Goal: Task Accomplishment & Management: Use online tool/utility

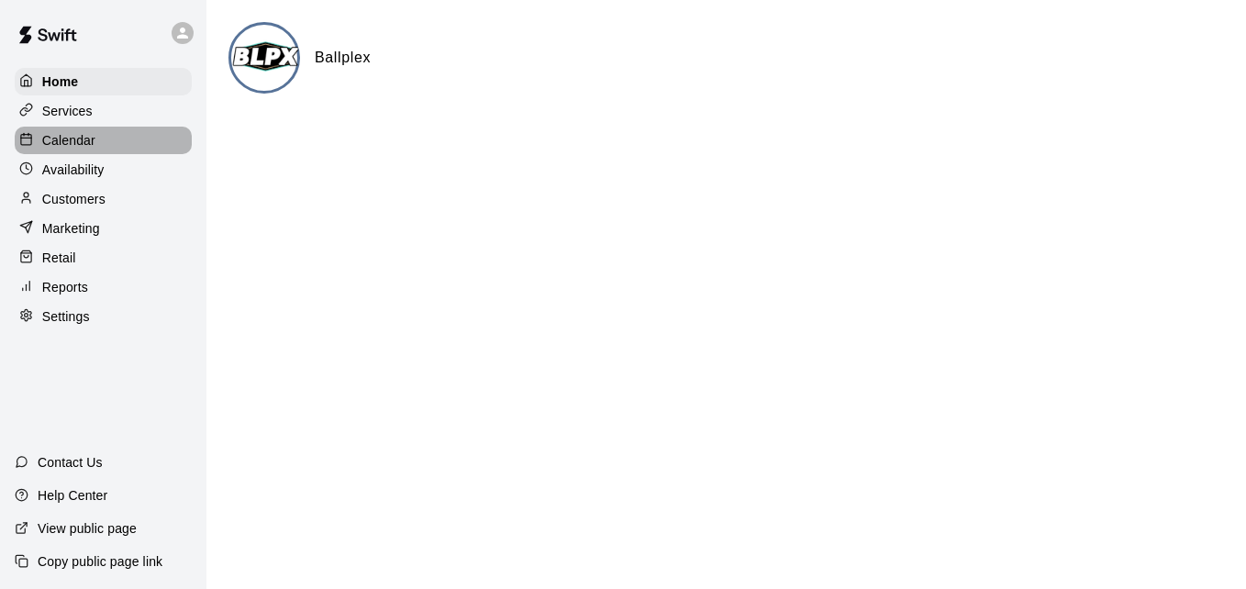
click at [117, 151] on div "Calendar" at bounding box center [103, 141] width 177 height 28
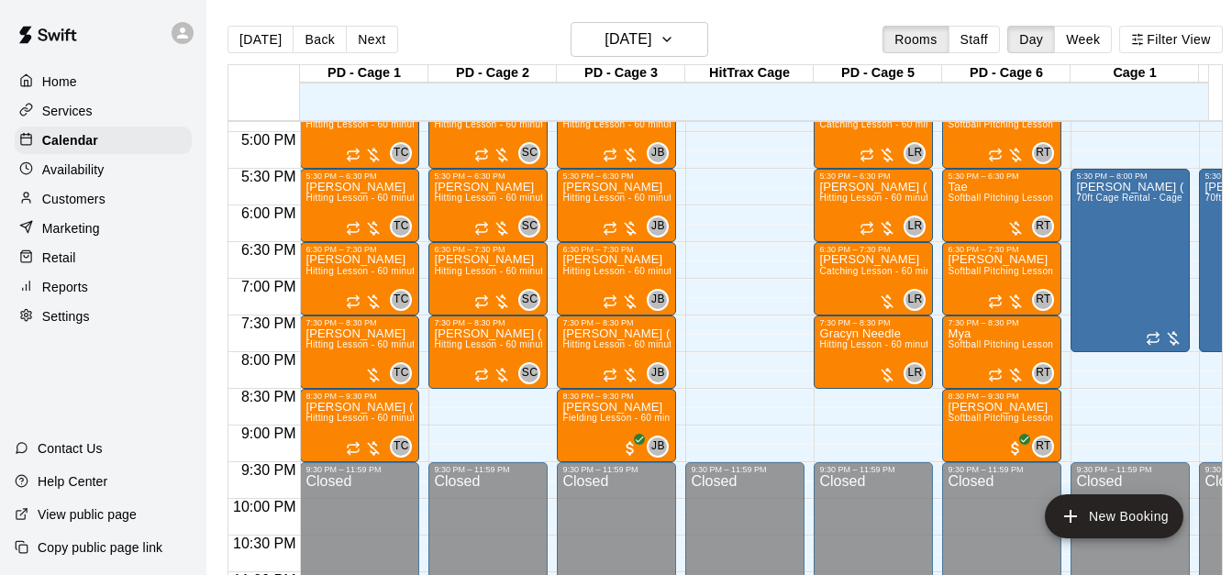
scroll to position [1289, 0]
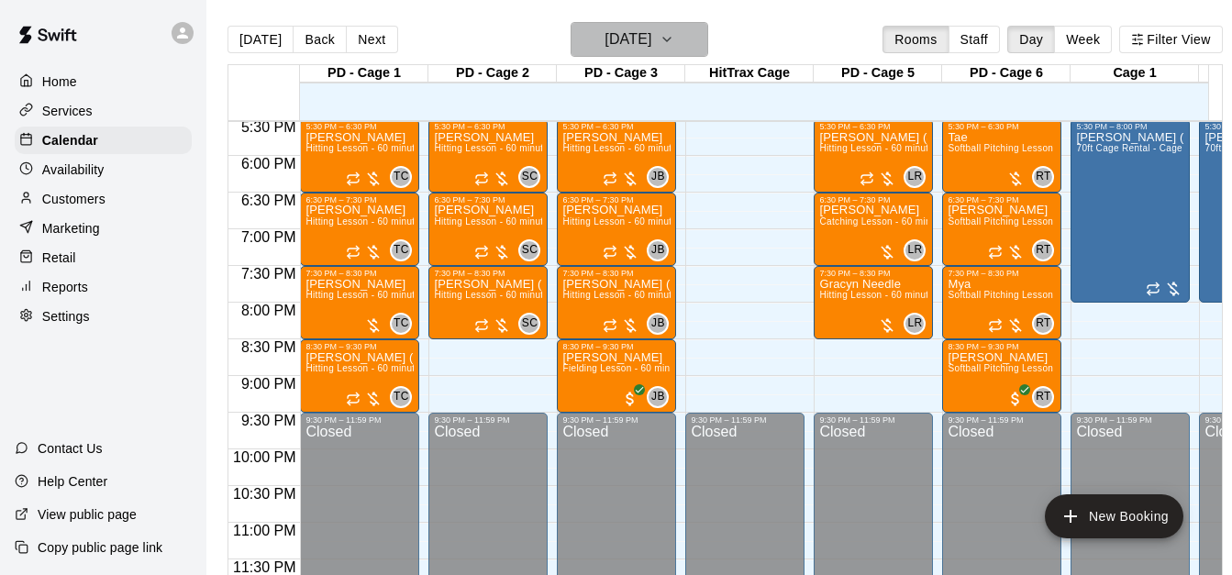
click at [674, 44] on icon "button" at bounding box center [667, 39] width 15 height 22
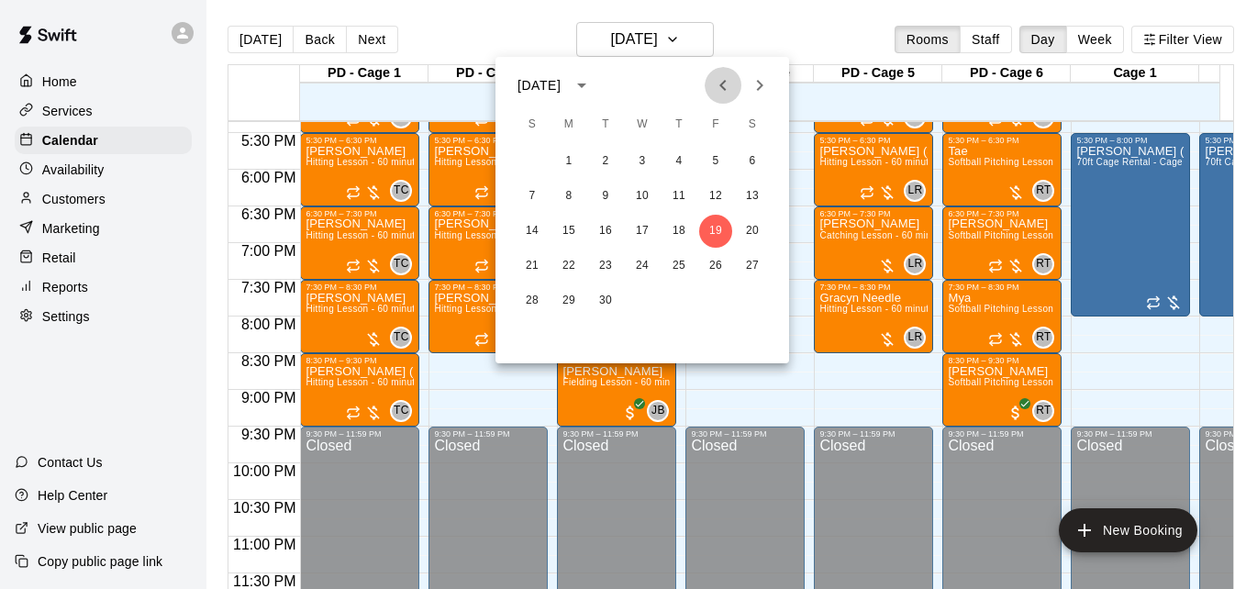
click at [718, 82] on icon "Previous month" at bounding box center [723, 85] width 22 height 22
click at [566, 233] on button "14" at bounding box center [568, 231] width 33 height 33
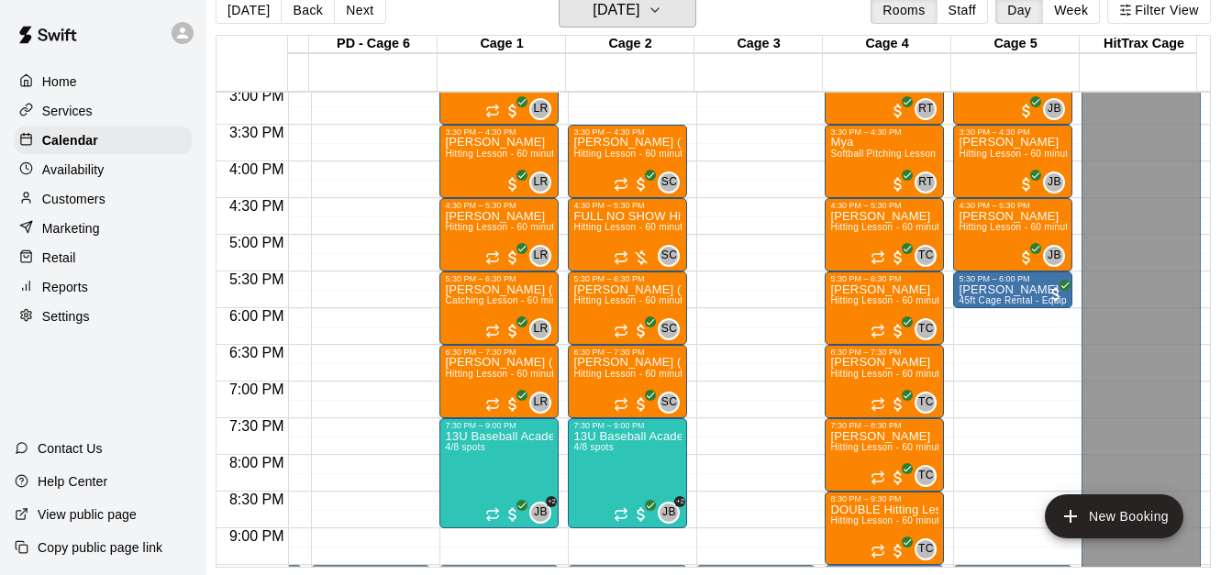
scroll to position [1069, 621]
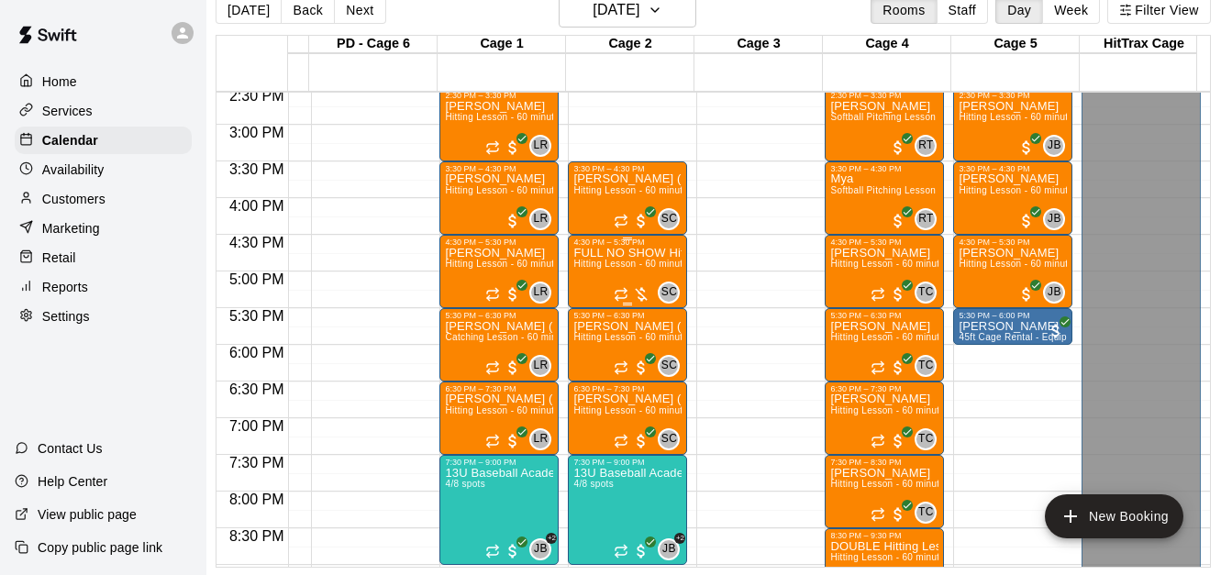
click at [594, 253] on div "FULL NO SHOW Hitting Lesson - 60 minutes Hitting Lesson - 60 minutes" at bounding box center [627, 534] width 108 height 575
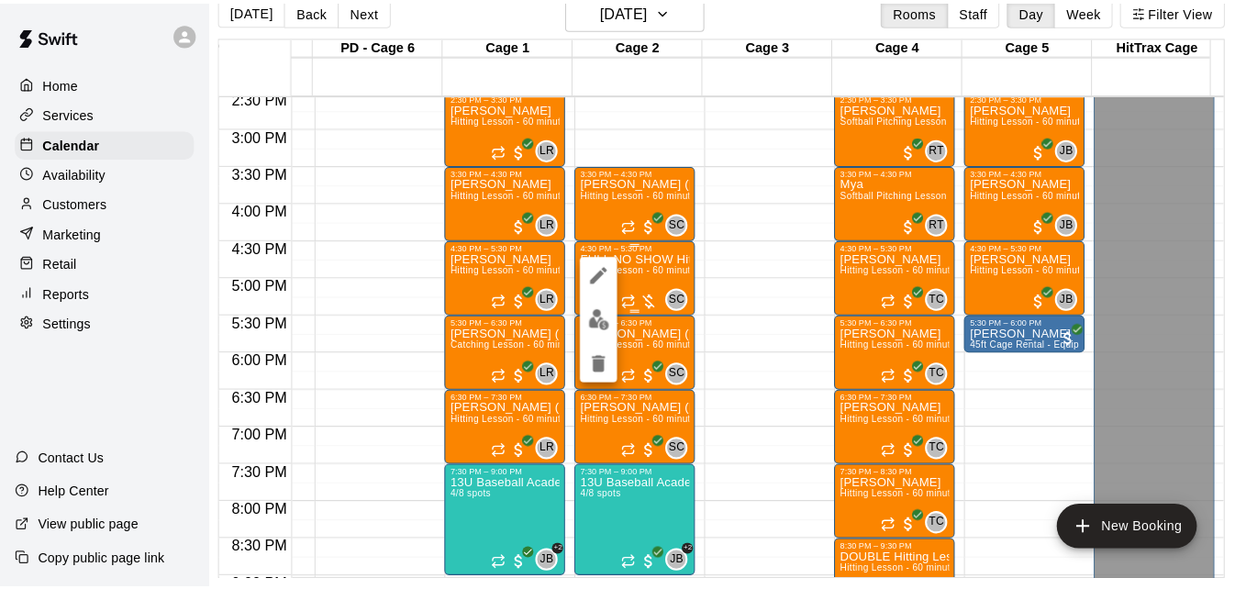
scroll to position [29, 9]
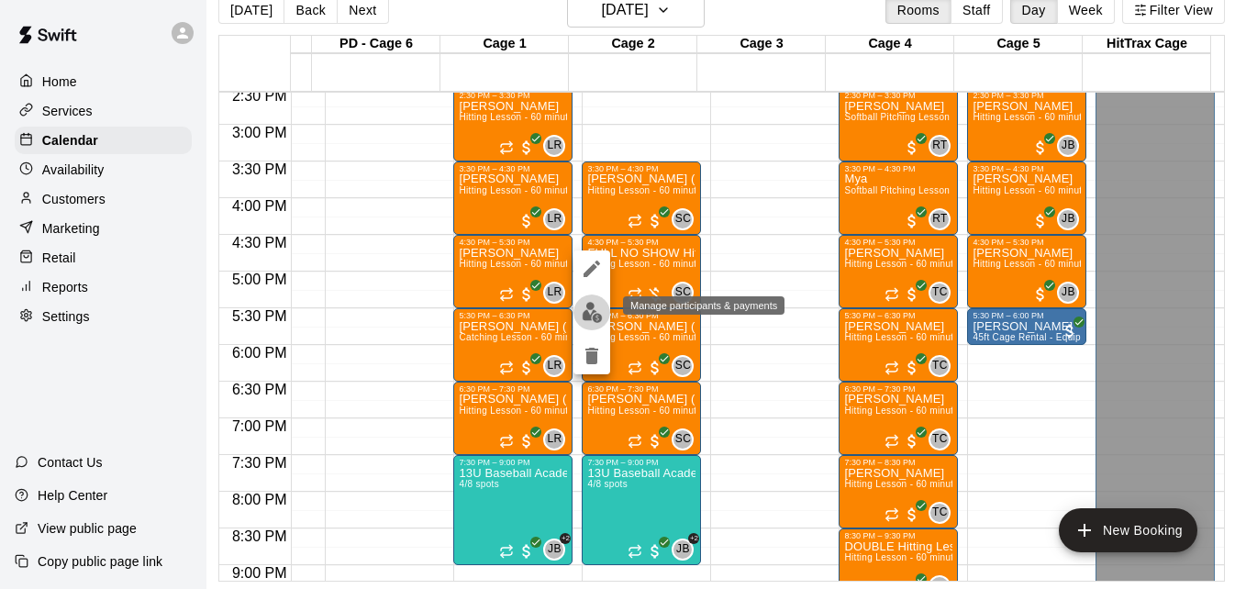
click at [592, 314] on img "edit" at bounding box center [592, 312] width 21 height 21
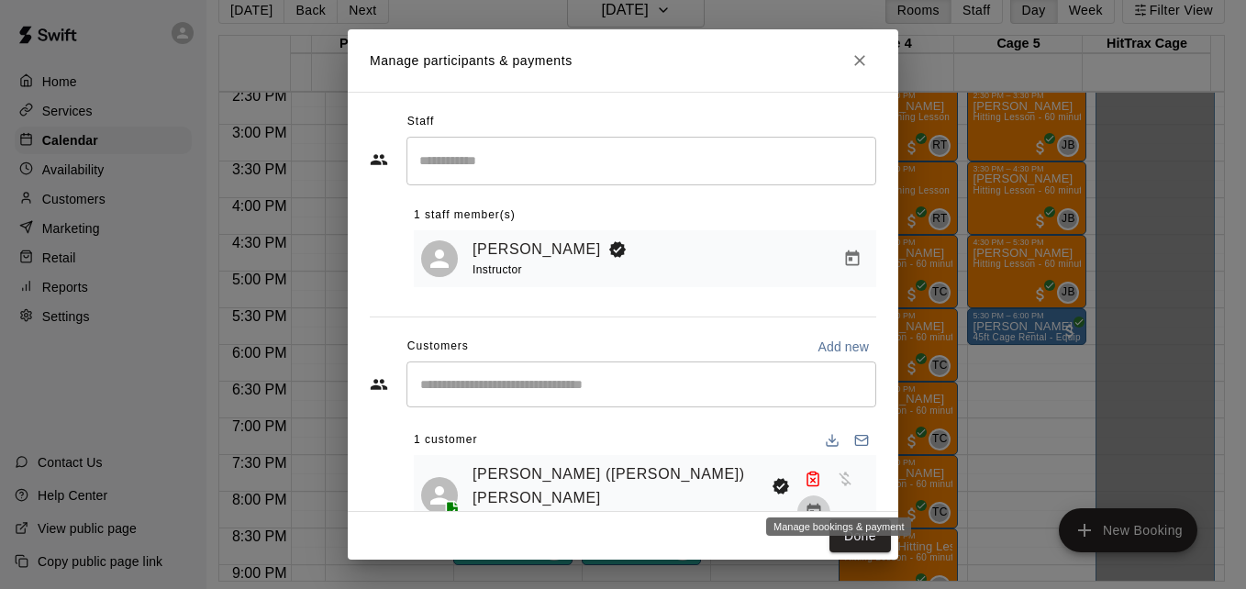
click at [823, 503] on icon "Manage bookings & payment" at bounding box center [814, 512] width 18 height 18
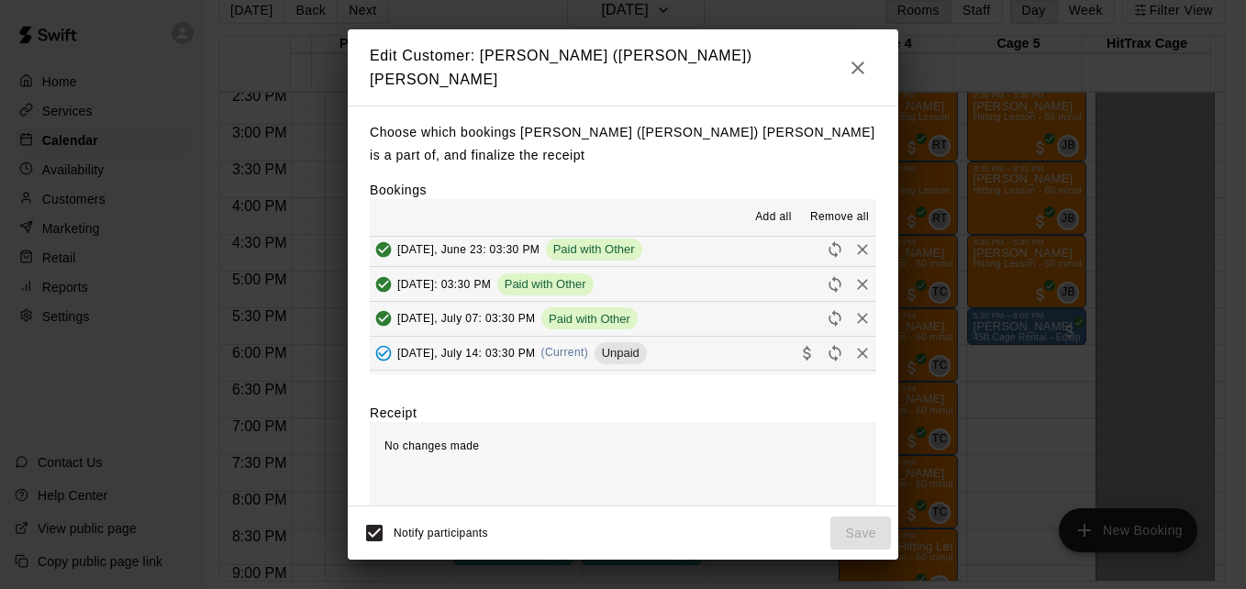
scroll to position [110, 0]
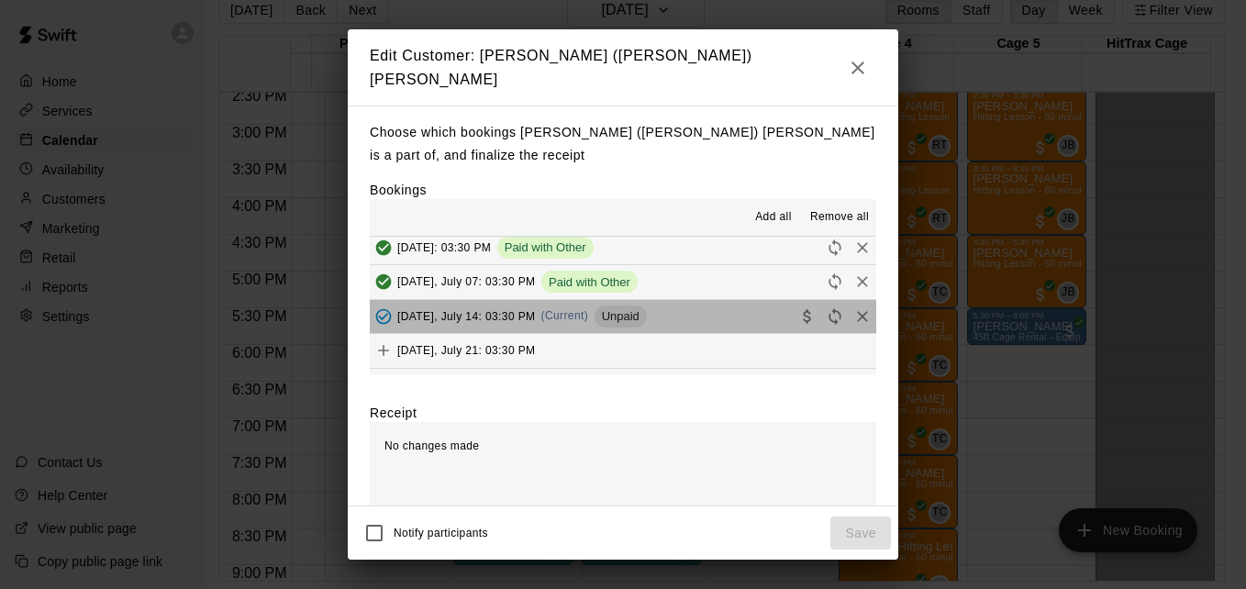
click at [702, 319] on button "[DATE], July 14: 03:30 PM (Current) Unpaid" at bounding box center [623, 317] width 506 height 34
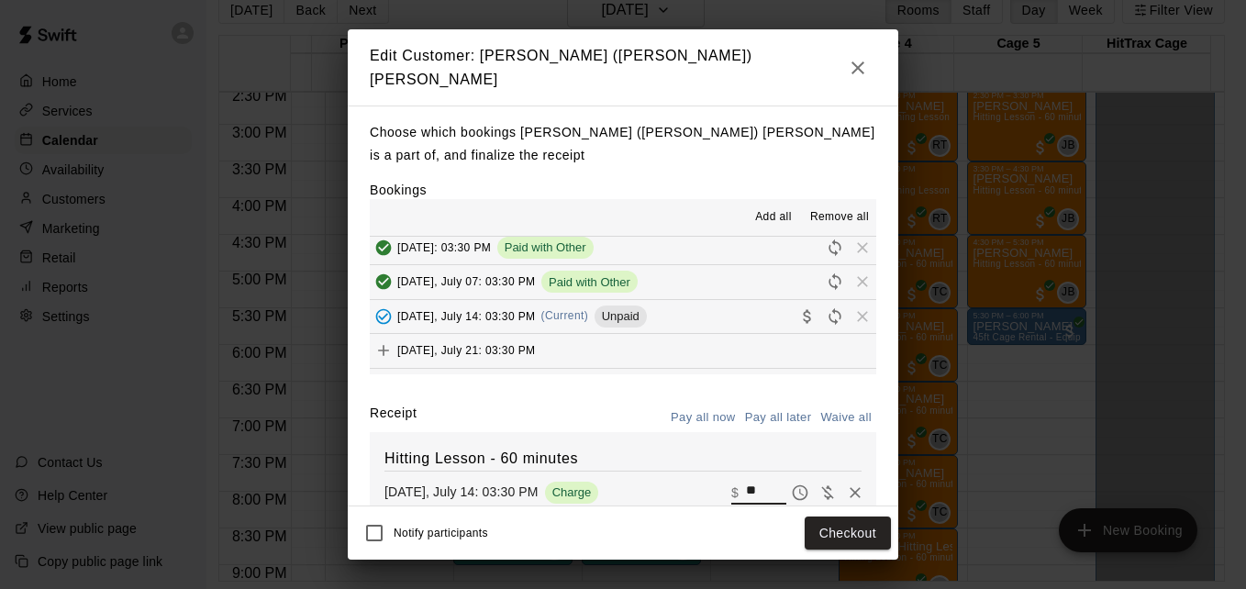
click at [746, 481] on input "**" at bounding box center [766, 493] width 40 height 24
type input "*"
type input "**"
click at [859, 517] on button "Checkout" at bounding box center [848, 534] width 86 height 34
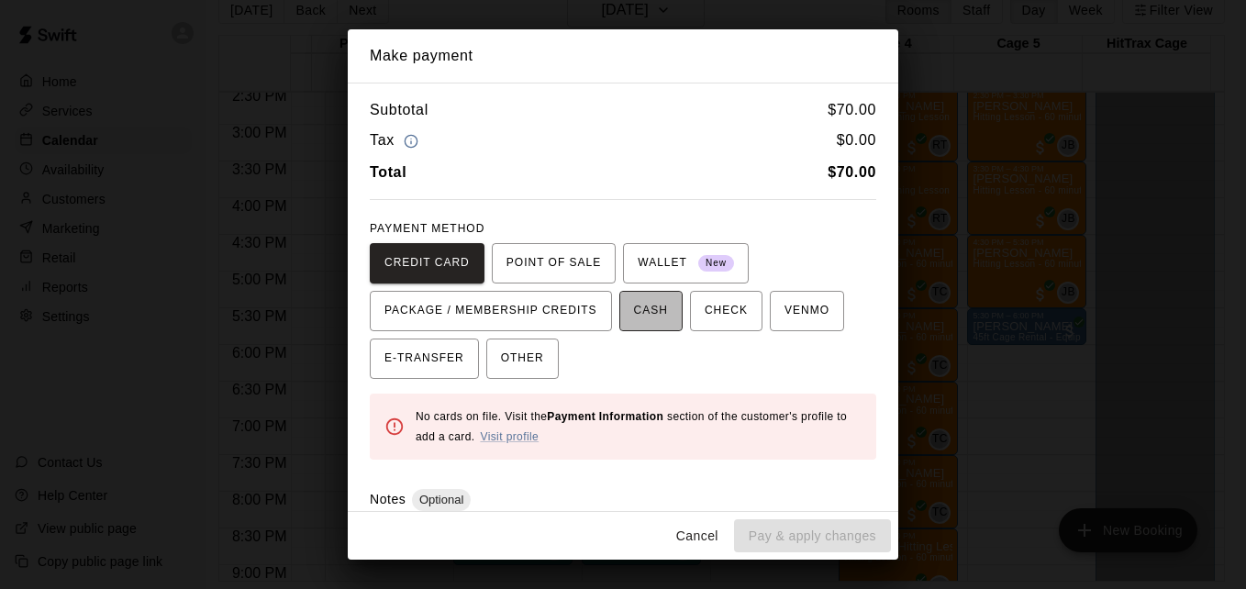
click at [636, 317] on span "CASH" at bounding box center [651, 310] width 34 height 29
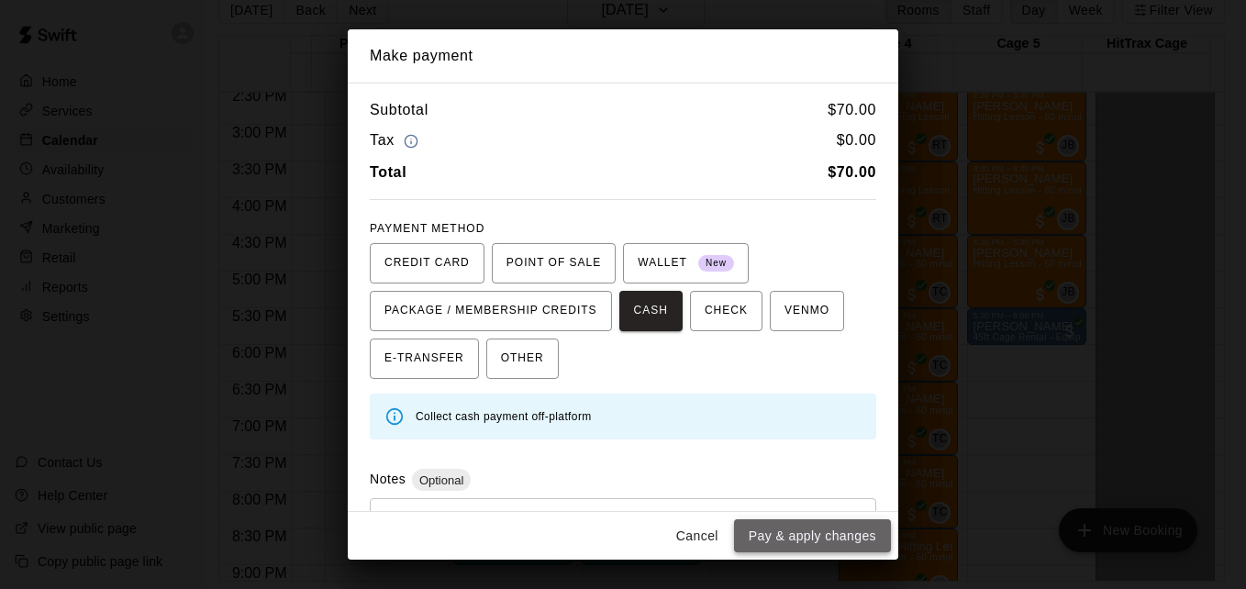
click at [821, 537] on button "Pay & apply changes" at bounding box center [812, 536] width 157 height 34
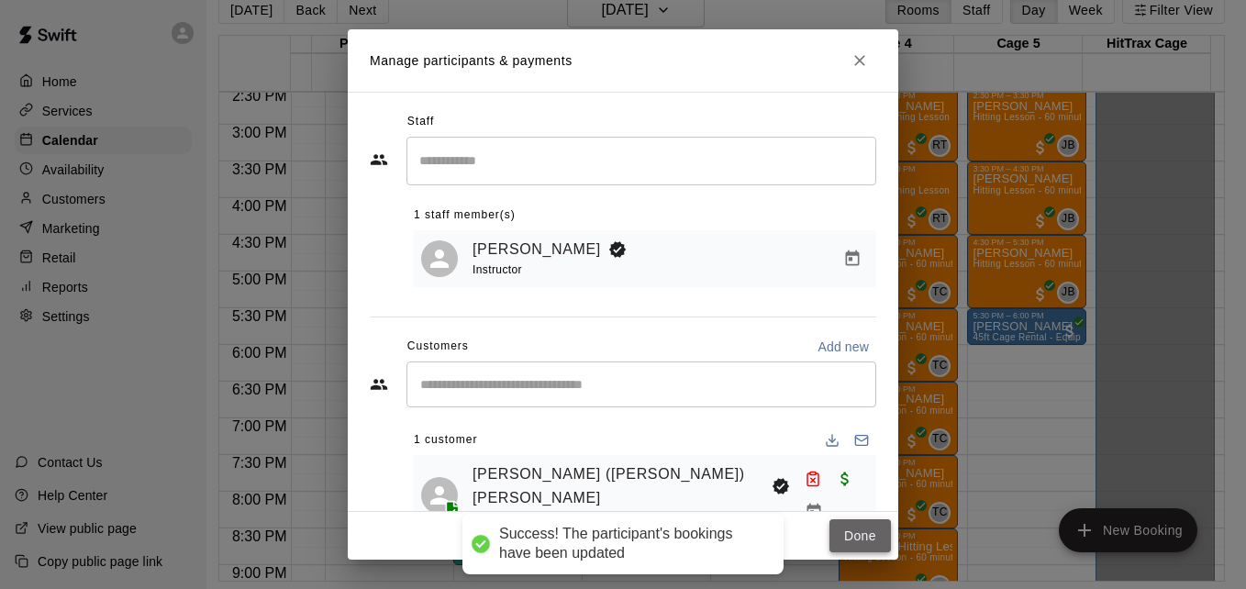
click at [867, 526] on button "Done" at bounding box center [859, 536] width 61 height 34
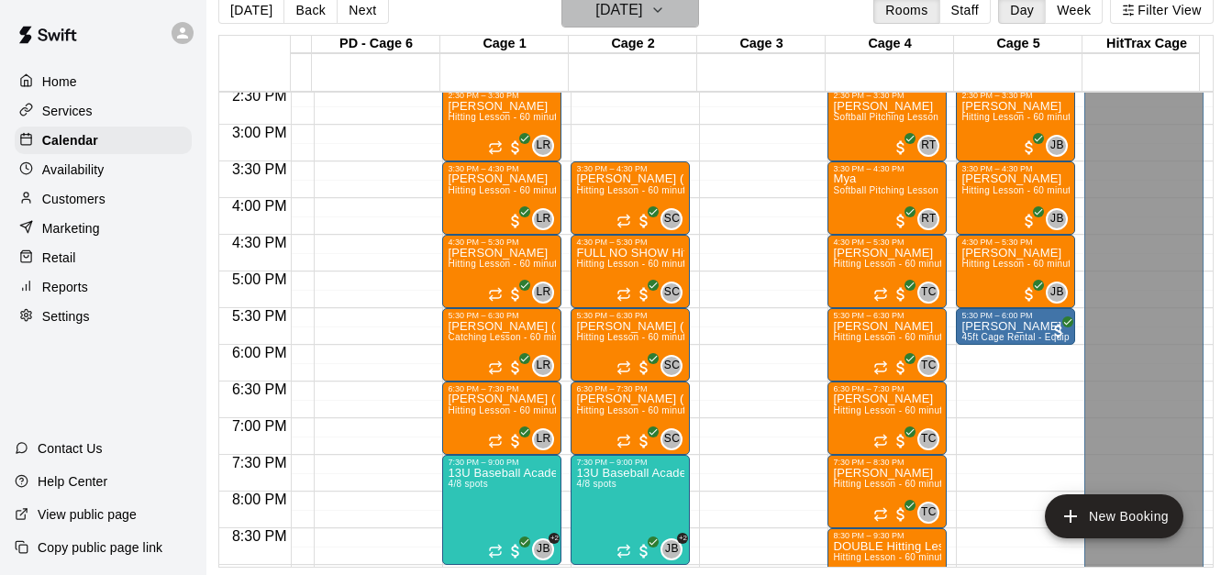
click at [665, 19] on icon "button" at bounding box center [658, 10] width 15 height 22
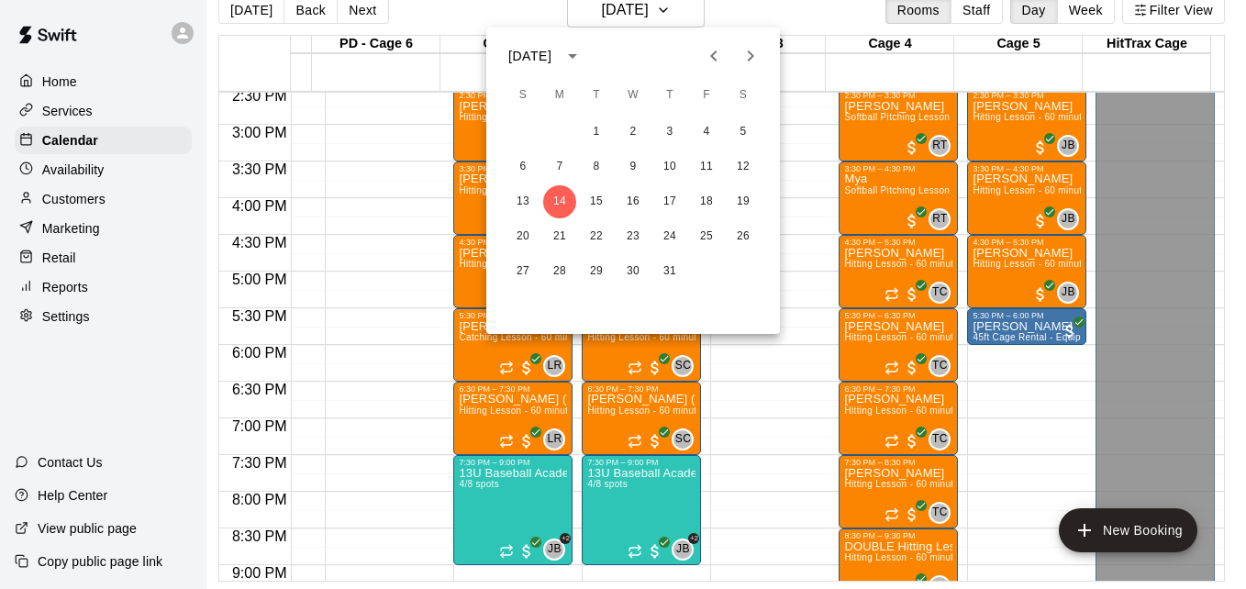
click at [682, 8] on div at bounding box center [623, 294] width 1246 height 589
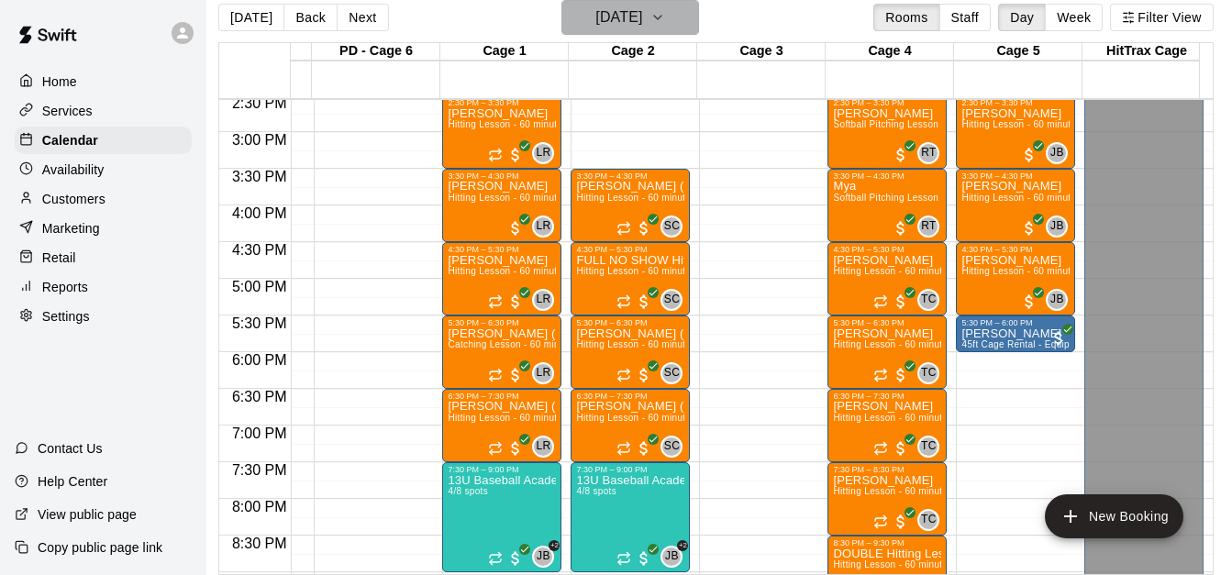
click at [665, 8] on icon "button" at bounding box center [658, 17] width 15 height 22
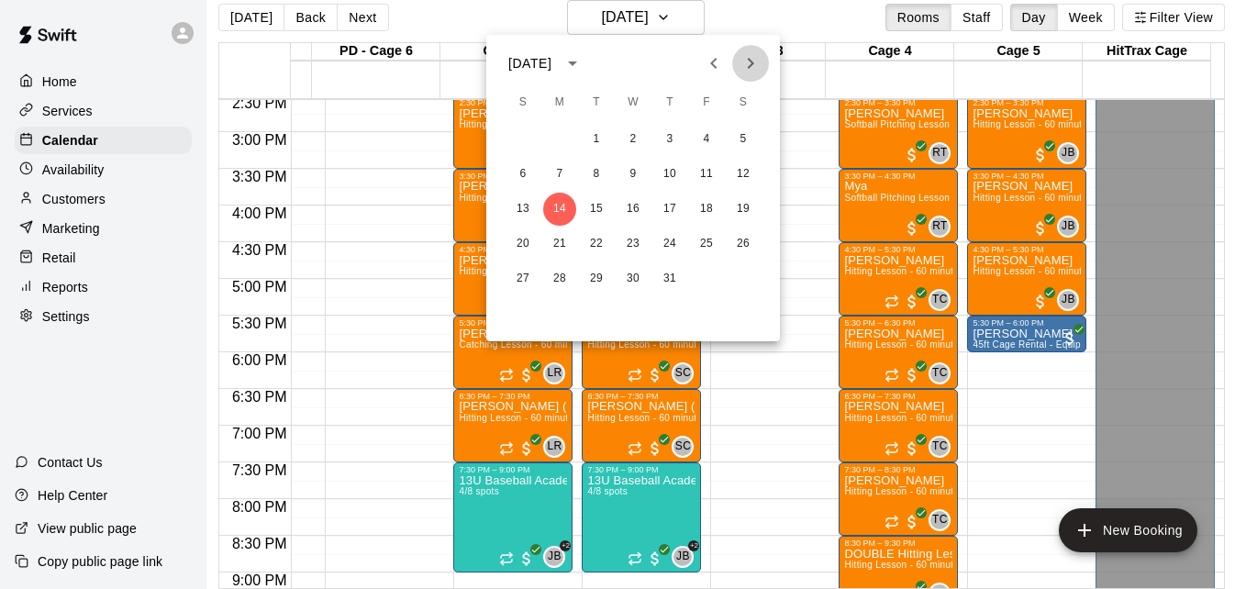
click at [746, 72] on icon "Next month" at bounding box center [751, 63] width 22 height 22
click at [558, 208] on button "11" at bounding box center [559, 209] width 33 height 33
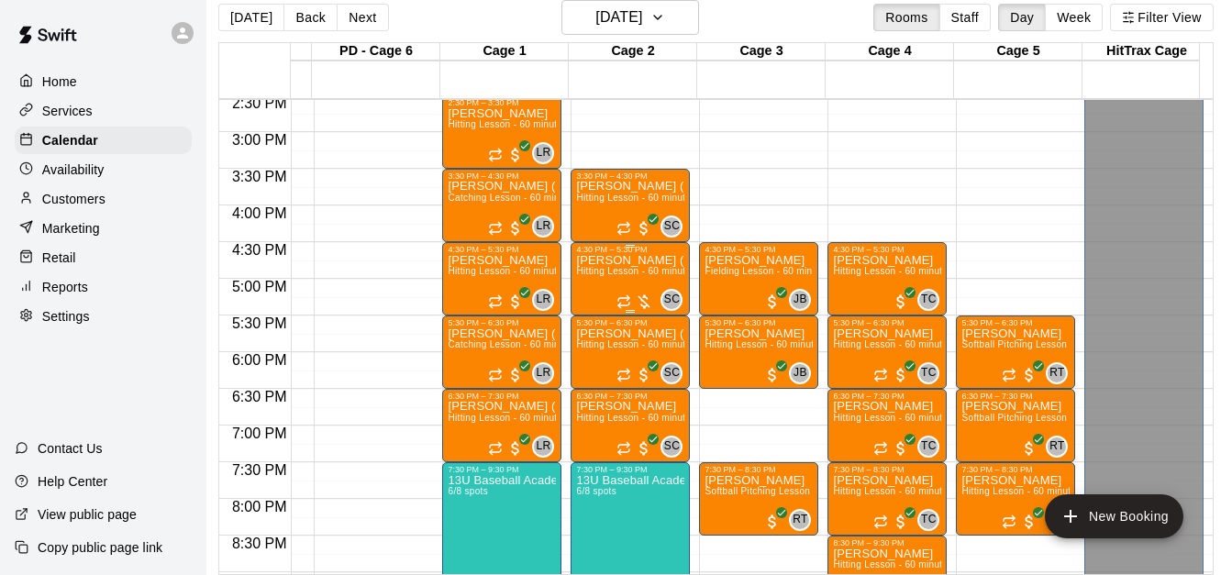
click at [602, 284] on div "[PERSON_NAME] ([PERSON_NAME]) [PERSON_NAME] Lesson - 60 minutes" at bounding box center [630, 541] width 108 height 575
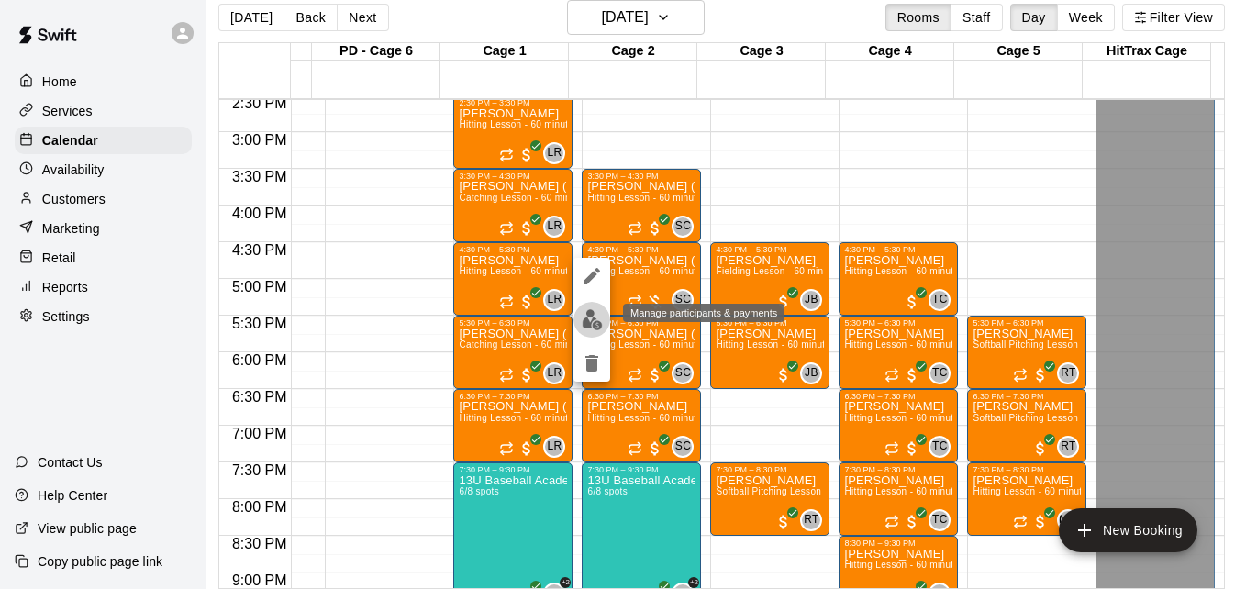
click at [587, 318] on img "edit" at bounding box center [592, 319] width 21 height 21
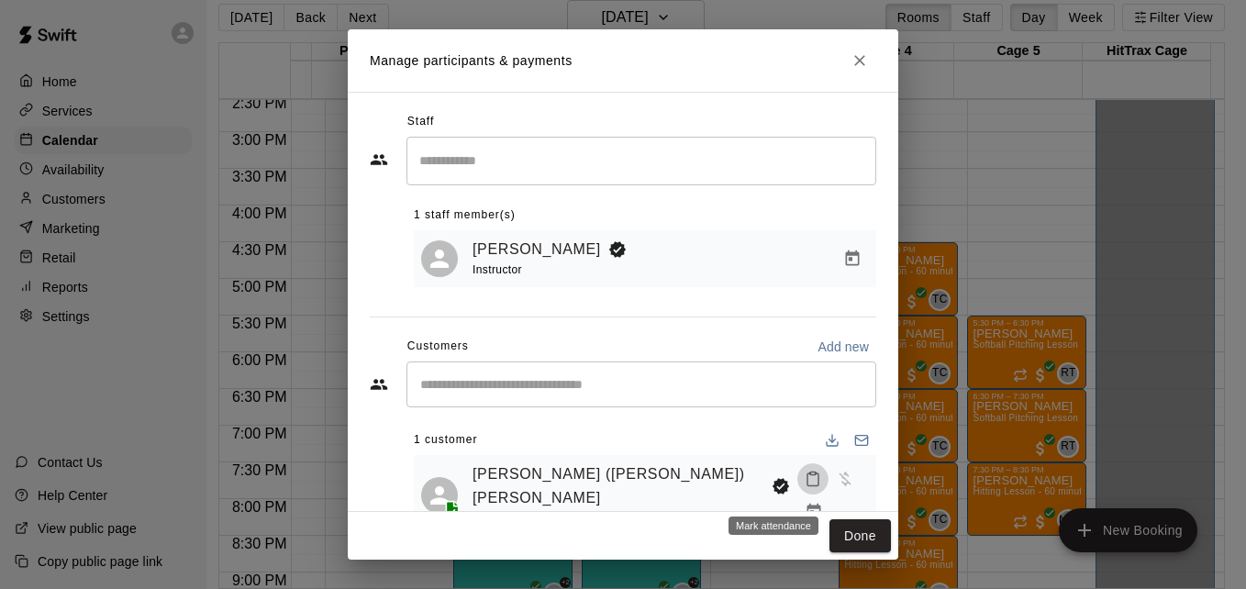
click at [805, 487] on icon "Mark attendance" at bounding box center [813, 479] width 17 height 17
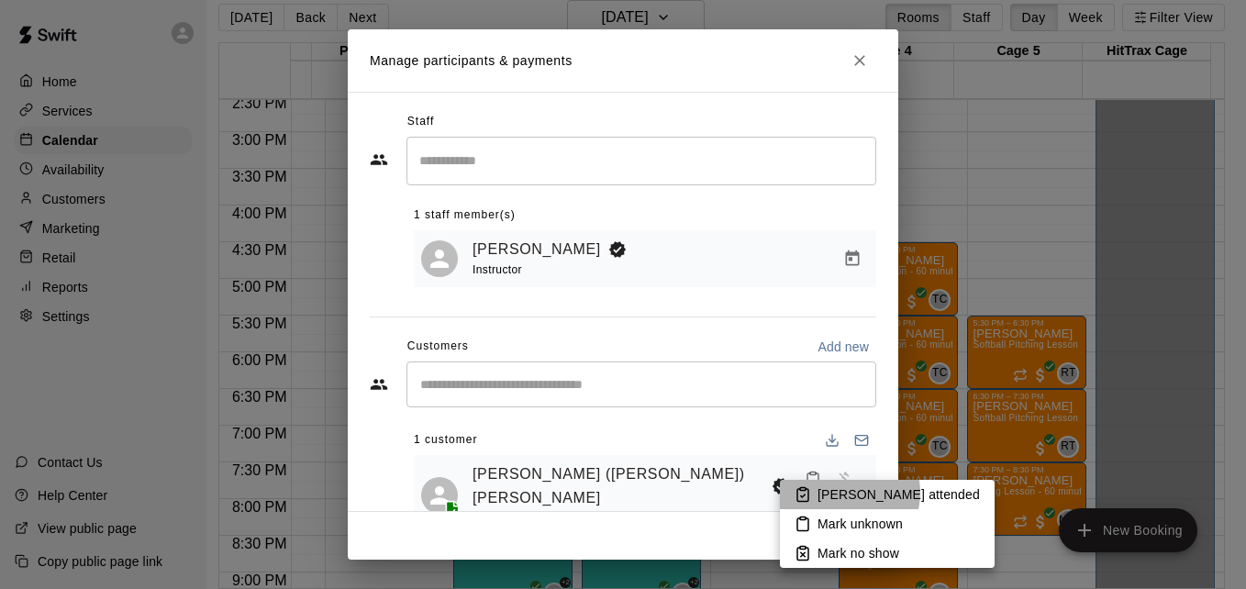
click at [841, 493] on p "[PERSON_NAME] attended" at bounding box center [899, 494] width 162 height 18
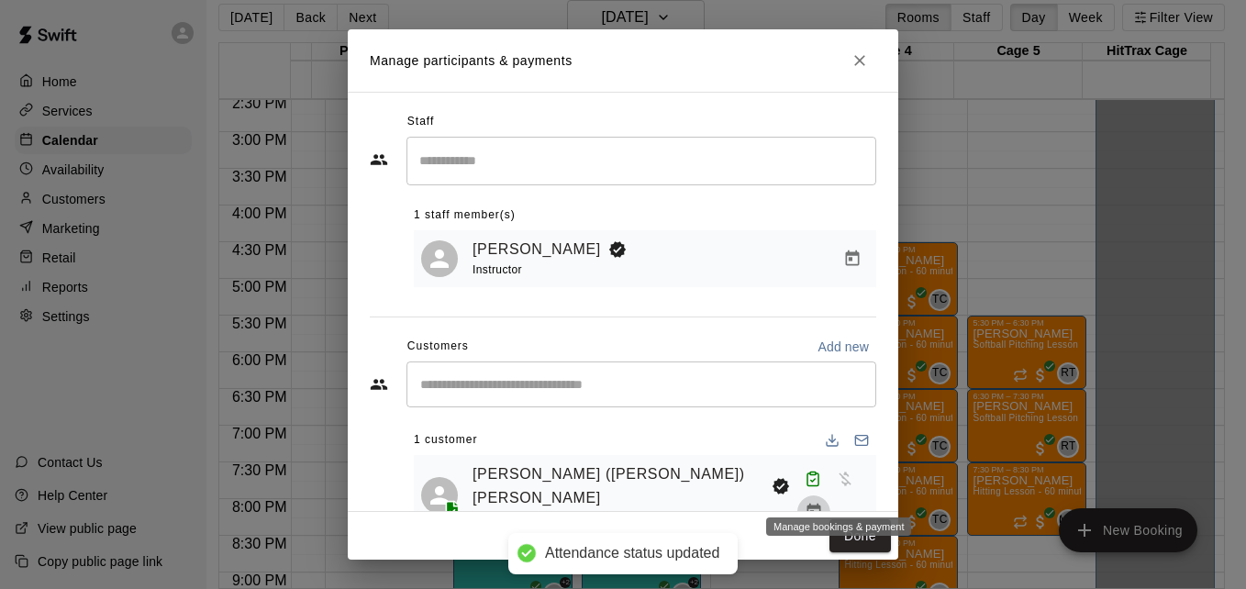
click at [823, 503] on icon "Manage bookings & payment" at bounding box center [814, 512] width 18 height 18
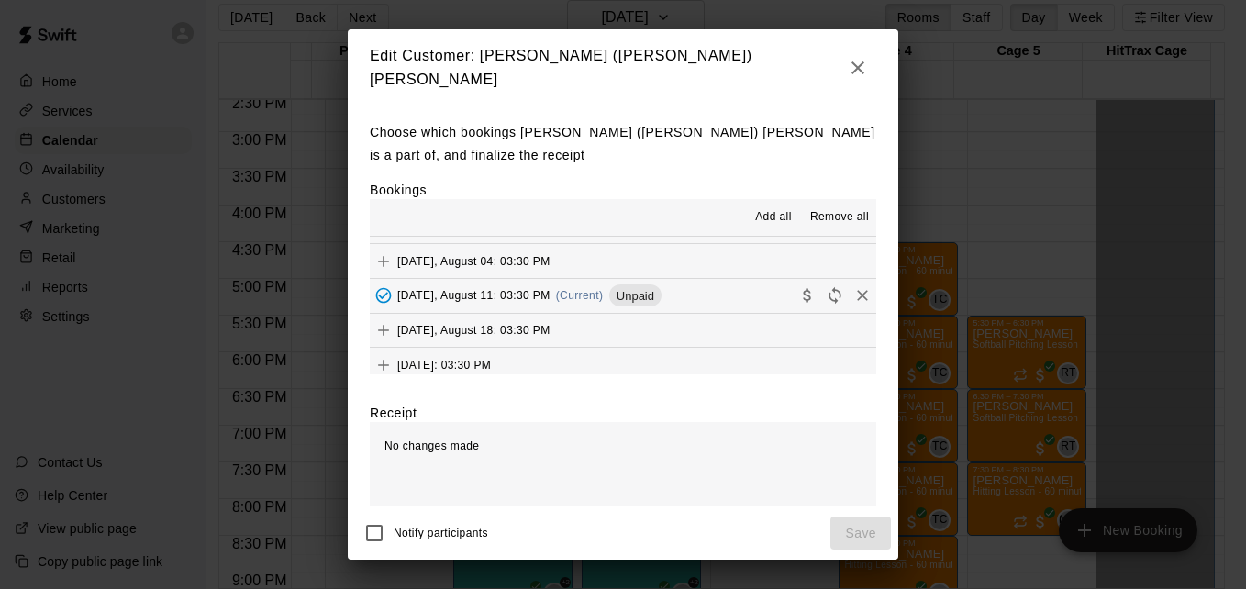
scroll to position [294, 0]
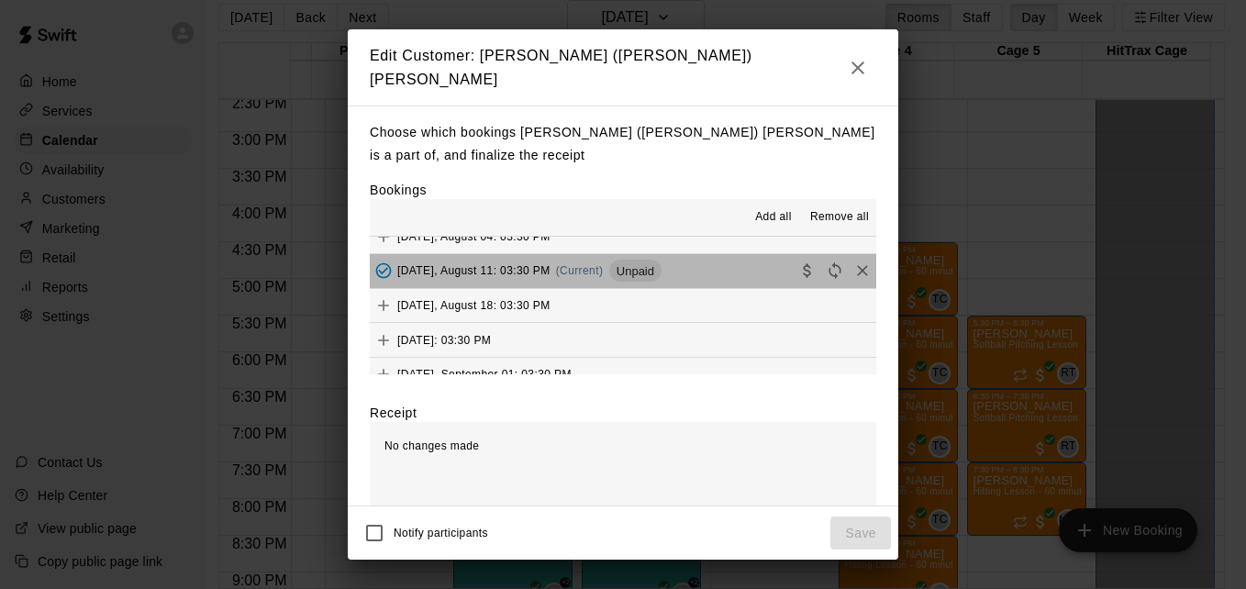
click at [731, 265] on button "[DATE], August 11: 03:30 PM (Current) Unpaid" at bounding box center [623, 271] width 506 height 34
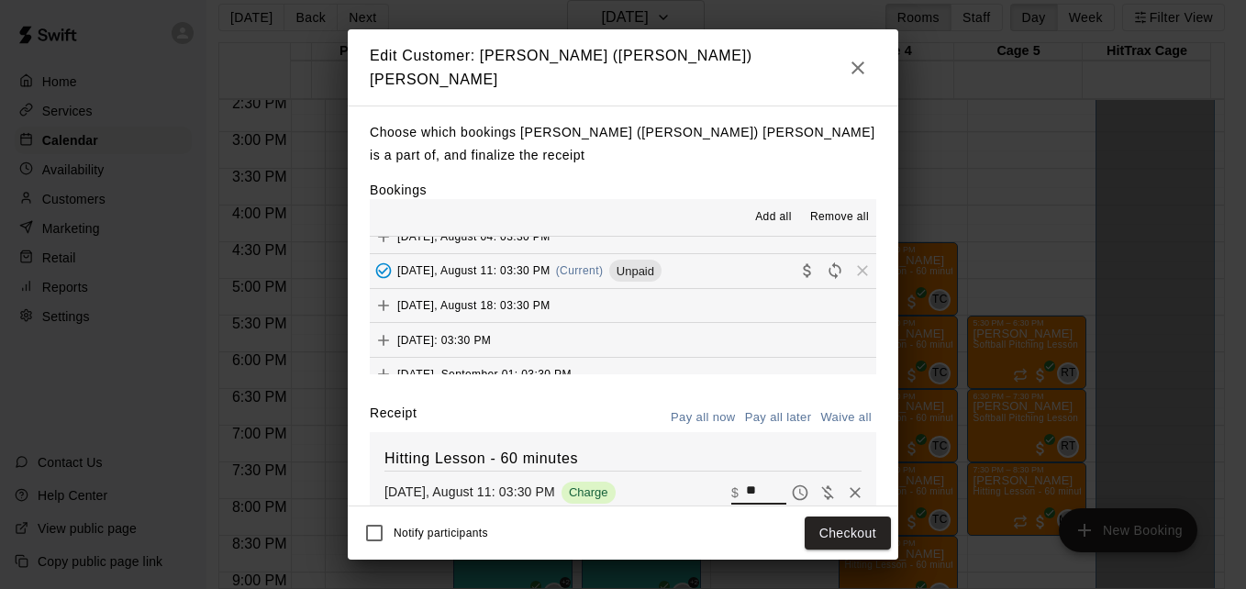
click at [746, 484] on input "**" at bounding box center [766, 493] width 40 height 24
type input "*"
type input "**"
click at [815, 528] on button "Checkout" at bounding box center [848, 534] width 86 height 34
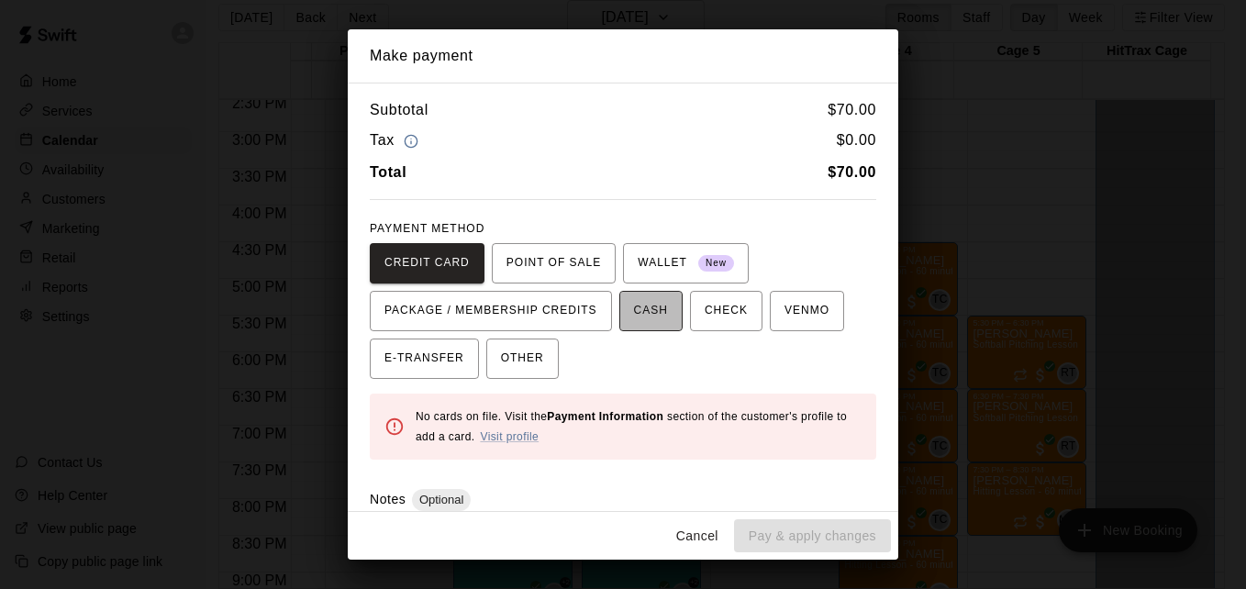
click at [639, 303] on span "CASH" at bounding box center [651, 310] width 34 height 29
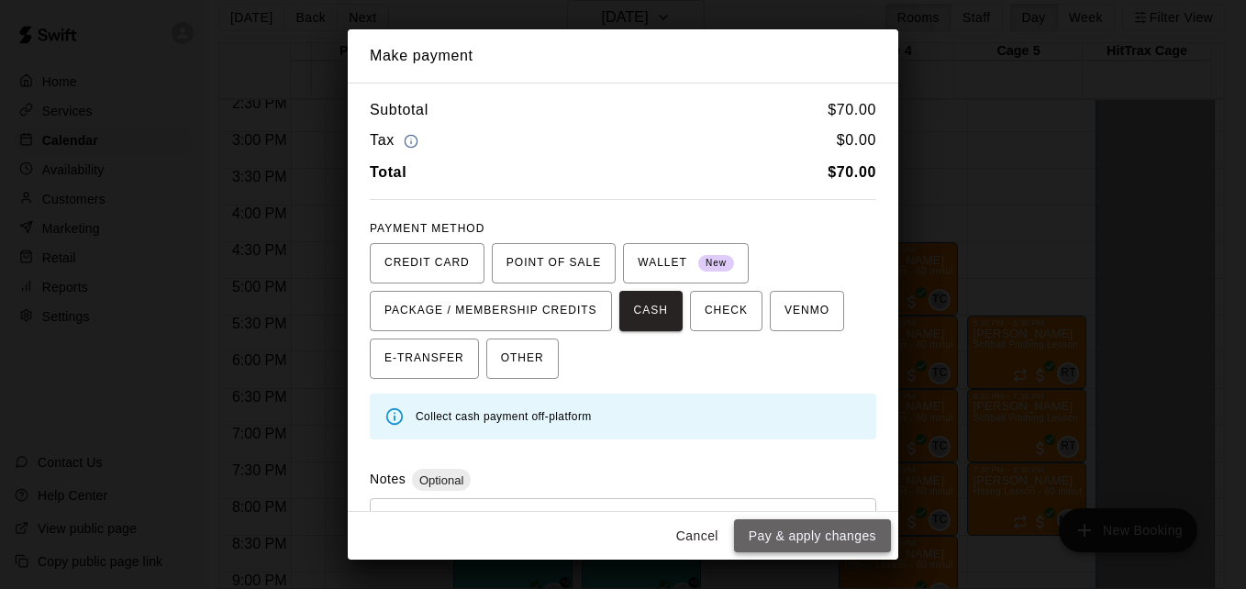
click at [821, 530] on button "Pay & apply changes" at bounding box center [812, 536] width 157 height 34
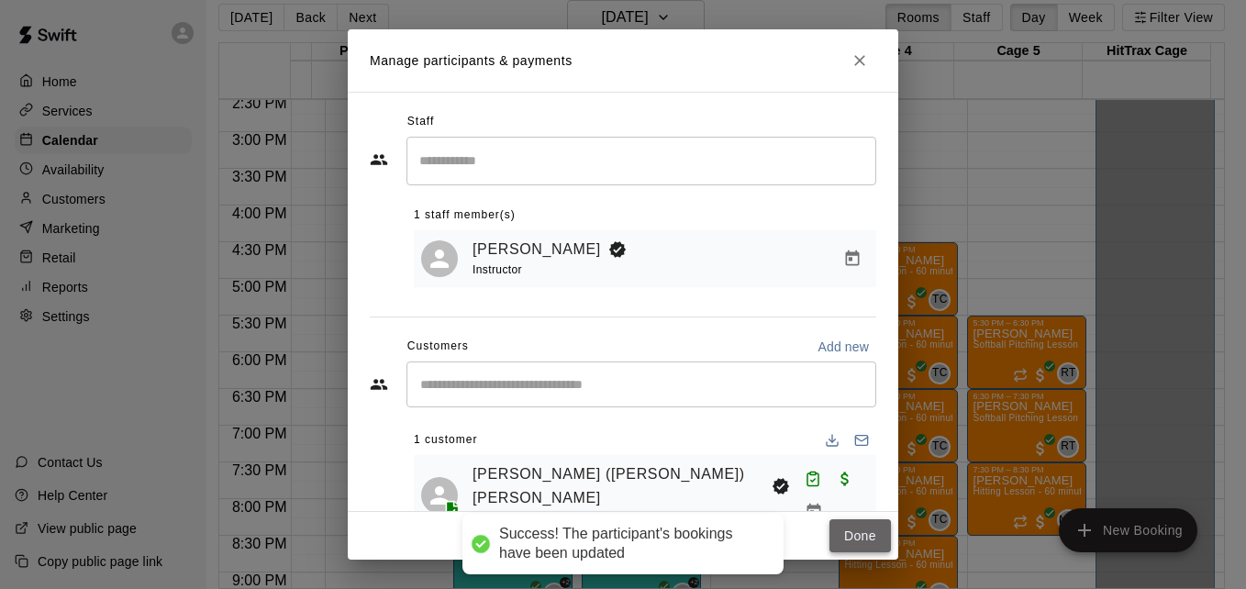
click at [869, 536] on button "Done" at bounding box center [859, 536] width 61 height 34
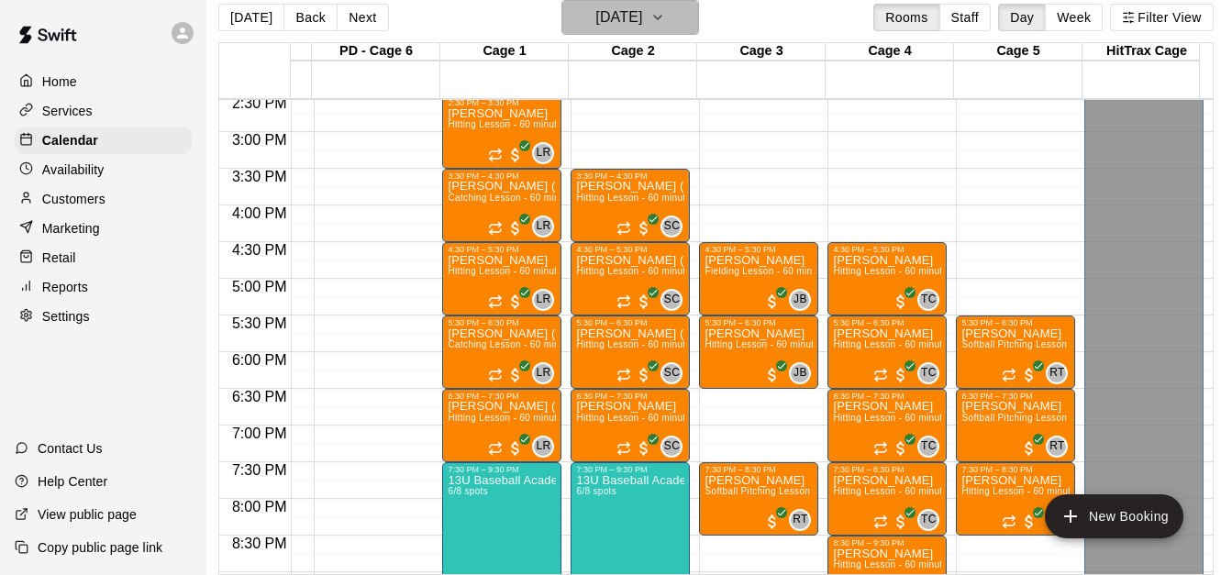
click at [665, 11] on icon "button" at bounding box center [658, 17] width 15 height 22
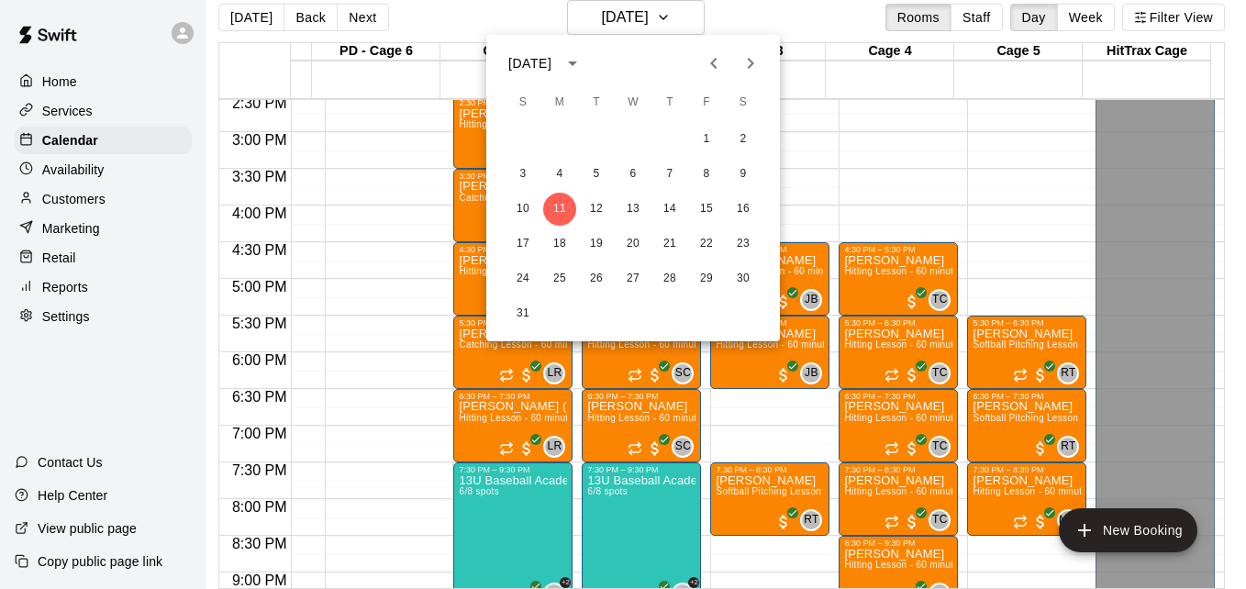
click at [974, 161] on div at bounding box center [623, 294] width 1246 height 589
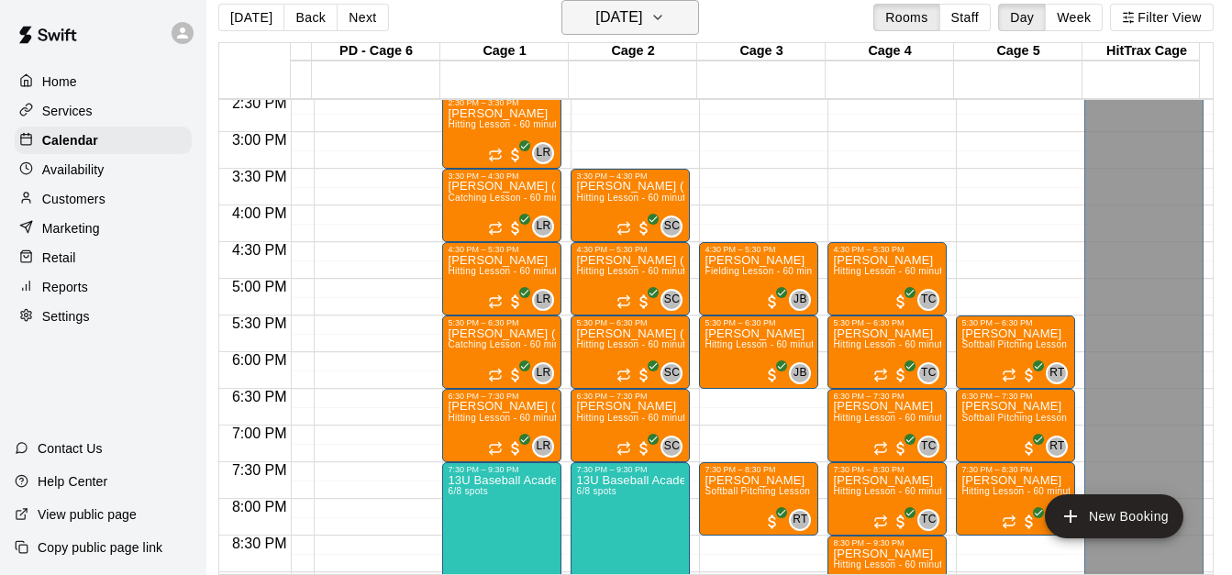
click at [681, 23] on button "[DATE]" at bounding box center [631, 17] width 138 height 35
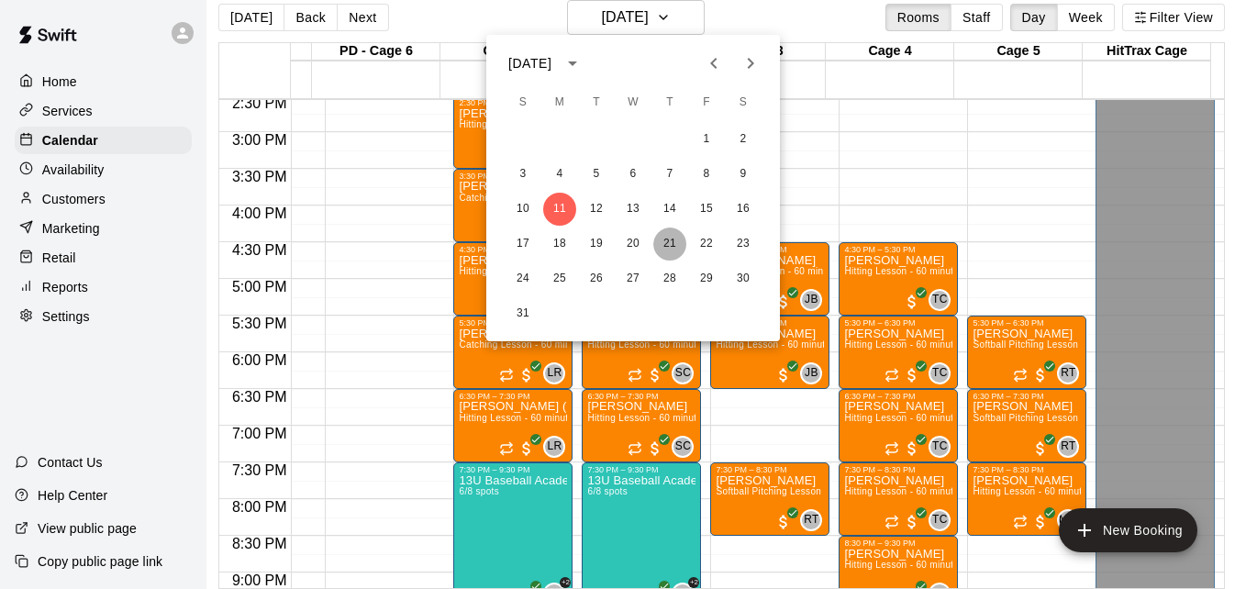
click at [666, 236] on button "21" at bounding box center [669, 244] width 33 height 33
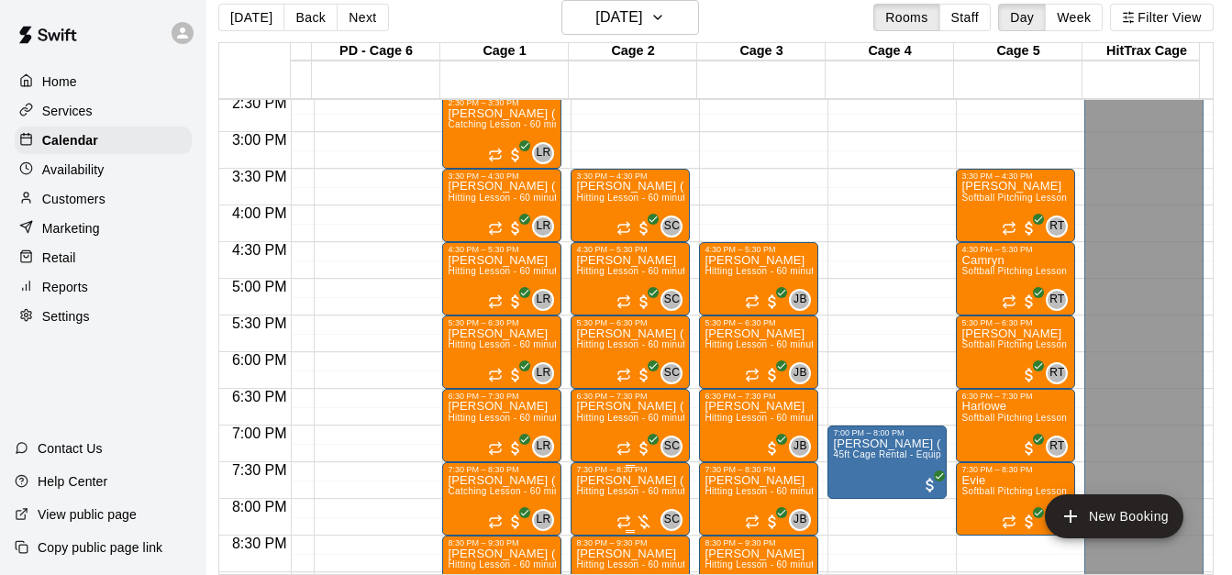
click at [615, 496] on span "Hitting Lesson - 60 minutes" at bounding box center [635, 491] width 119 height 10
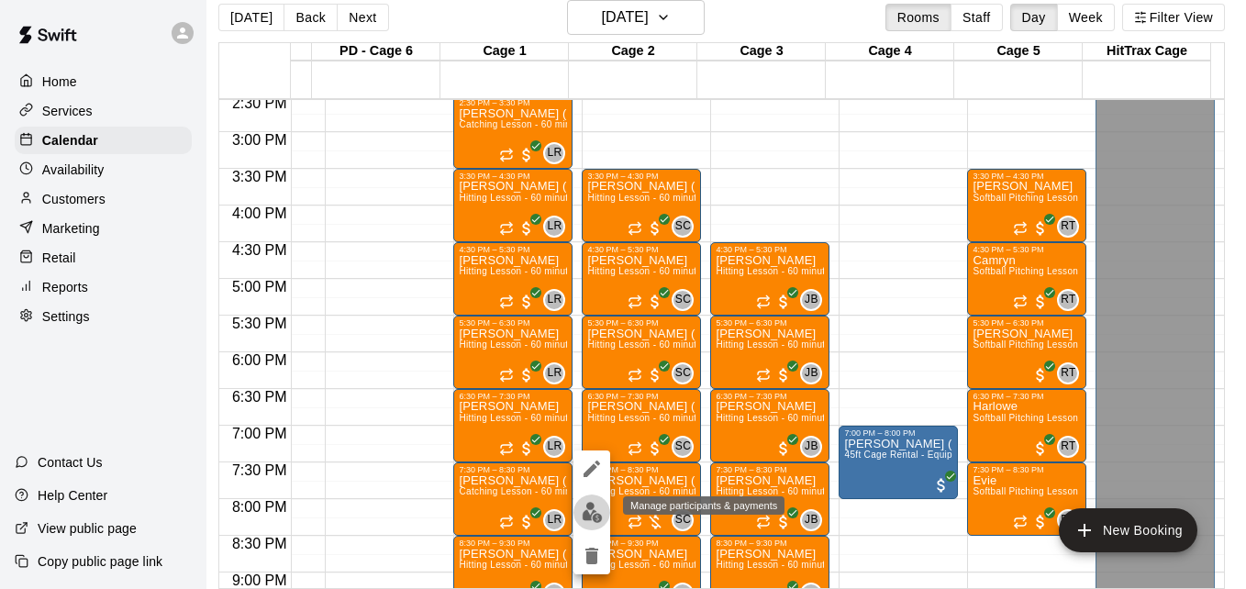
click at [593, 523] on button "edit" at bounding box center [591, 513] width 37 height 36
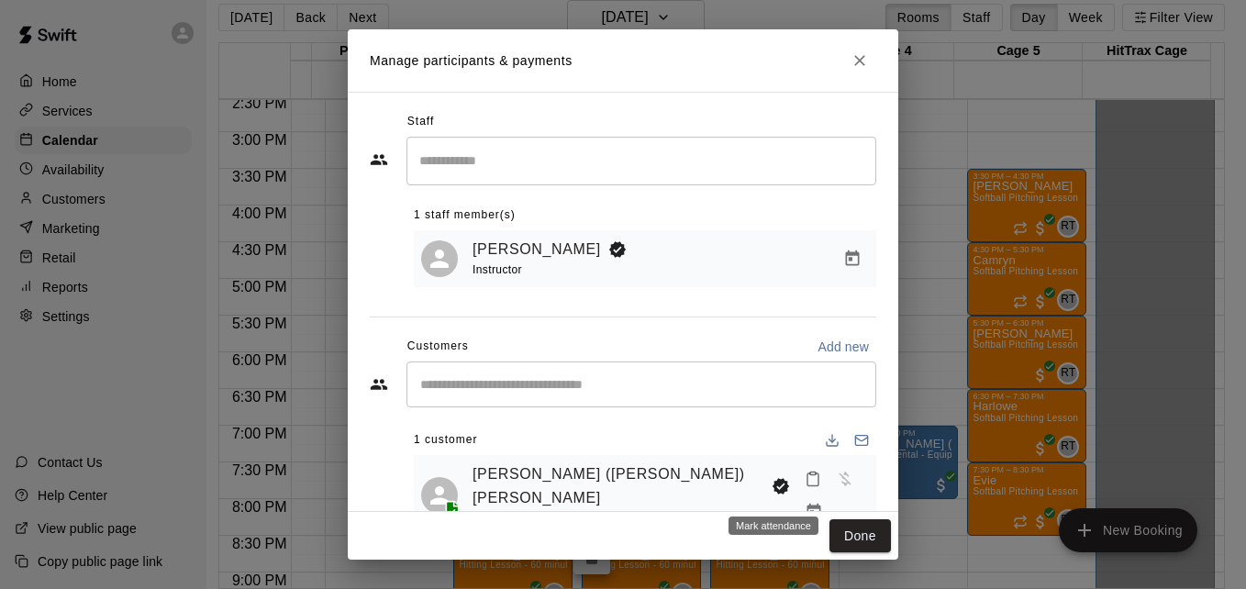
click at [805, 487] on icon "Mark attendance" at bounding box center [813, 479] width 17 height 17
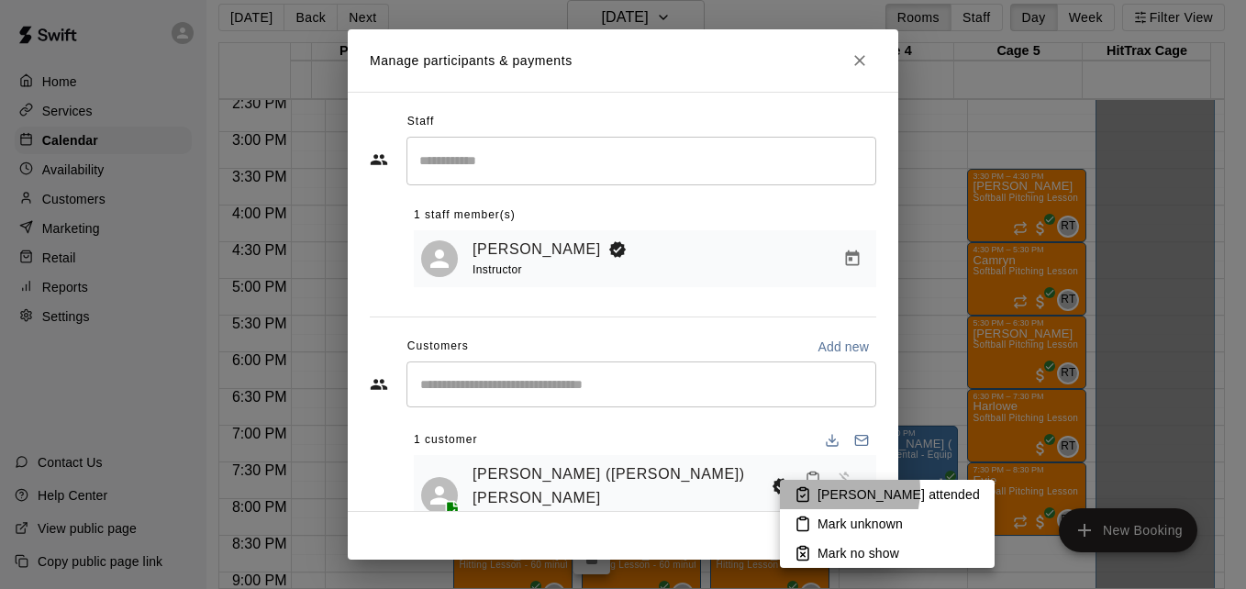
click at [826, 490] on p "[PERSON_NAME] attended" at bounding box center [899, 494] width 162 height 18
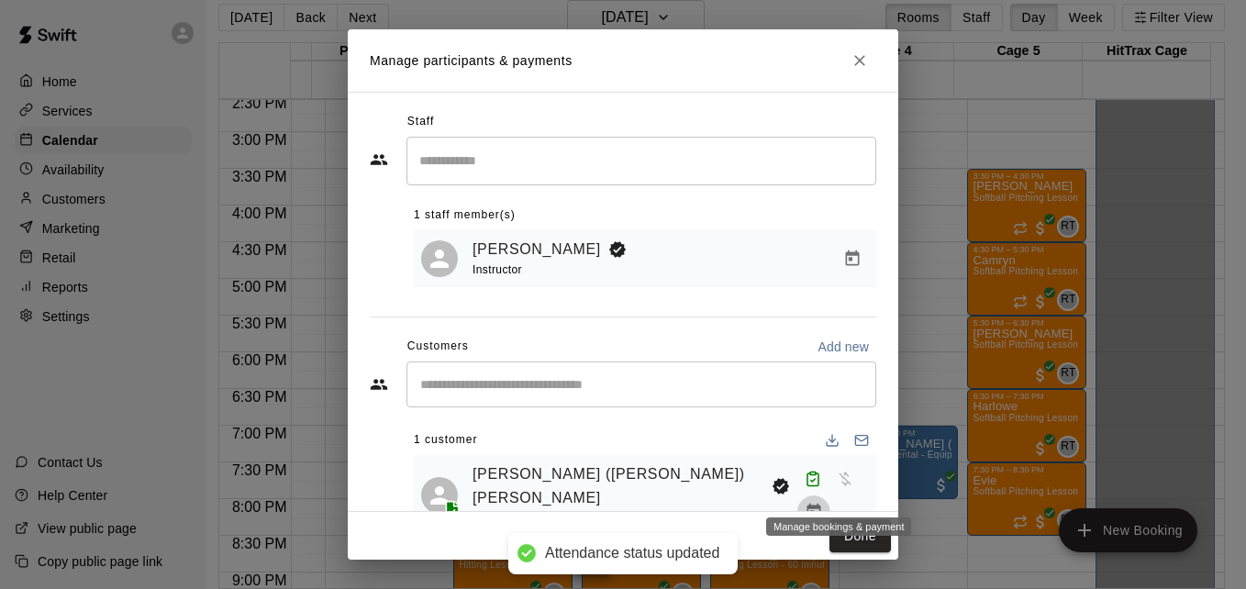
click at [823, 503] on icon "Manage bookings & payment" at bounding box center [814, 512] width 18 height 18
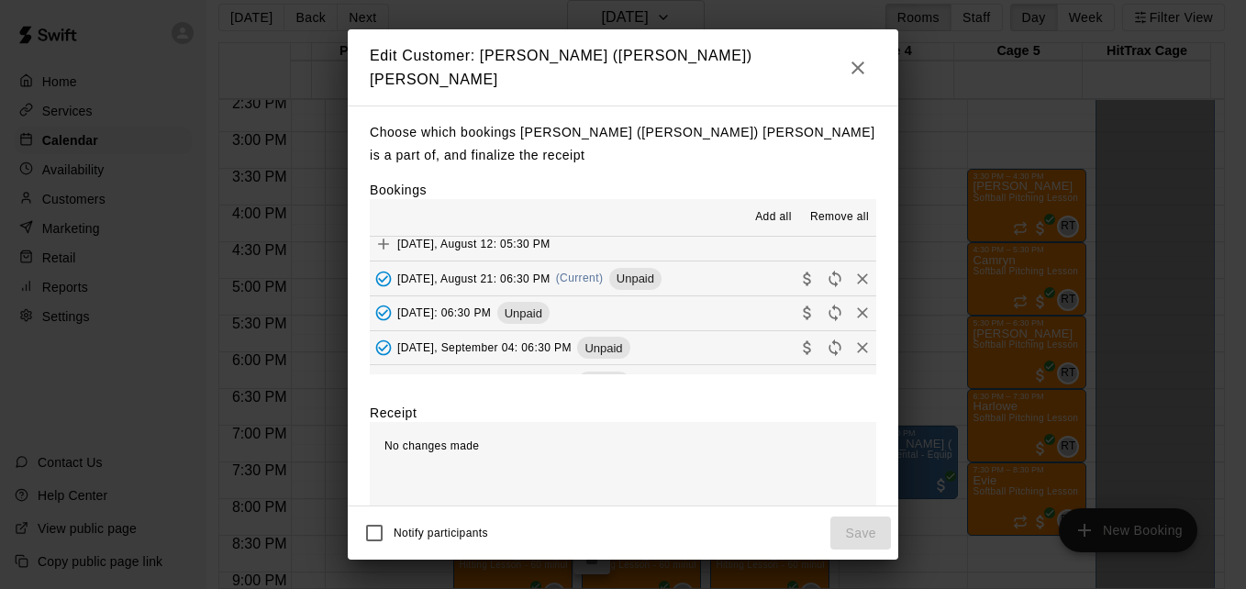
scroll to position [269, 0]
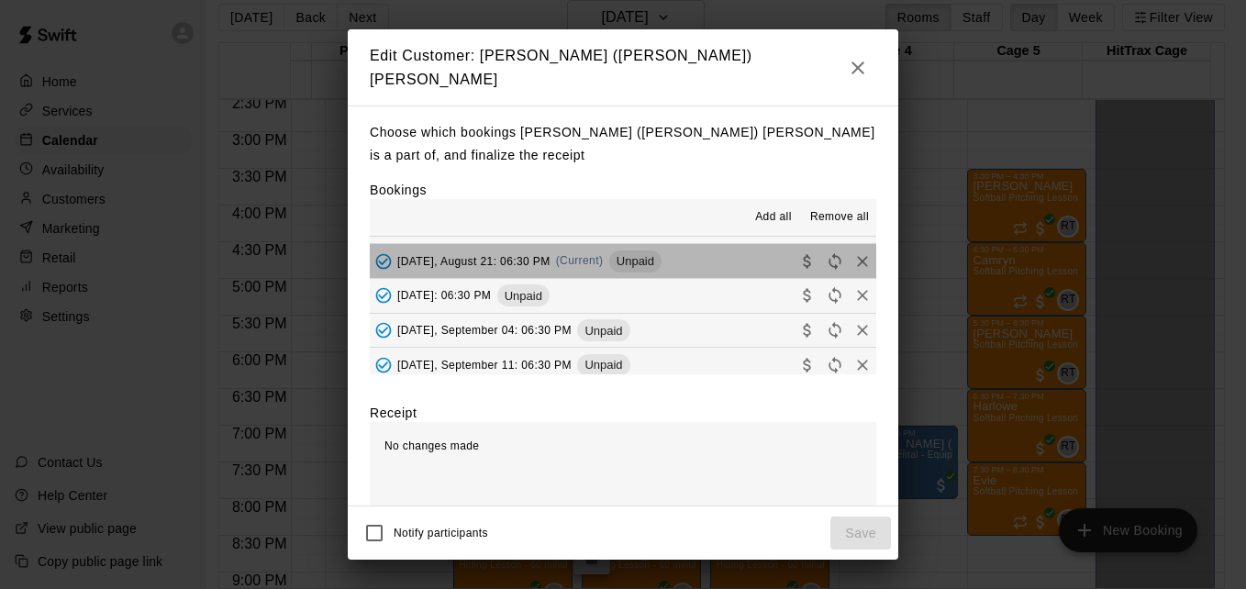
click at [712, 258] on button "[DATE], August 21: 06:30 PM (Current) Unpaid" at bounding box center [623, 261] width 506 height 34
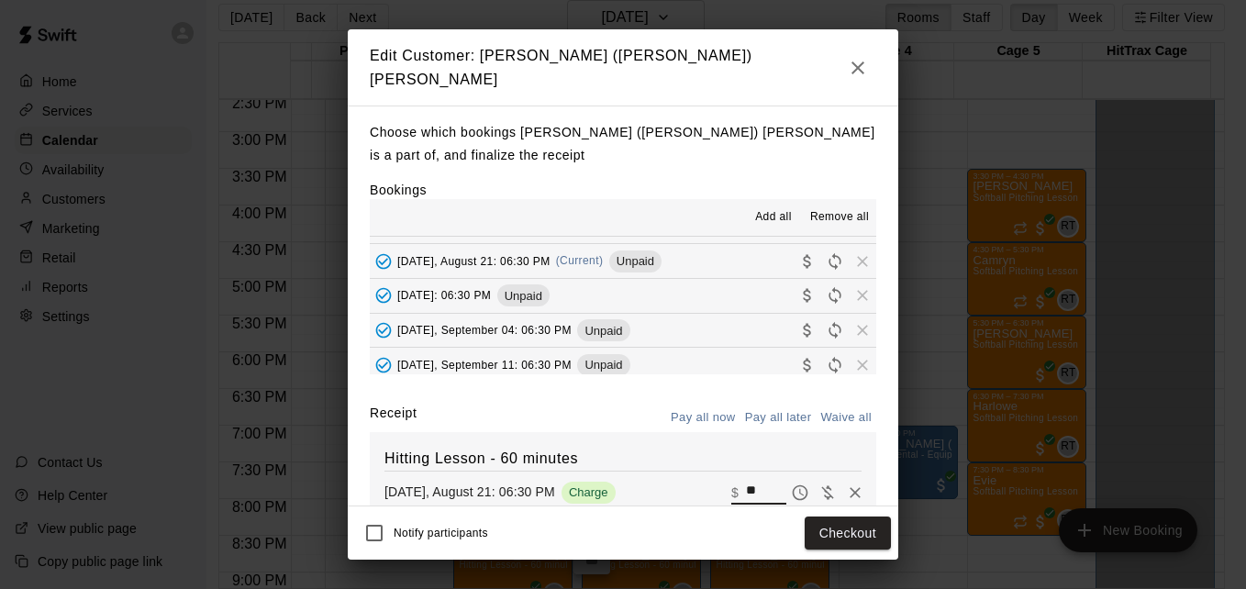
click at [746, 484] on input "**" at bounding box center [766, 493] width 40 height 24
type input "*"
type input "**"
click at [837, 529] on button "Checkout" at bounding box center [848, 534] width 86 height 34
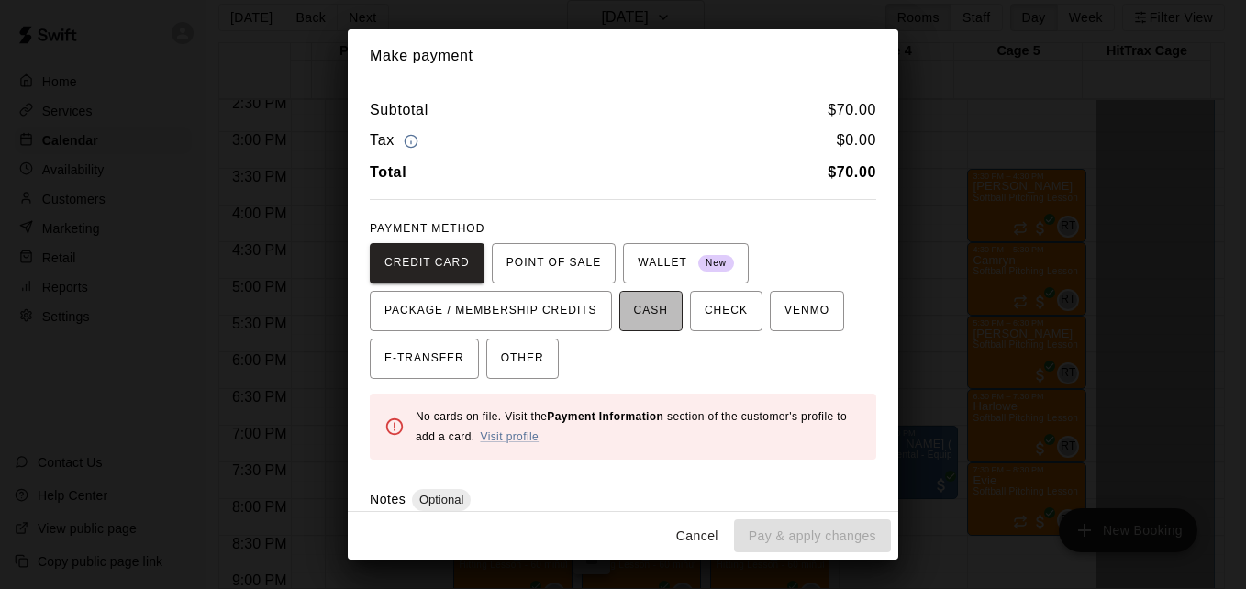
click at [636, 311] on span "CASH" at bounding box center [651, 310] width 34 height 29
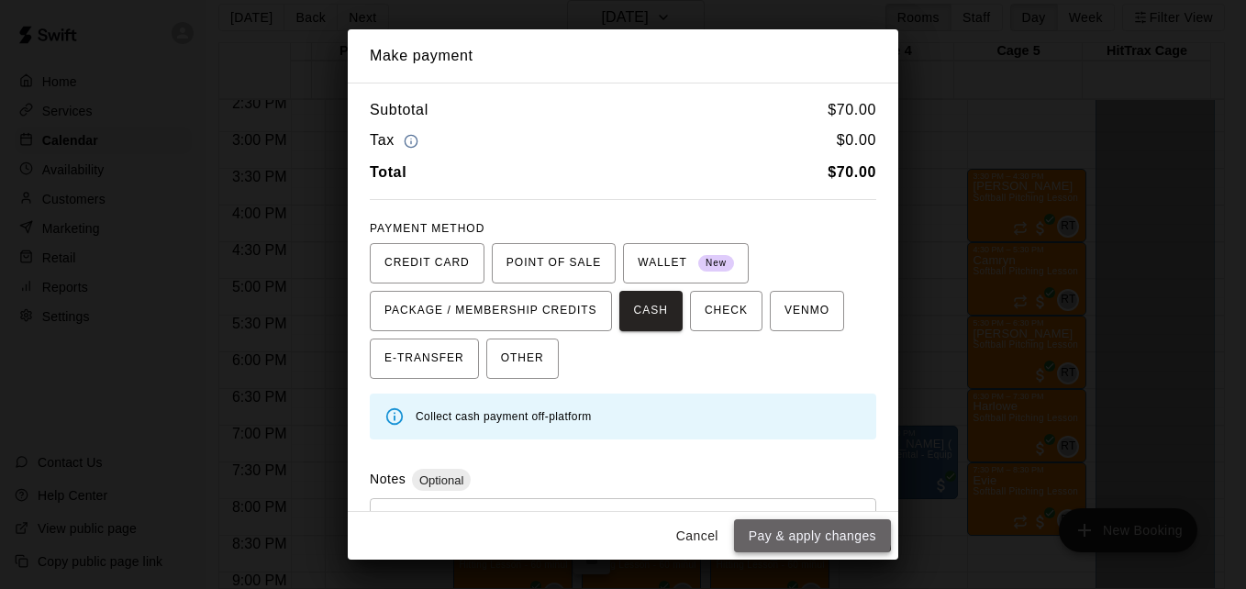
click at [800, 530] on button "Pay & apply changes" at bounding box center [812, 536] width 157 height 34
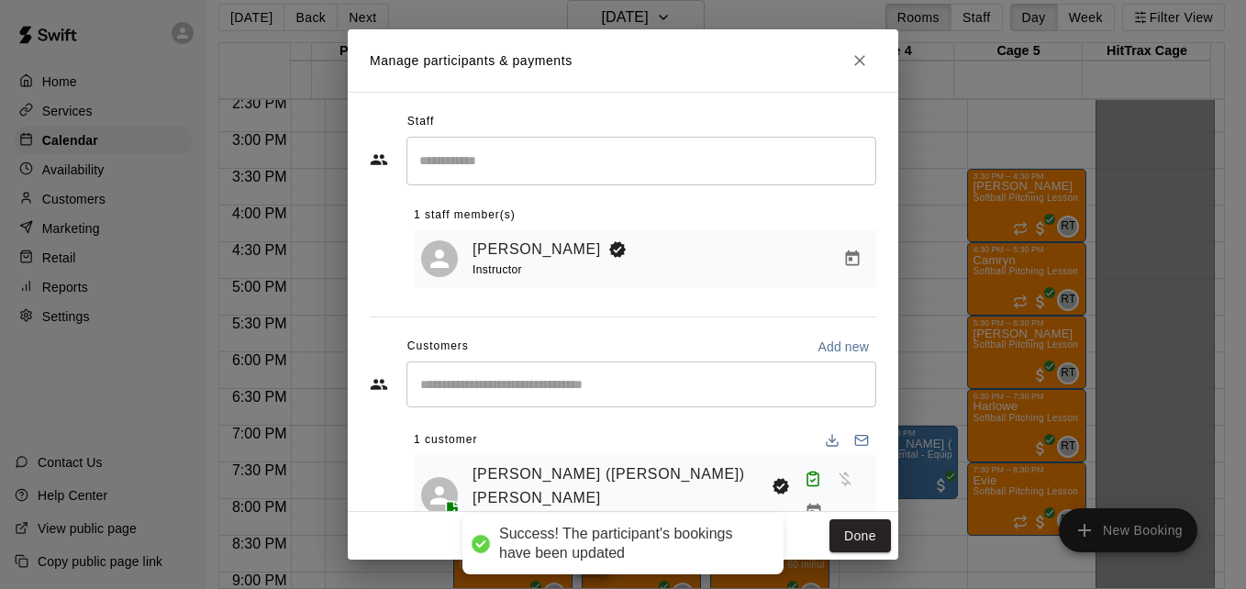
scroll to position [0, 0]
click at [841, 528] on button "Done" at bounding box center [859, 536] width 61 height 34
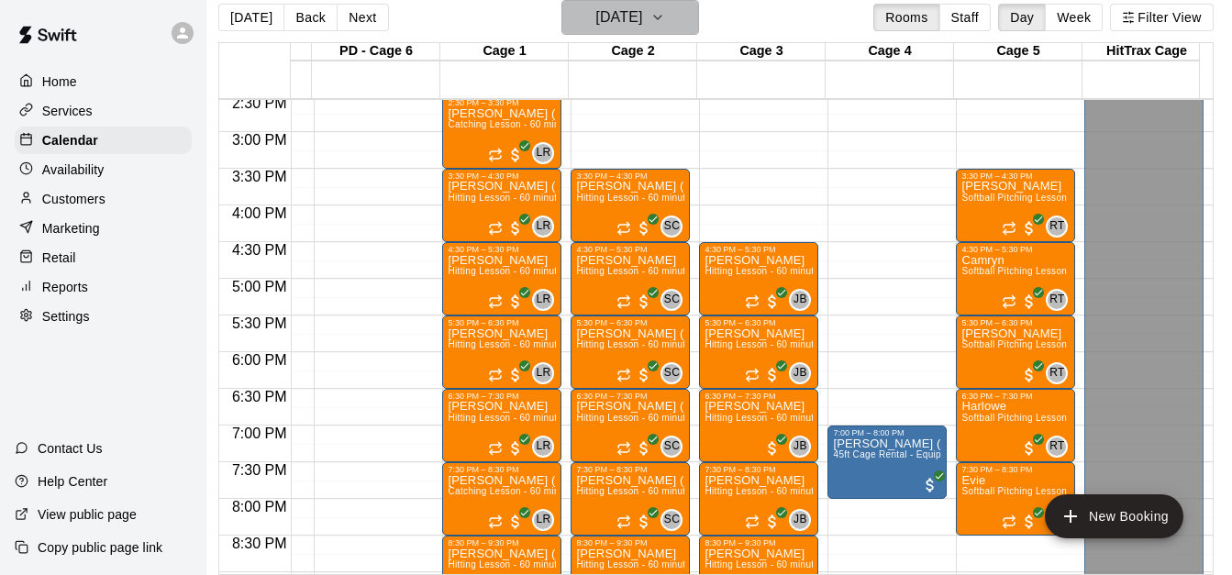
click at [665, 16] on icon "button" at bounding box center [658, 17] width 15 height 22
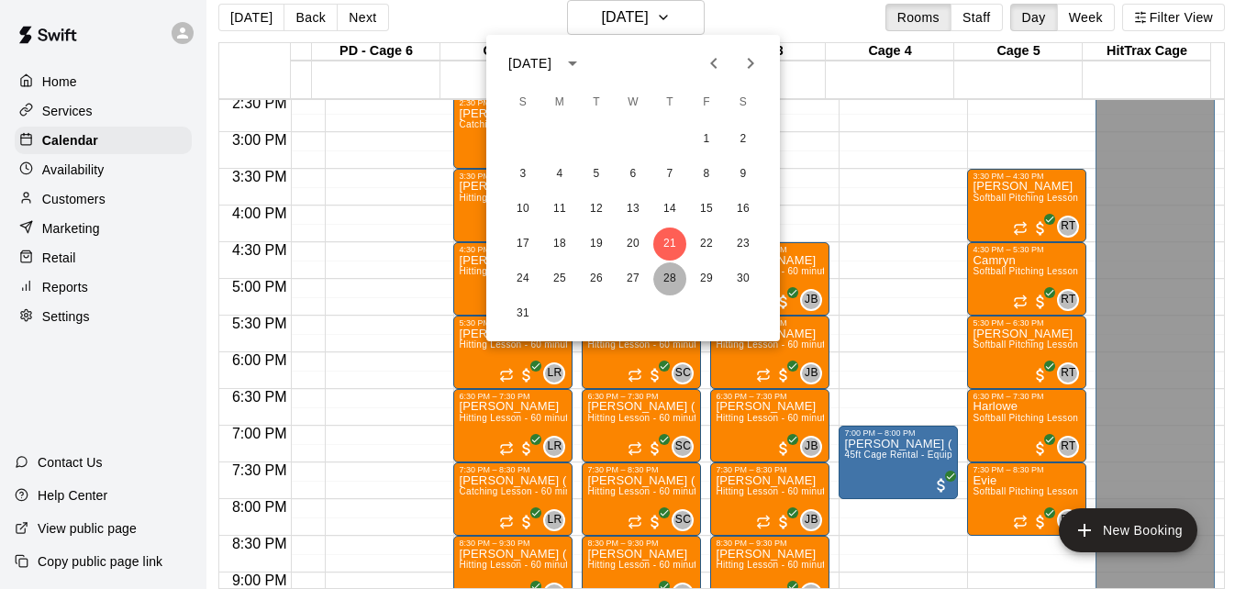
click at [662, 280] on button "28" at bounding box center [669, 278] width 33 height 33
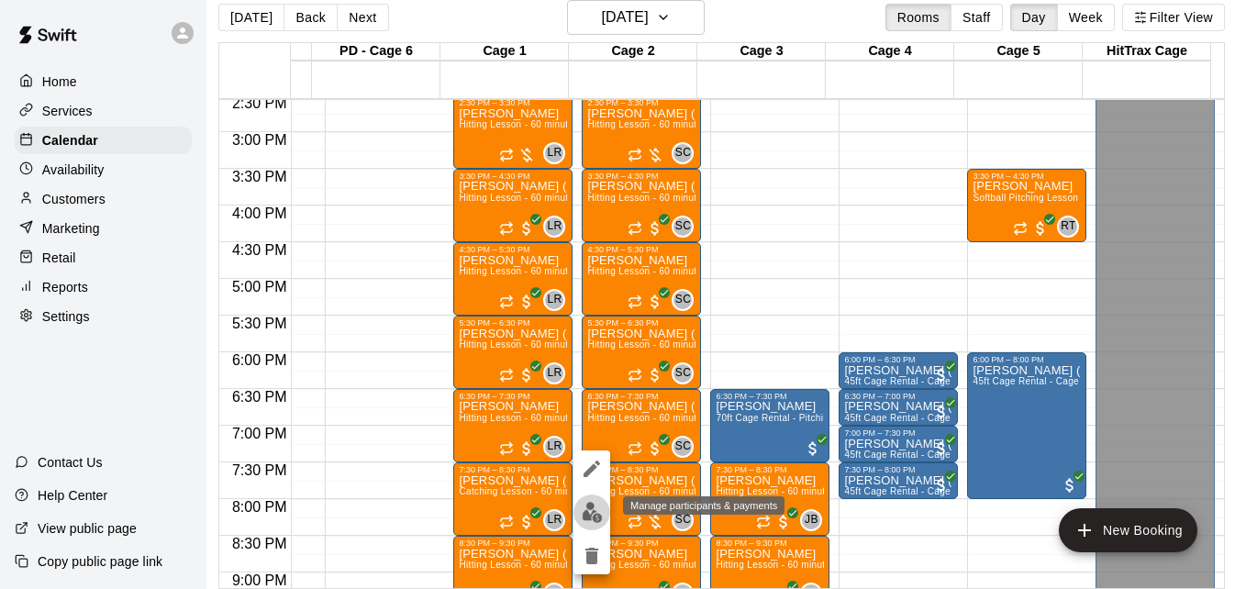
click at [582, 504] on img "edit" at bounding box center [592, 512] width 21 height 21
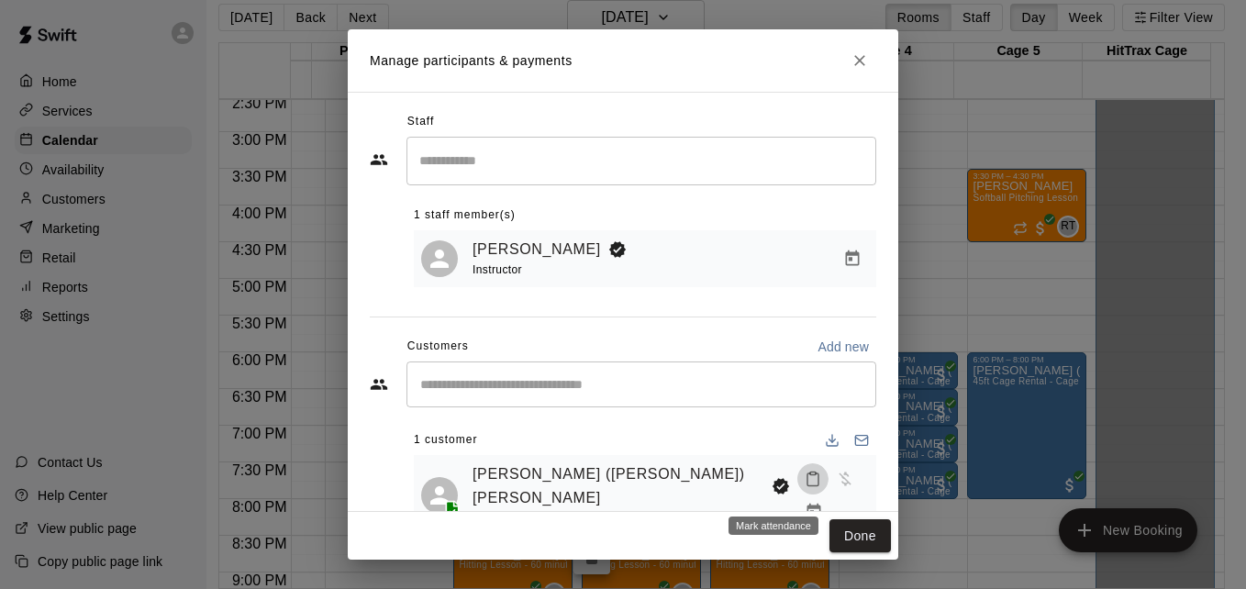
click at [805, 487] on icon "Mark attendance" at bounding box center [813, 479] width 17 height 17
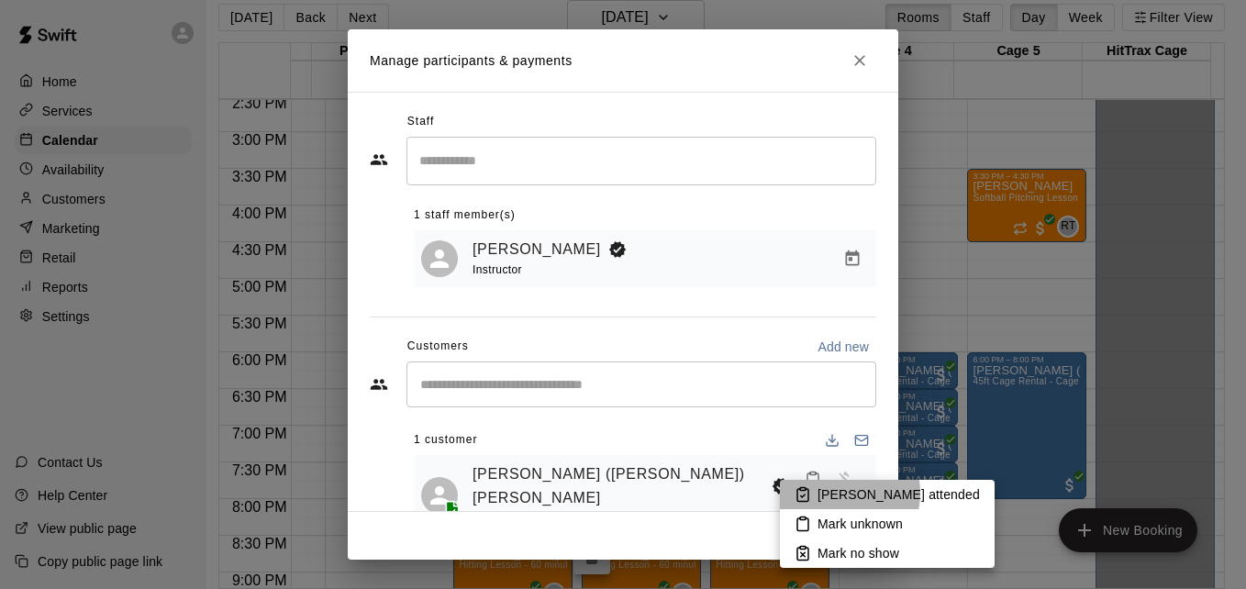
click at [833, 493] on p "[PERSON_NAME] attended" at bounding box center [899, 494] width 162 height 18
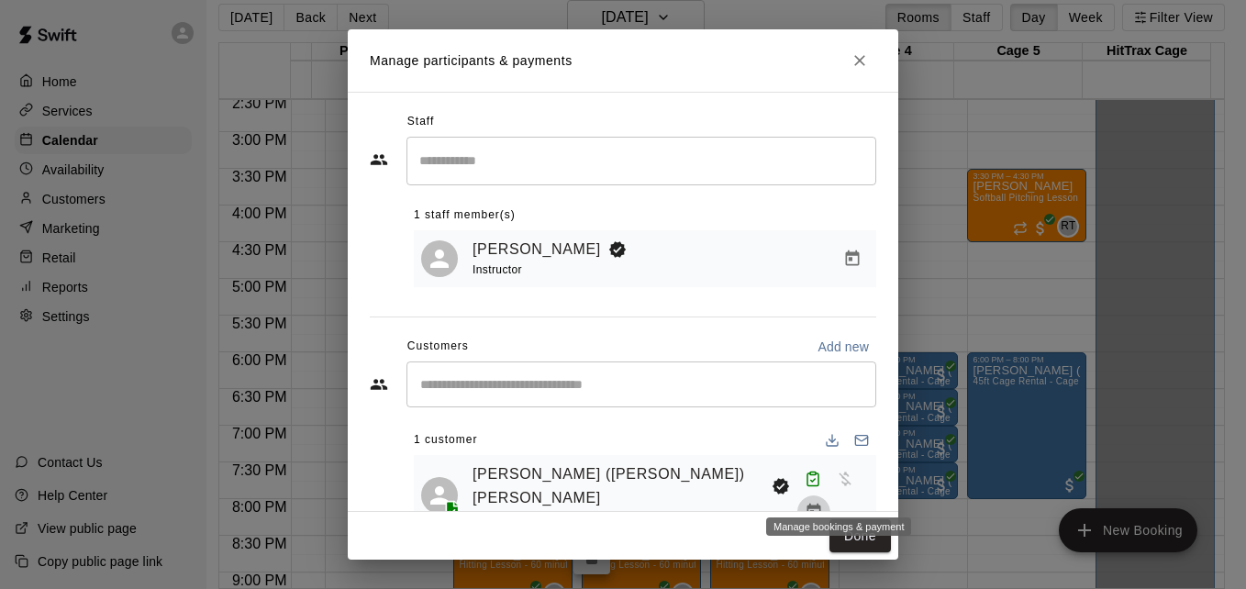
click at [823, 503] on icon "Manage bookings & payment" at bounding box center [814, 512] width 18 height 18
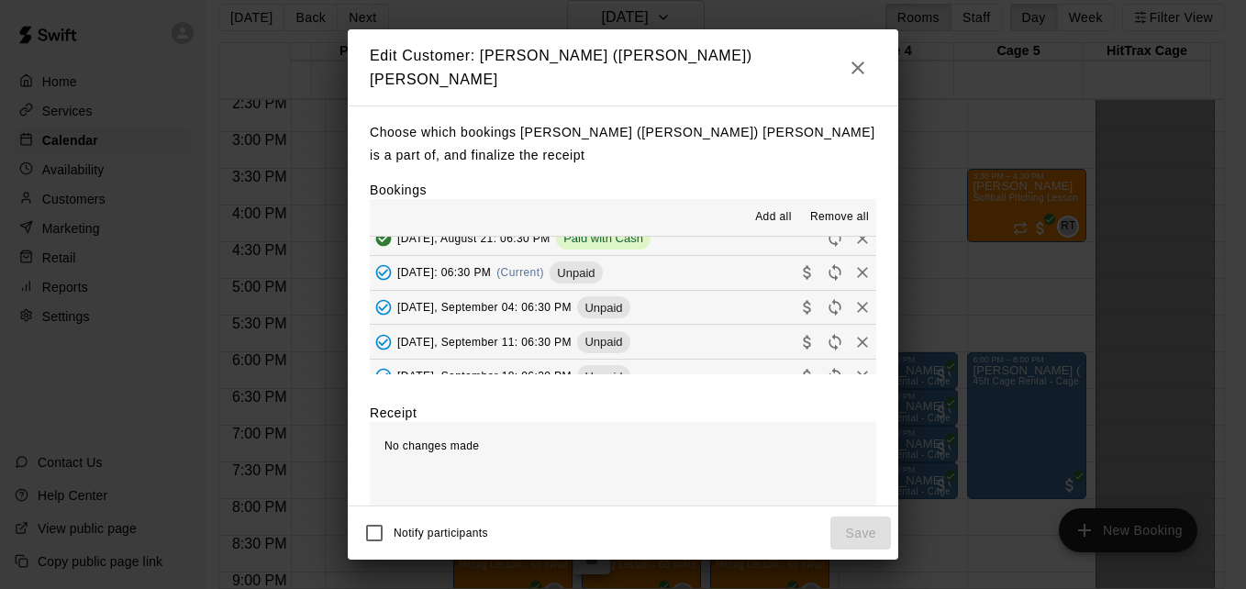
scroll to position [294, 0]
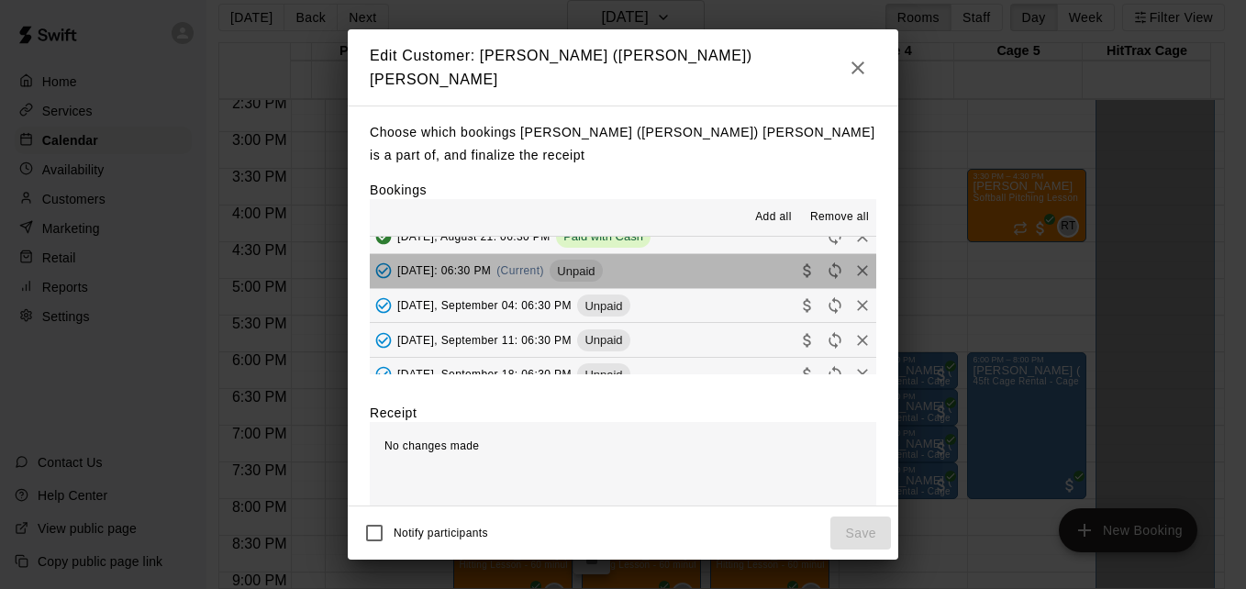
click at [725, 261] on button "[DATE]: 06:30 PM (Current) Unpaid" at bounding box center [623, 271] width 506 height 34
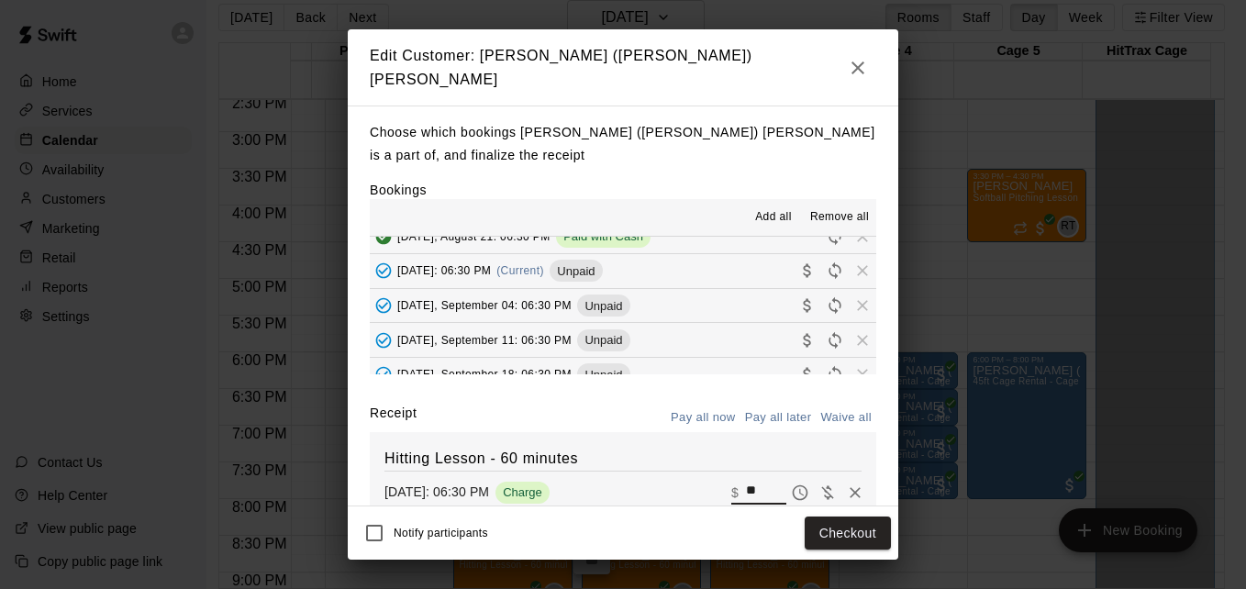
click at [746, 481] on input "**" at bounding box center [766, 493] width 40 height 24
type input "*"
type input "**"
click at [827, 526] on button "Checkout" at bounding box center [848, 534] width 86 height 34
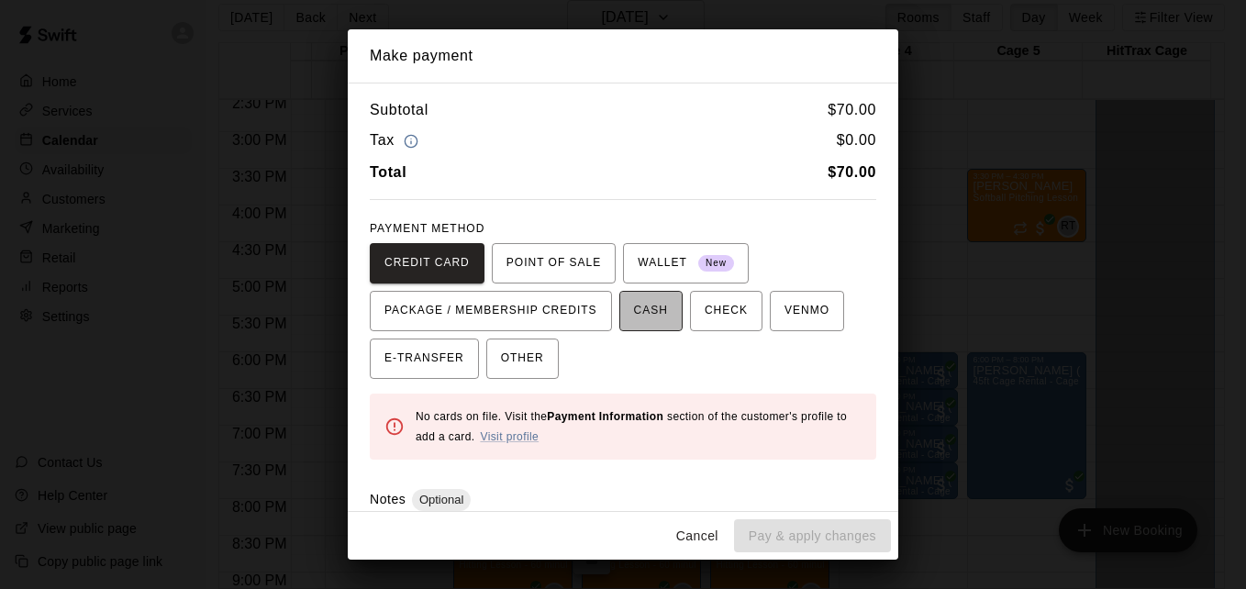
click at [640, 325] on span "CASH" at bounding box center [651, 310] width 34 height 29
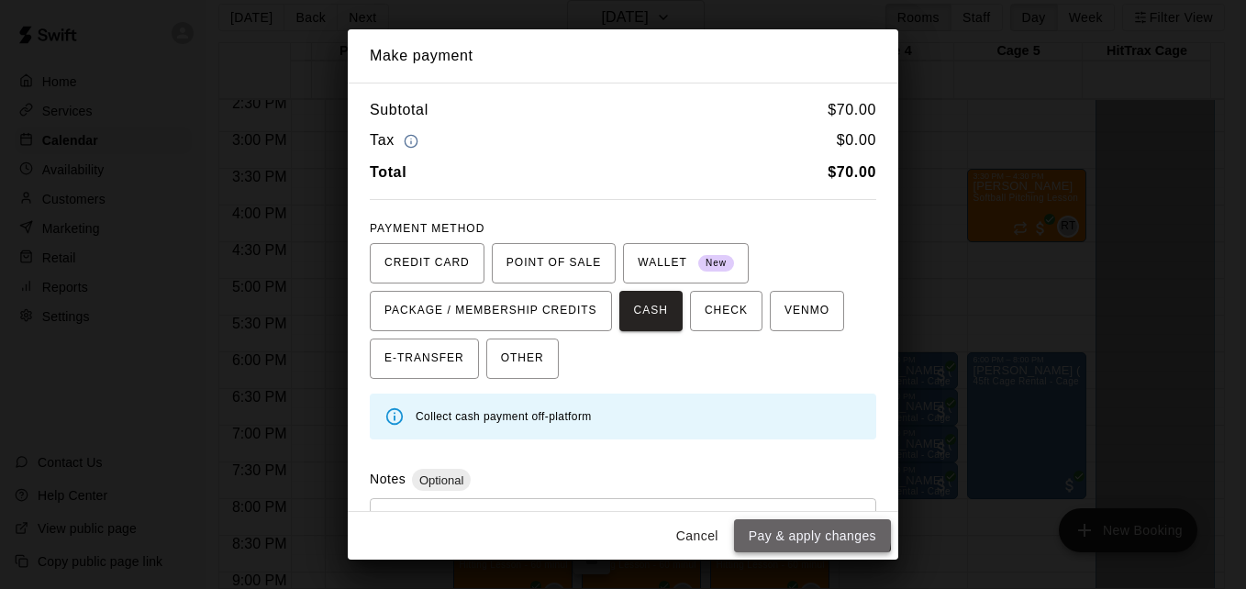
click at [793, 529] on button "Pay & apply changes" at bounding box center [812, 536] width 157 height 34
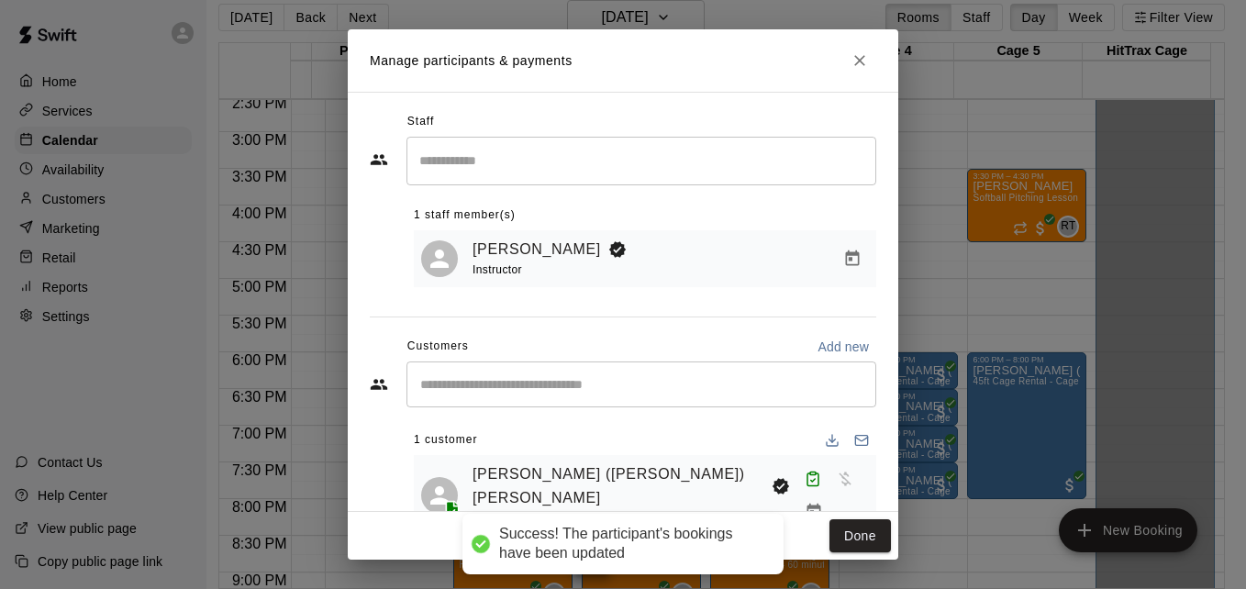
scroll to position [0, 0]
click at [847, 529] on button "Done" at bounding box center [859, 536] width 61 height 34
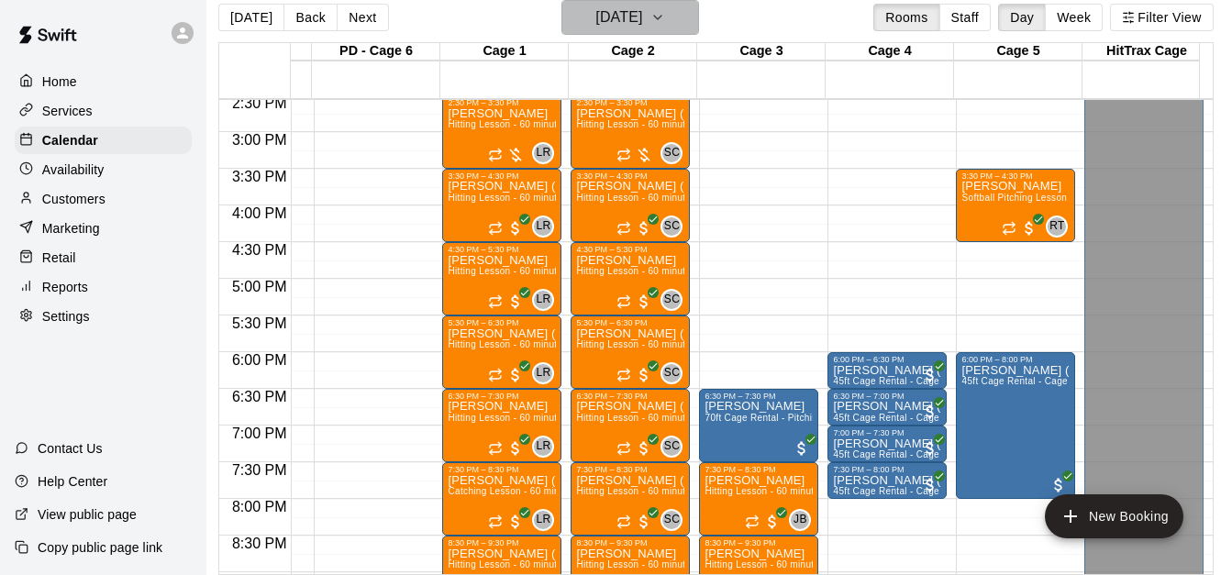
click at [665, 19] on icon "button" at bounding box center [658, 17] width 15 height 22
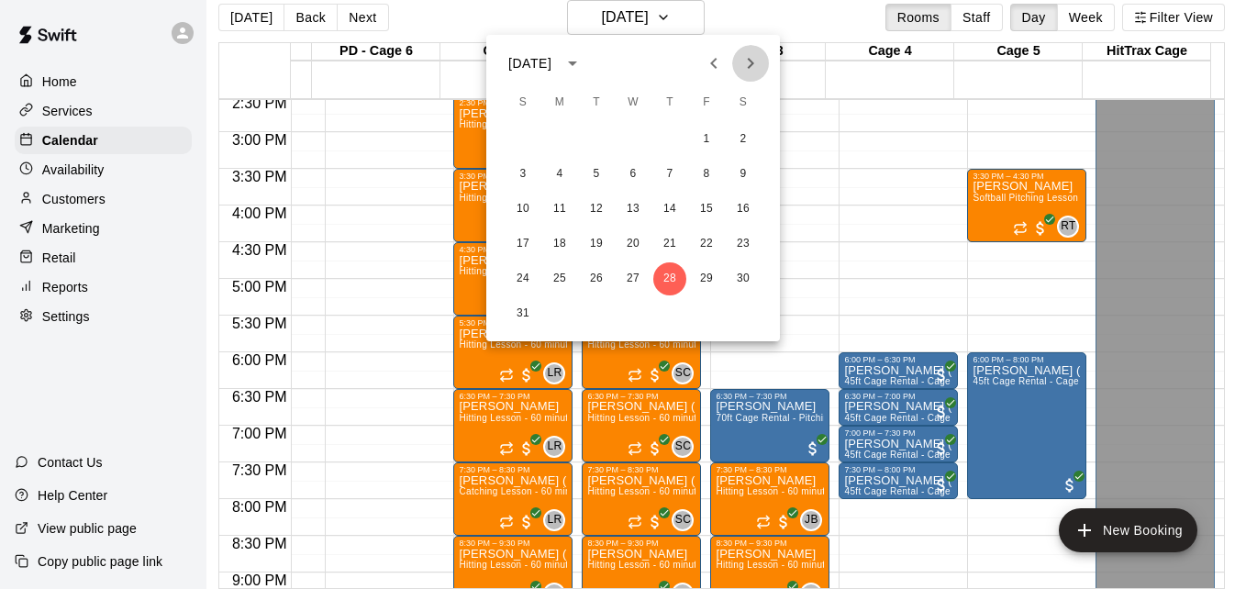
click at [742, 61] on icon "Next month" at bounding box center [751, 63] width 22 height 22
click at [667, 139] on button "4" at bounding box center [669, 139] width 33 height 33
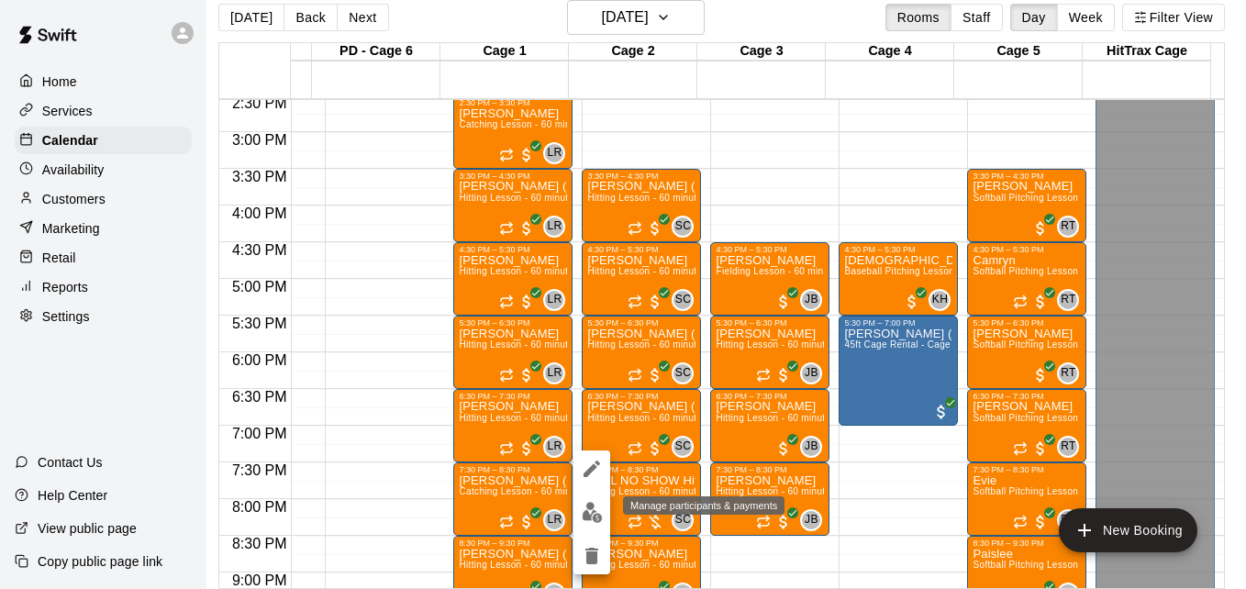
click at [593, 508] on img "edit" at bounding box center [592, 512] width 21 height 21
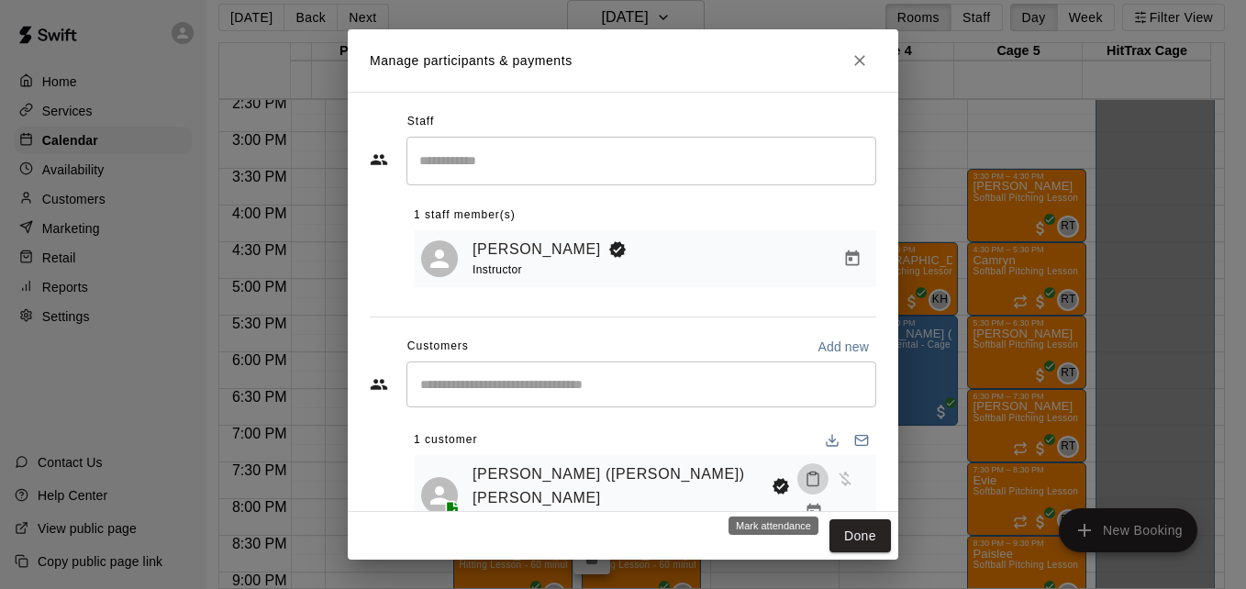
click at [805, 486] on icon "Mark attendance" at bounding box center [813, 479] width 17 height 17
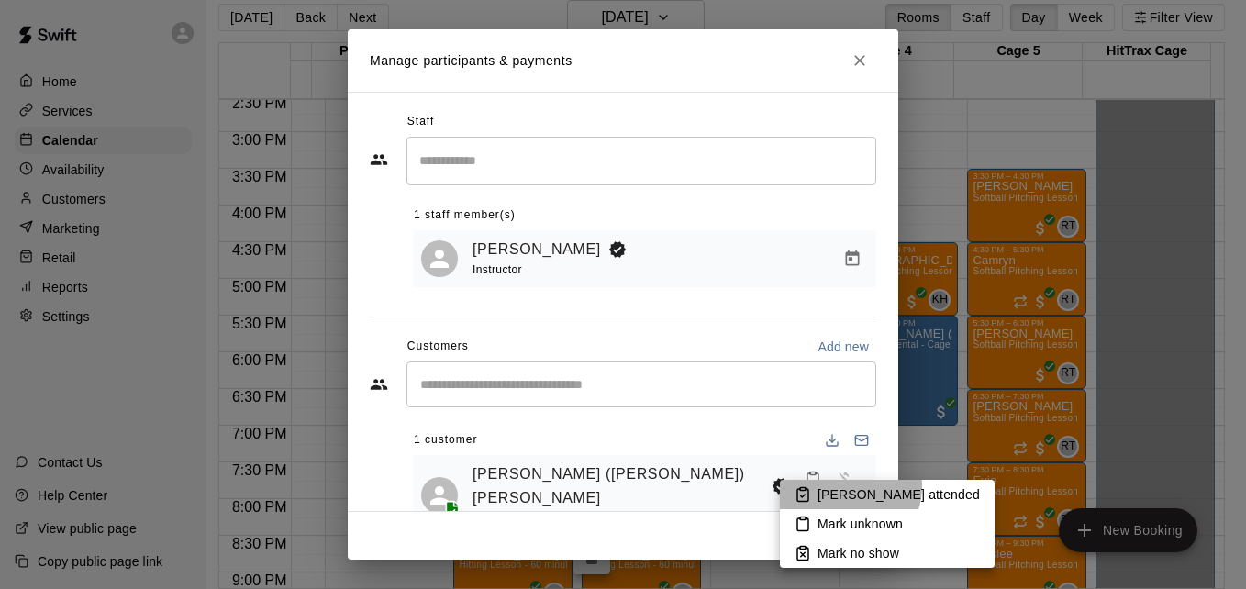
click at [846, 486] on p "[PERSON_NAME] attended" at bounding box center [899, 494] width 162 height 18
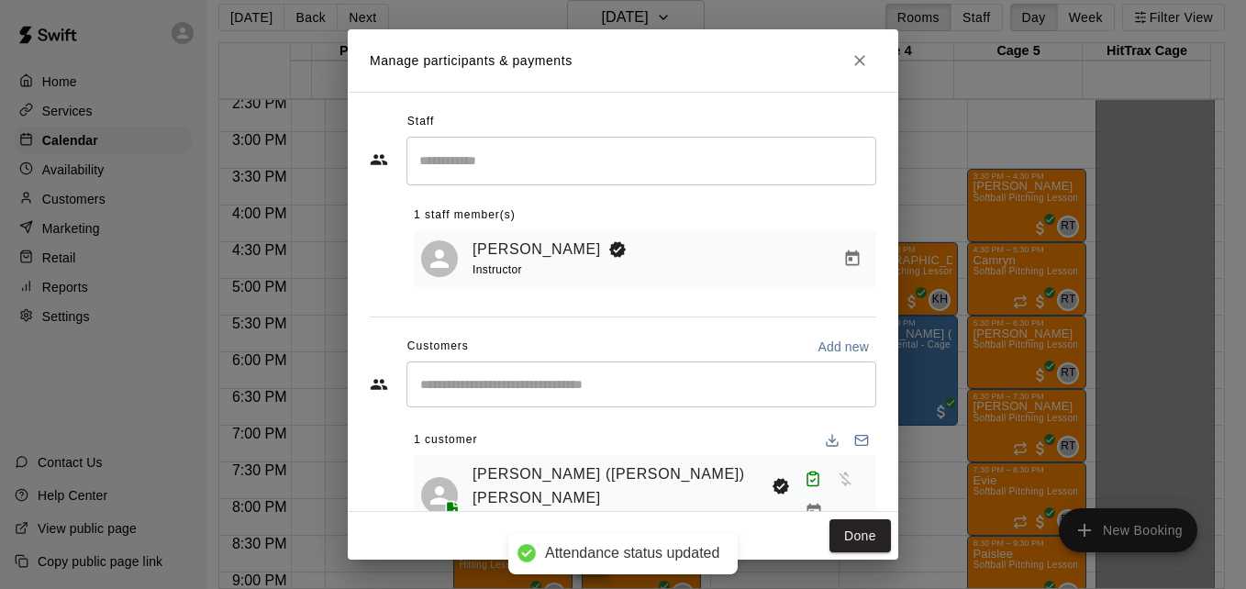
scroll to position [37, 0]
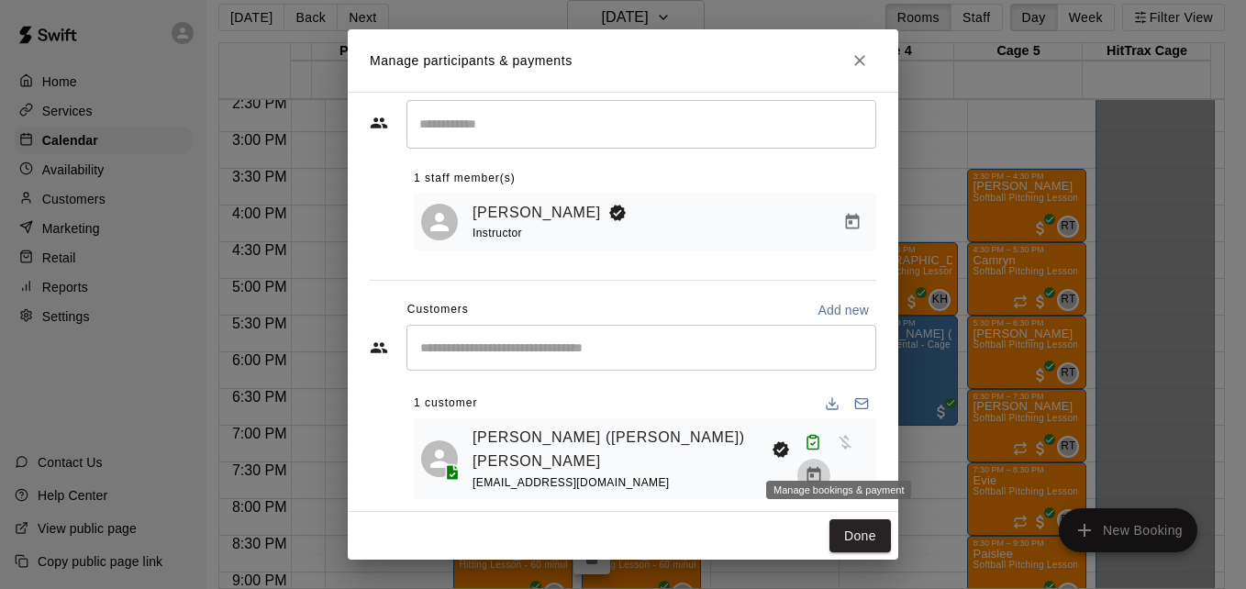
click at [823, 466] on icon "Manage bookings & payment" at bounding box center [814, 475] width 18 height 18
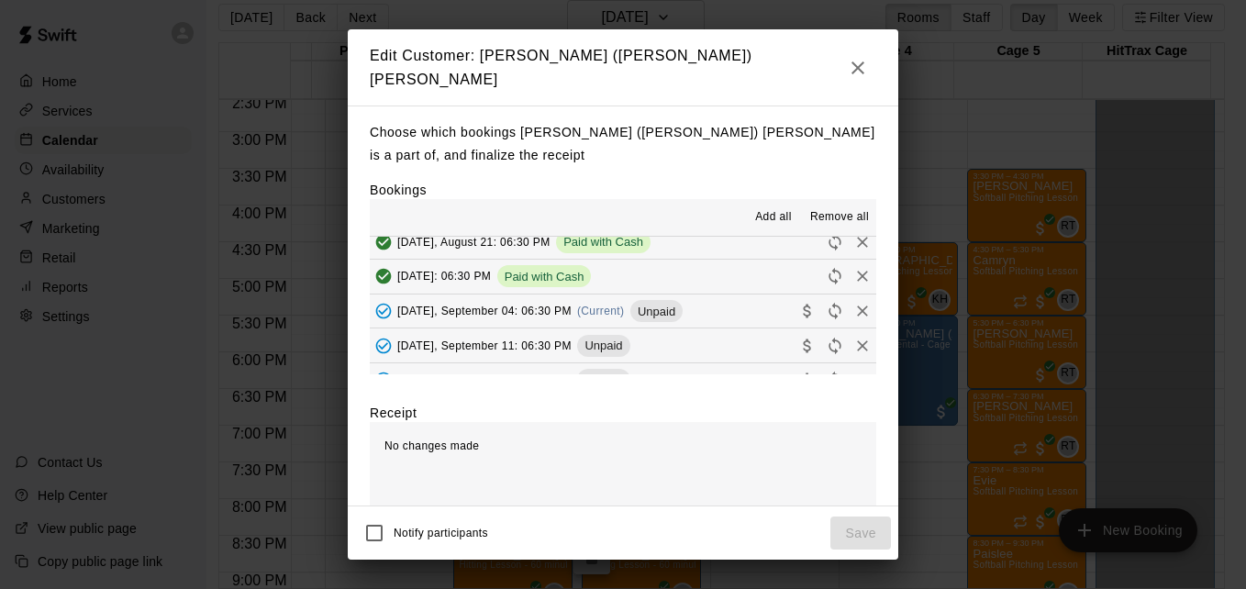
scroll to position [306, 0]
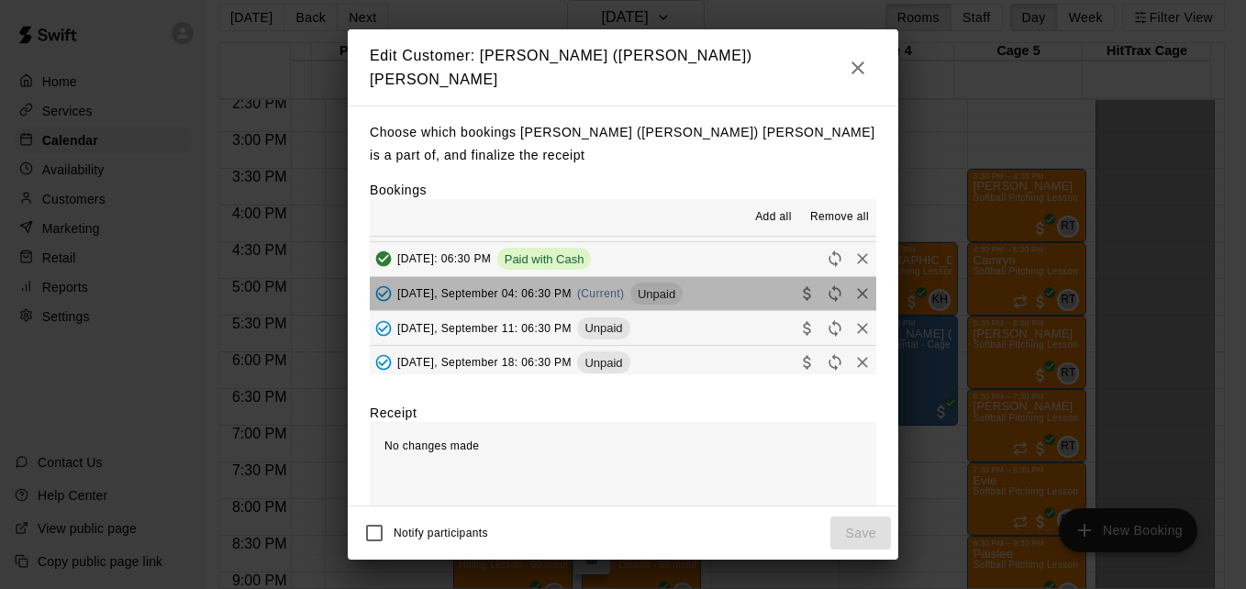
click at [726, 290] on button "[DATE], September 04: 06:30 PM (Current) Unpaid" at bounding box center [623, 294] width 506 height 34
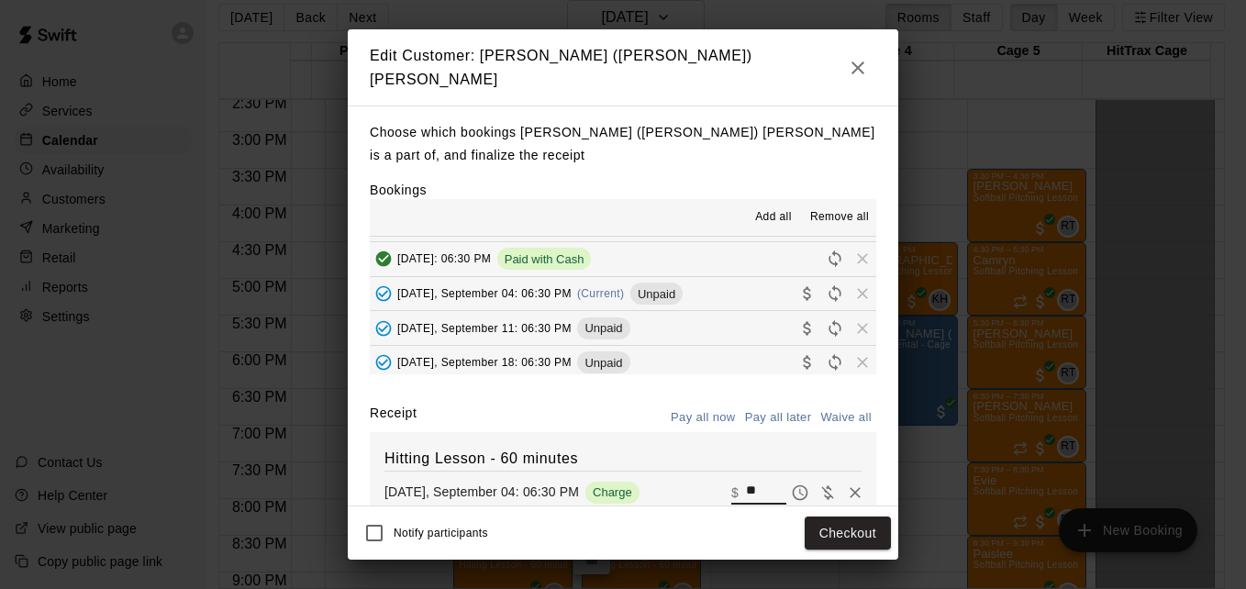
click at [746, 486] on input "**" at bounding box center [766, 493] width 40 height 24
type input "*"
type input "**"
click at [846, 525] on button "Checkout" at bounding box center [848, 534] width 86 height 34
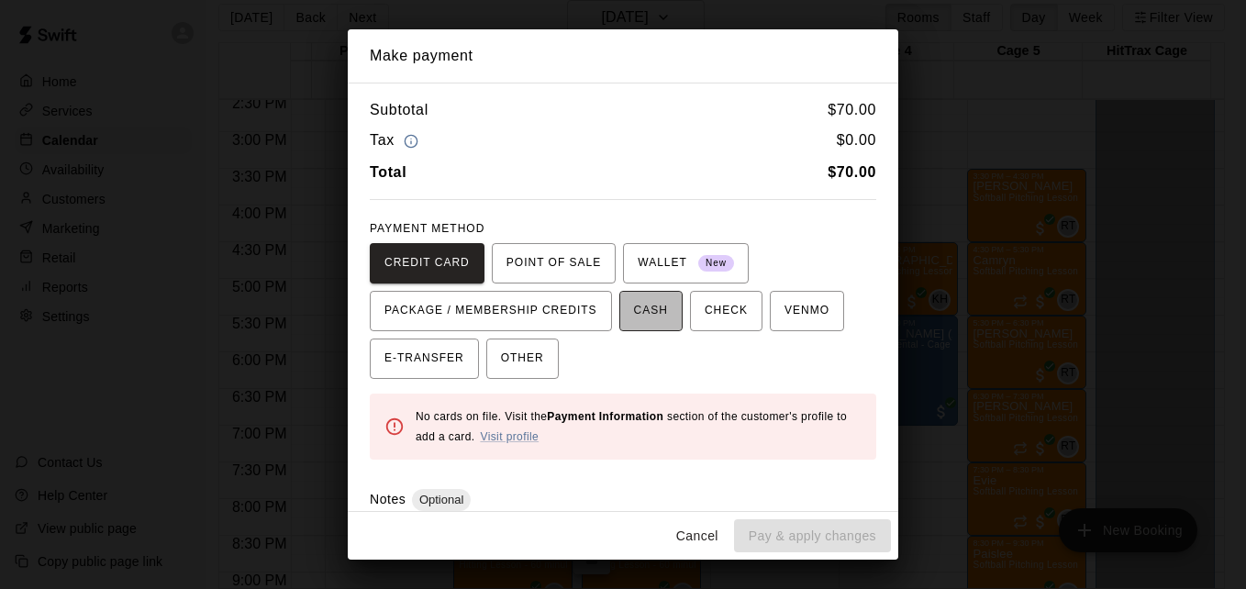
click at [644, 317] on span "CASH" at bounding box center [651, 310] width 34 height 29
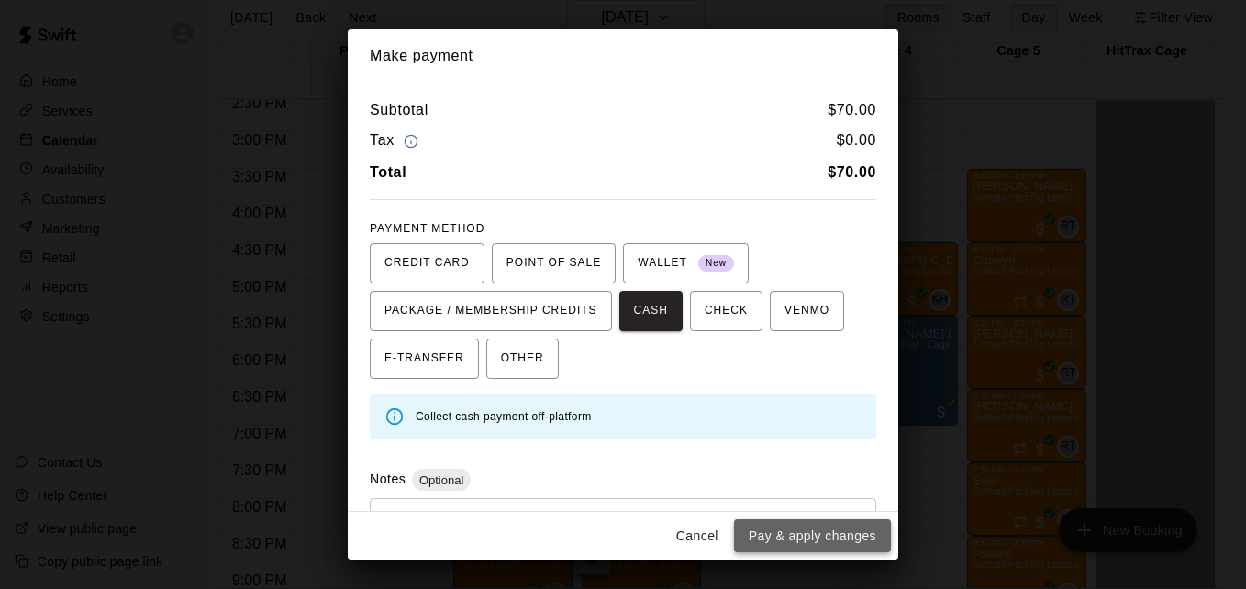
click at [832, 529] on button "Pay & apply changes" at bounding box center [812, 536] width 157 height 34
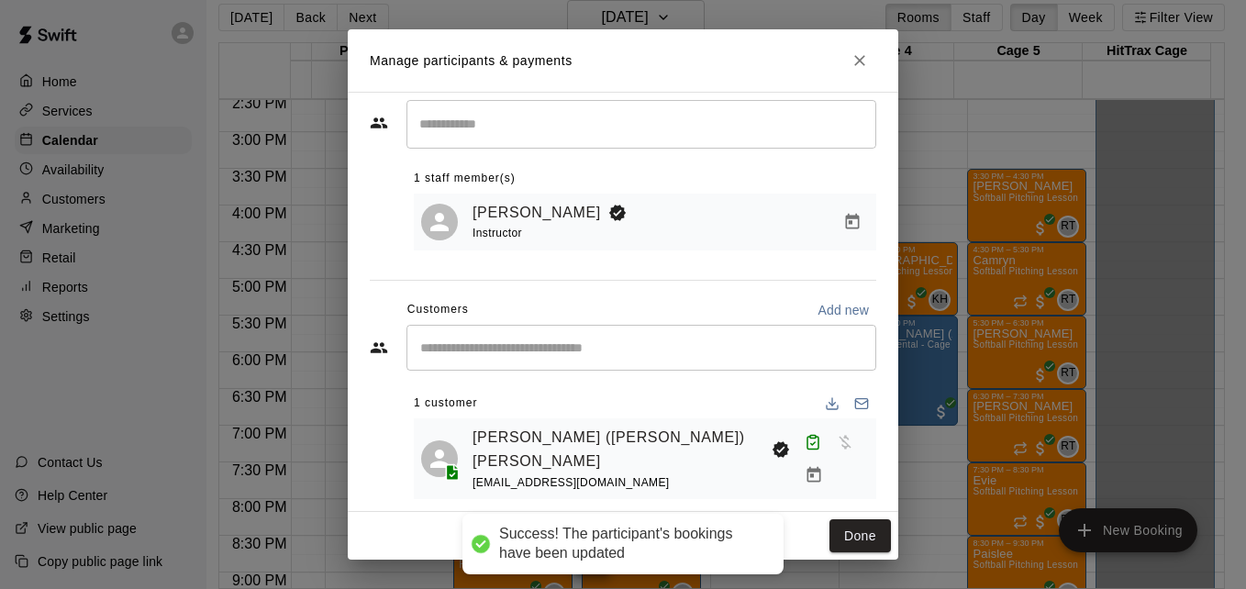
scroll to position [0, 0]
click at [832, 529] on button "Done" at bounding box center [859, 536] width 61 height 34
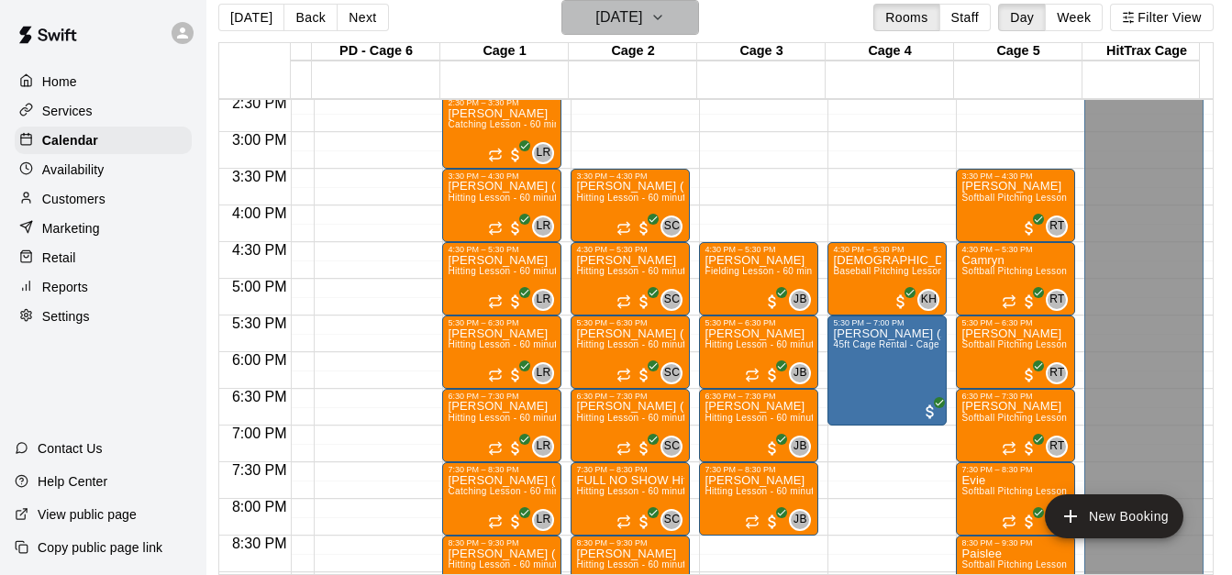
click at [665, 24] on icon "button" at bounding box center [658, 17] width 15 height 22
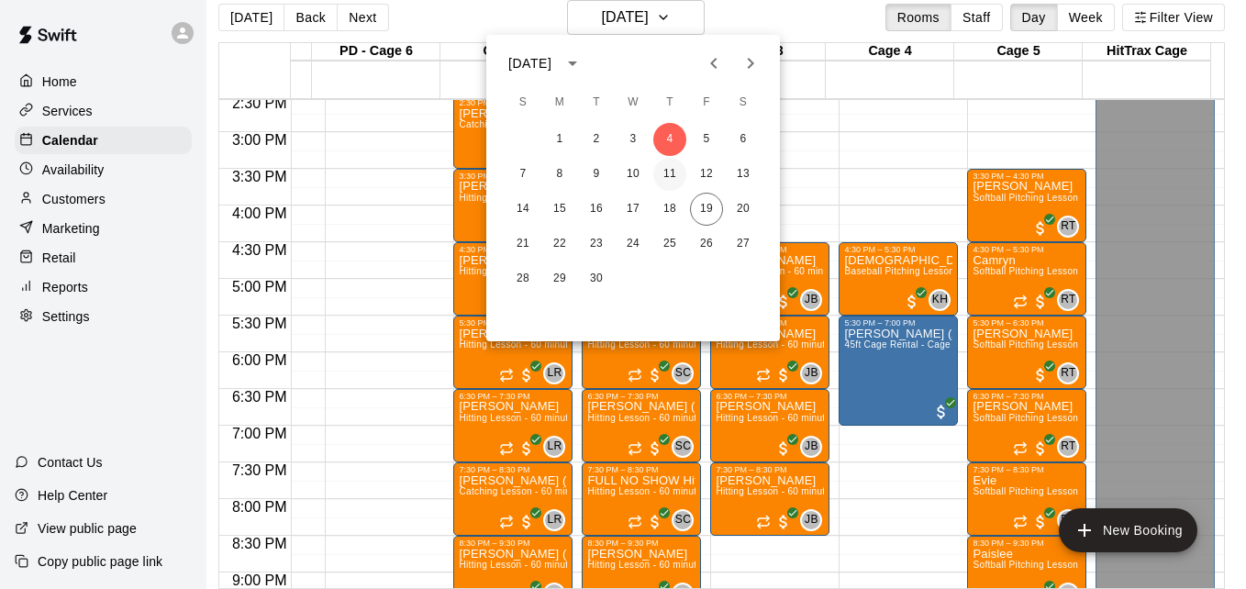
click at [665, 176] on button "11" at bounding box center [669, 174] width 33 height 33
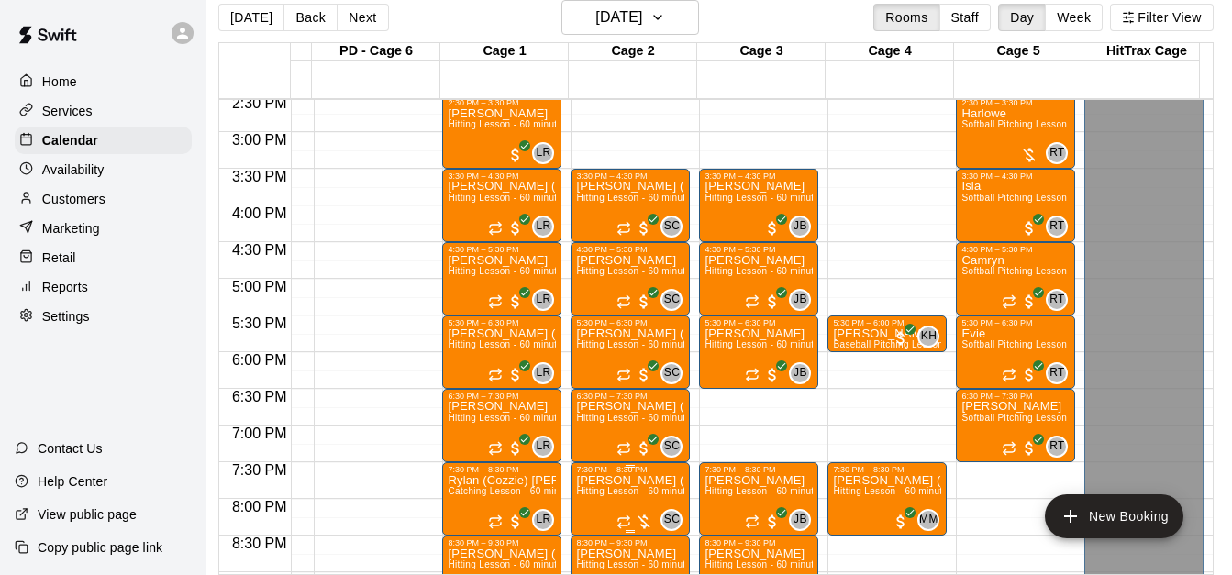
click at [613, 495] on span "Hitting Lesson - 60 minutes" at bounding box center [635, 491] width 119 height 10
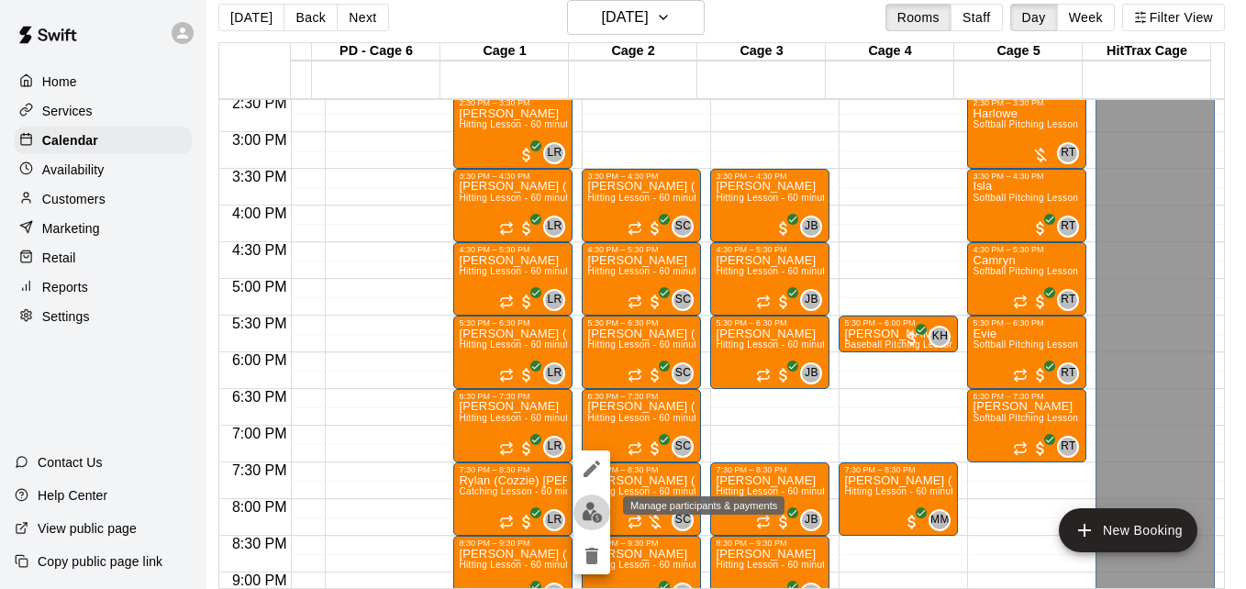
click at [595, 512] on img "edit" at bounding box center [592, 512] width 21 height 21
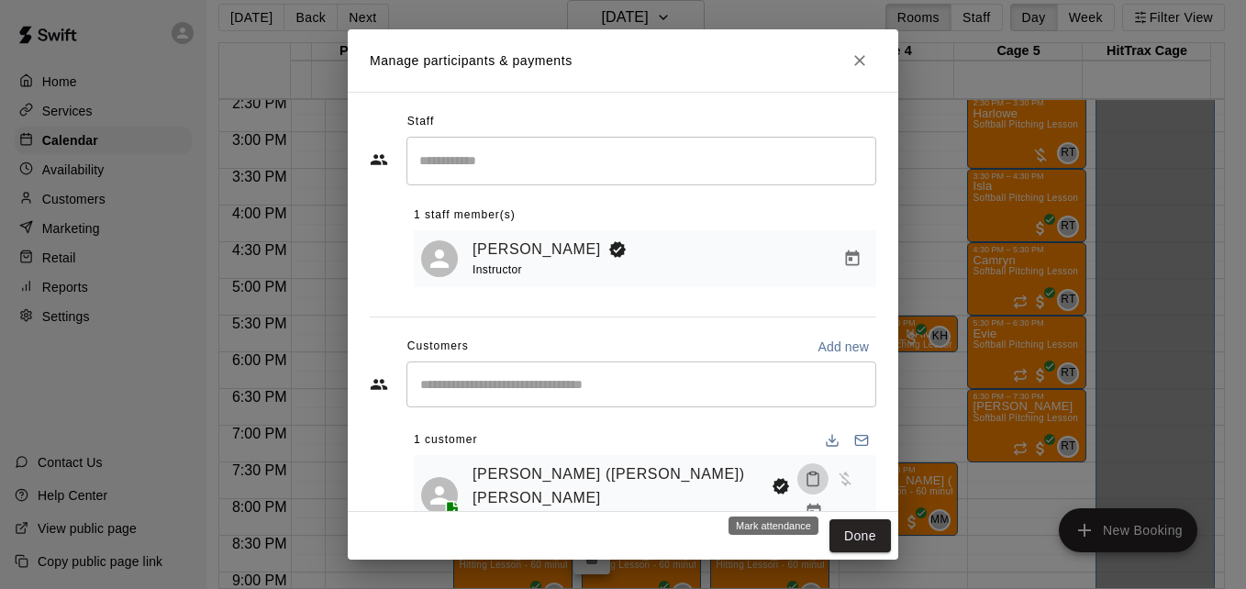
click at [805, 487] on icon "Mark attendance" at bounding box center [813, 479] width 17 height 17
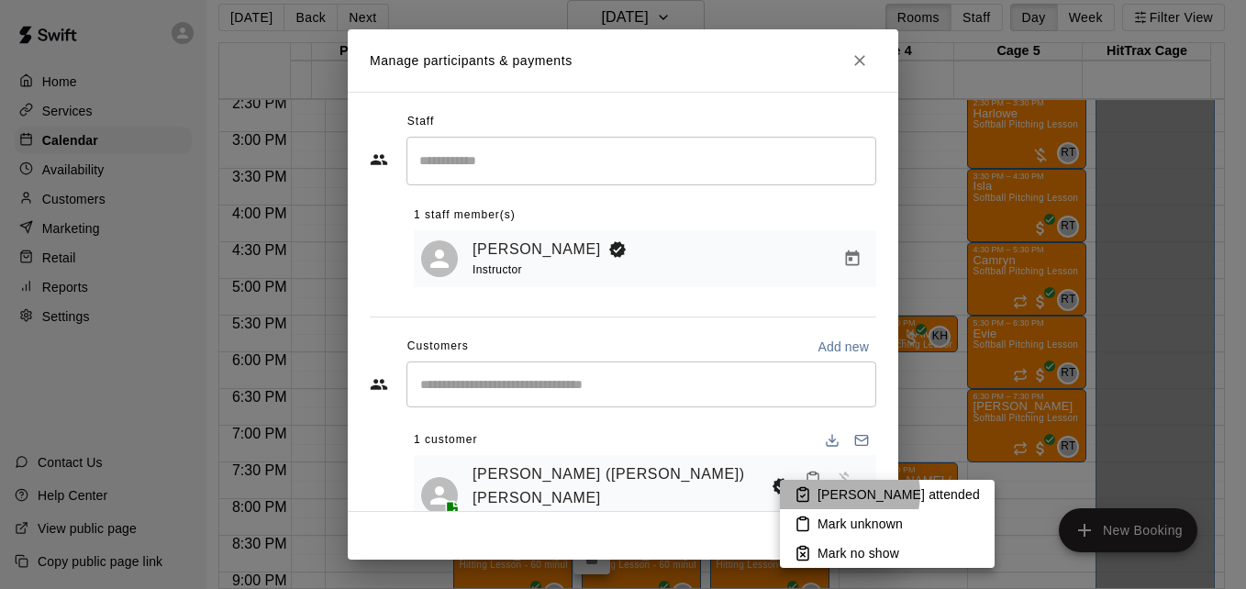
click at [848, 494] on p "[PERSON_NAME] attended" at bounding box center [899, 494] width 162 height 18
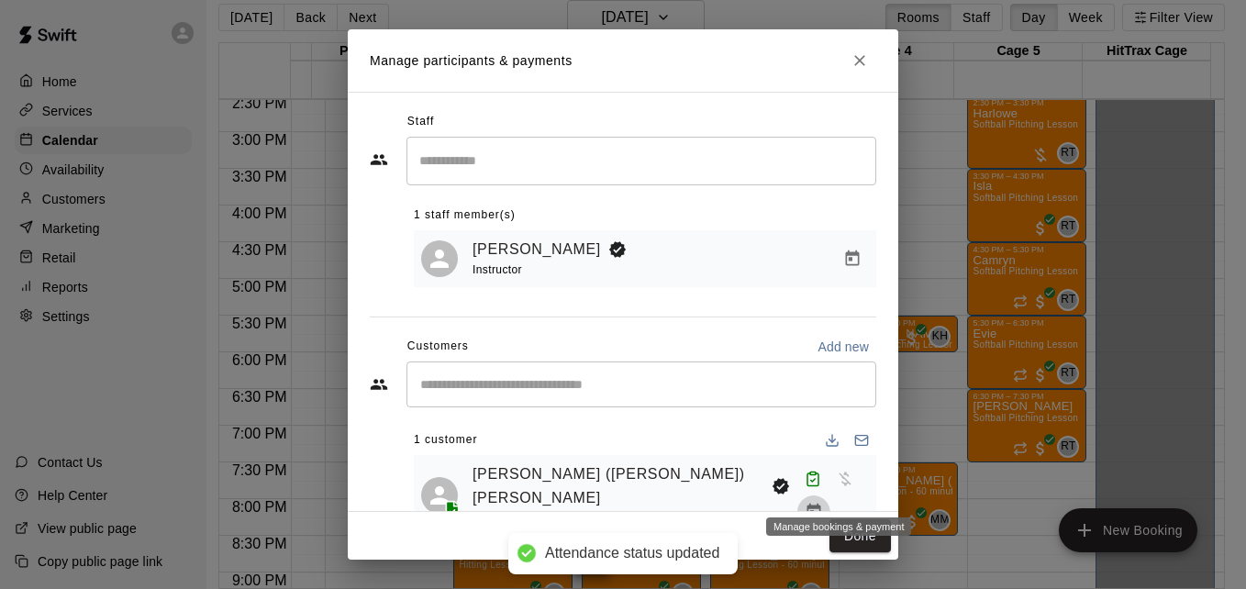
click at [823, 503] on icon "Manage bookings & payment" at bounding box center [814, 512] width 18 height 18
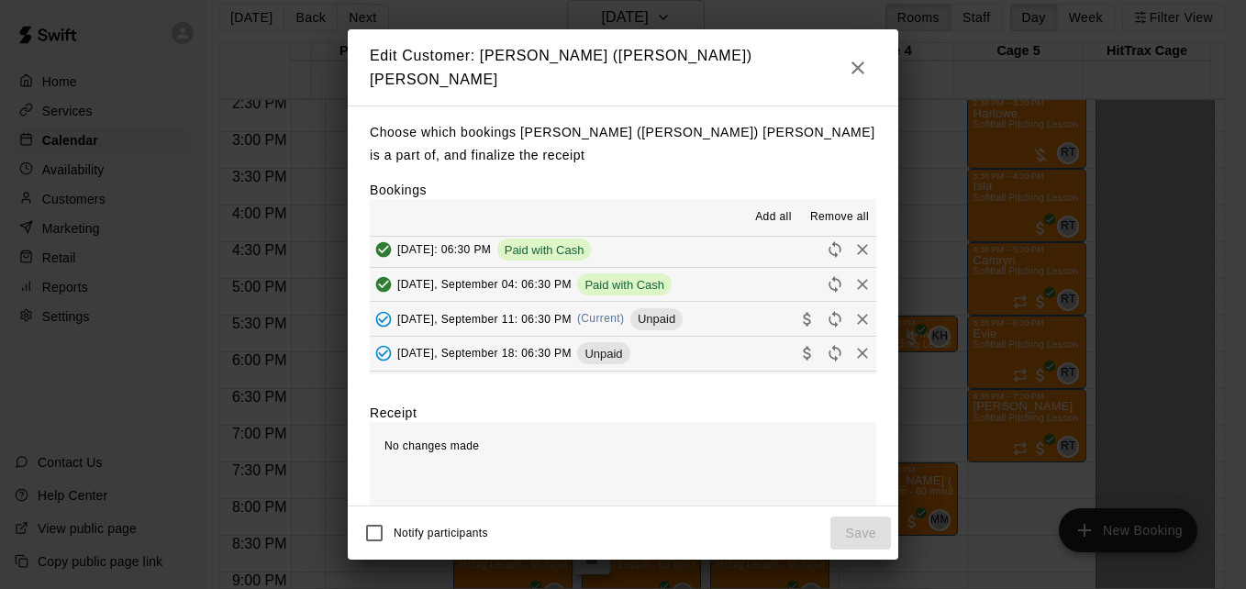
scroll to position [367, 0]
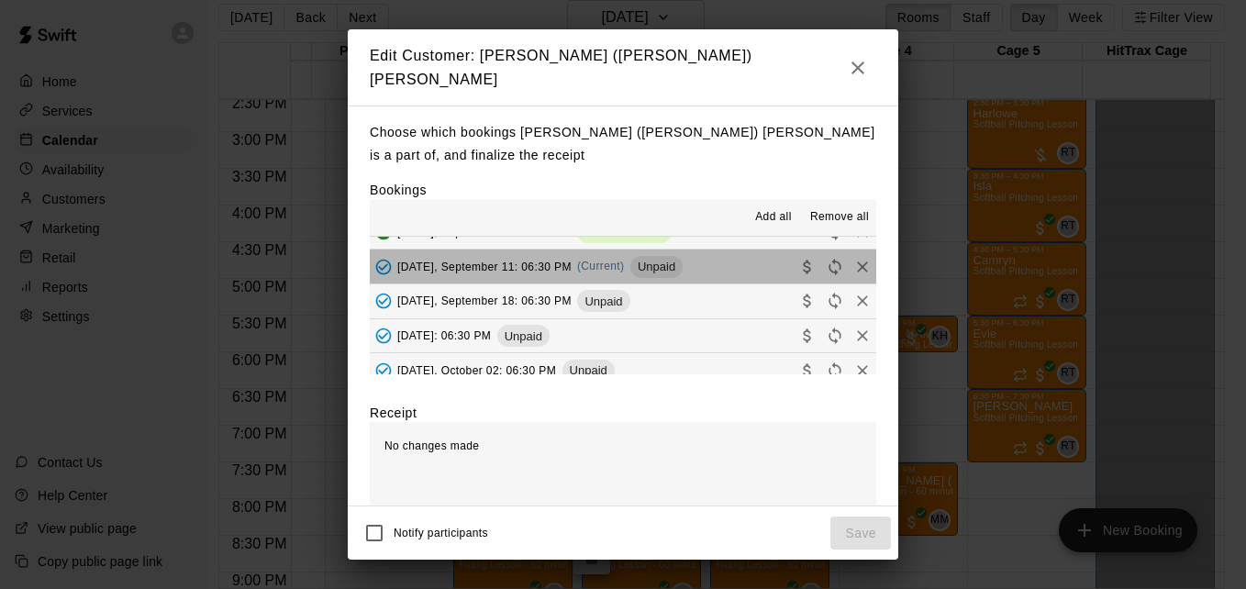
click at [729, 252] on button "[DATE], September 11: 06:30 PM (Current) Unpaid" at bounding box center [623, 267] width 506 height 34
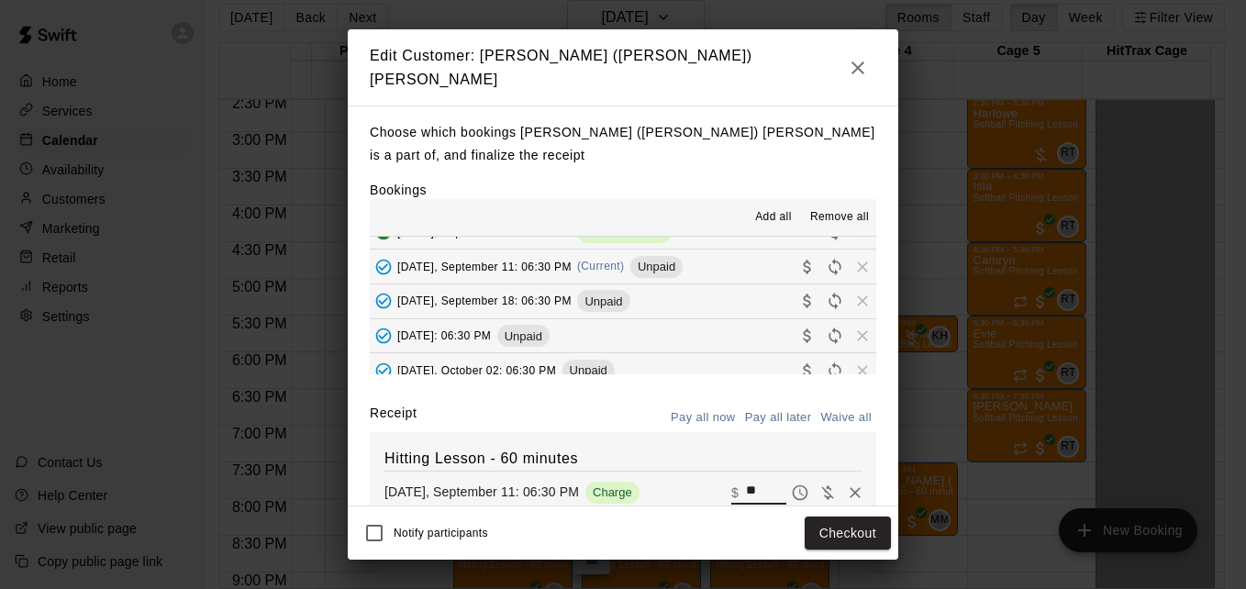
click at [746, 483] on input "**" at bounding box center [766, 493] width 40 height 24
type input "*"
type input "**"
click at [839, 532] on button "Checkout" at bounding box center [848, 534] width 86 height 34
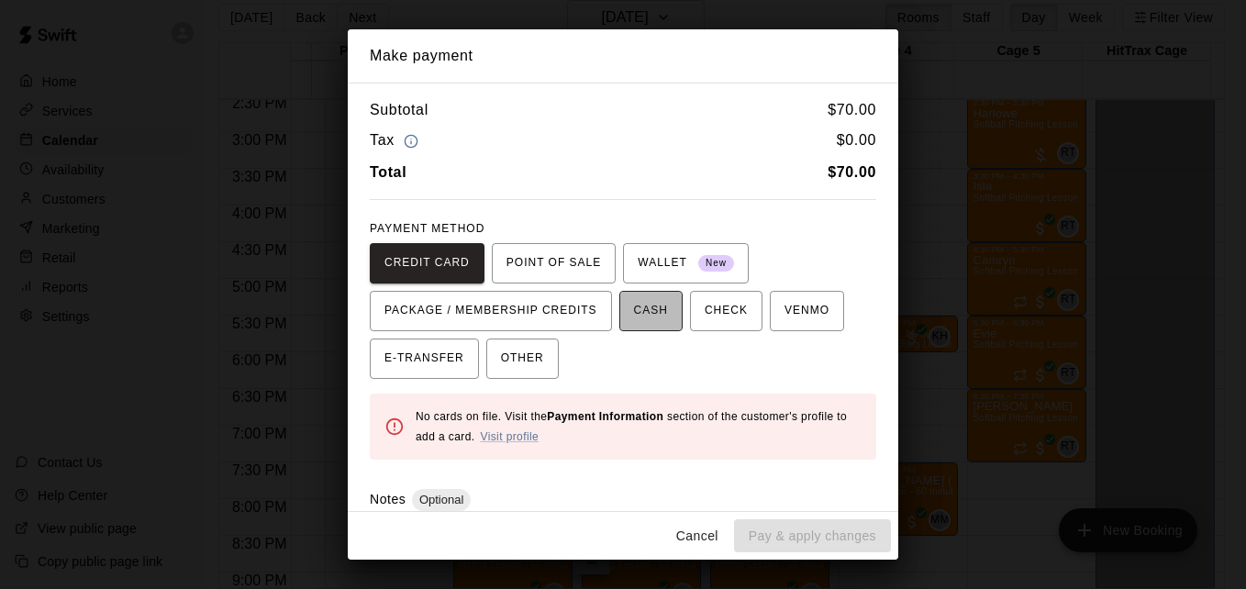
click at [649, 325] on span "CASH" at bounding box center [651, 310] width 34 height 29
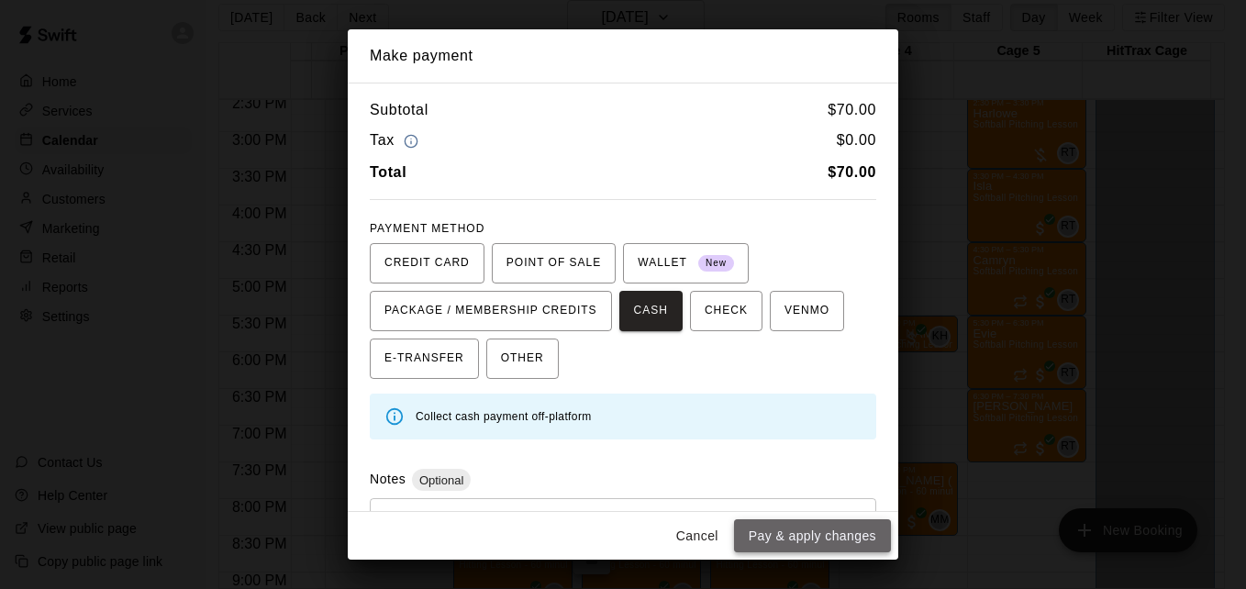
click at [832, 542] on button "Pay & apply changes" at bounding box center [812, 536] width 157 height 34
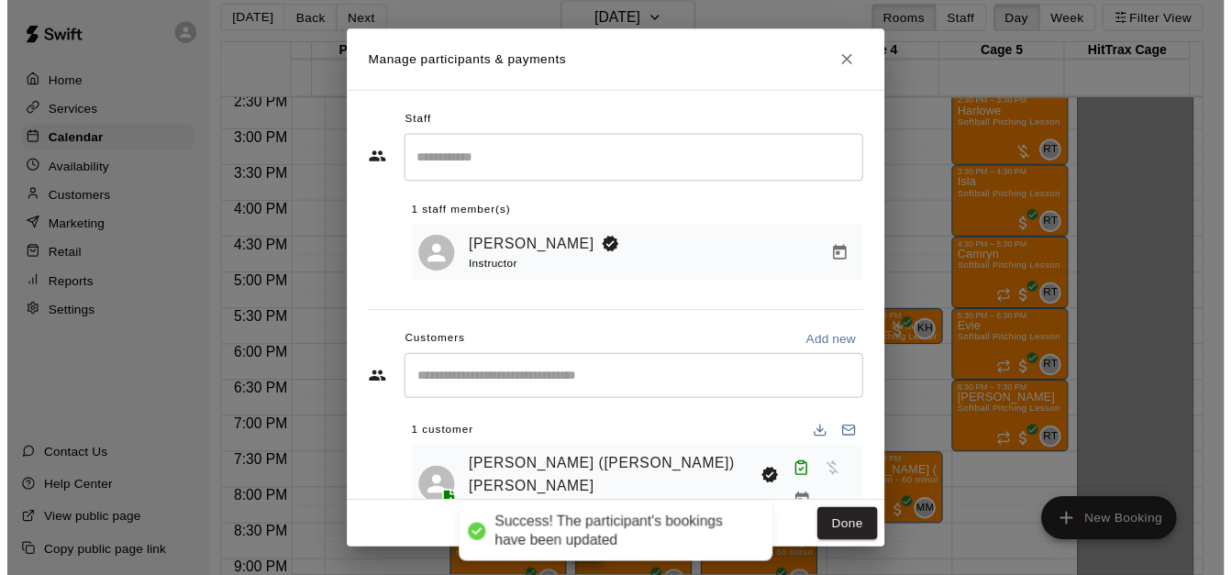
scroll to position [0, 0]
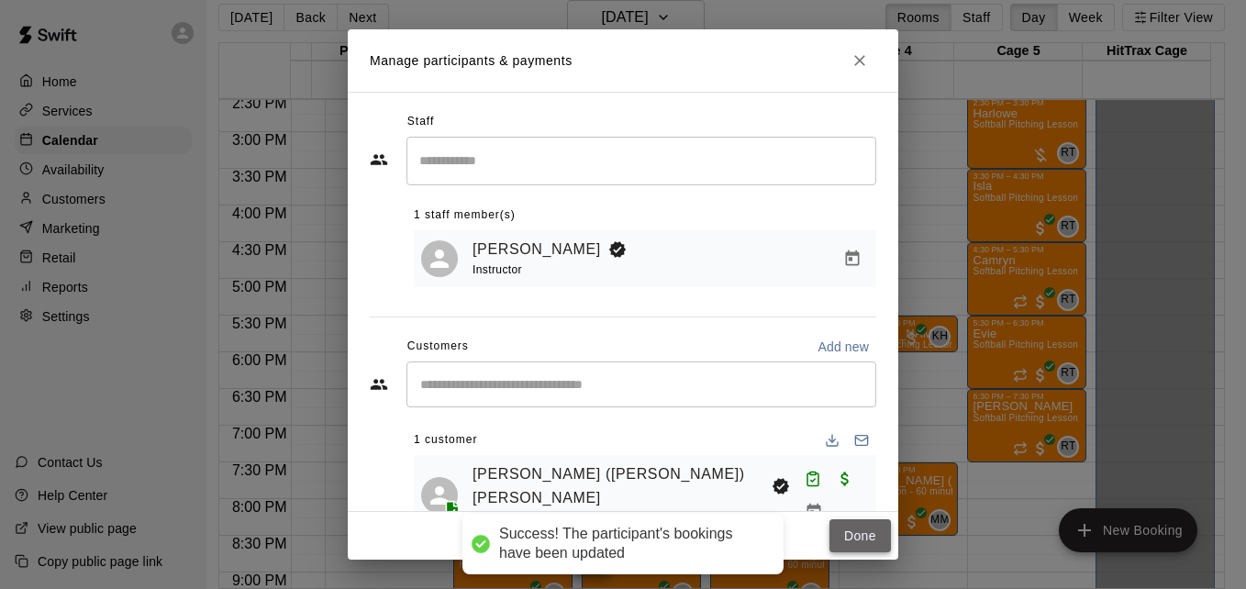
click at [856, 542] on button "Done" at bounding box center [859, 536] width 61 height 34
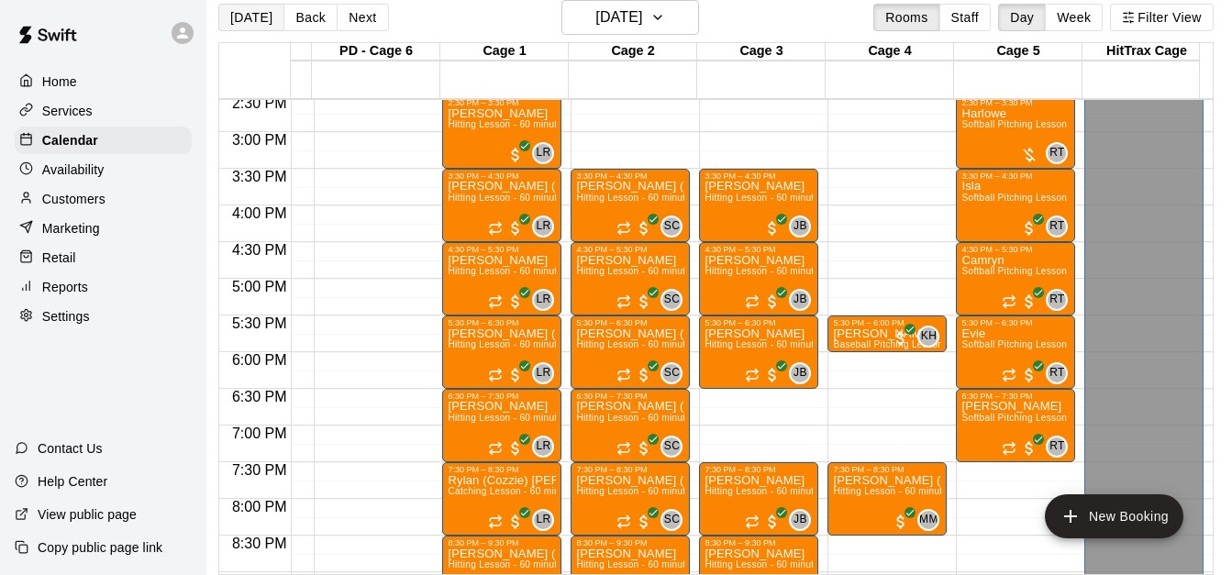
click at [262, 16] on button "[DATE]" at bounding box center [251, 18] width 66 height 28
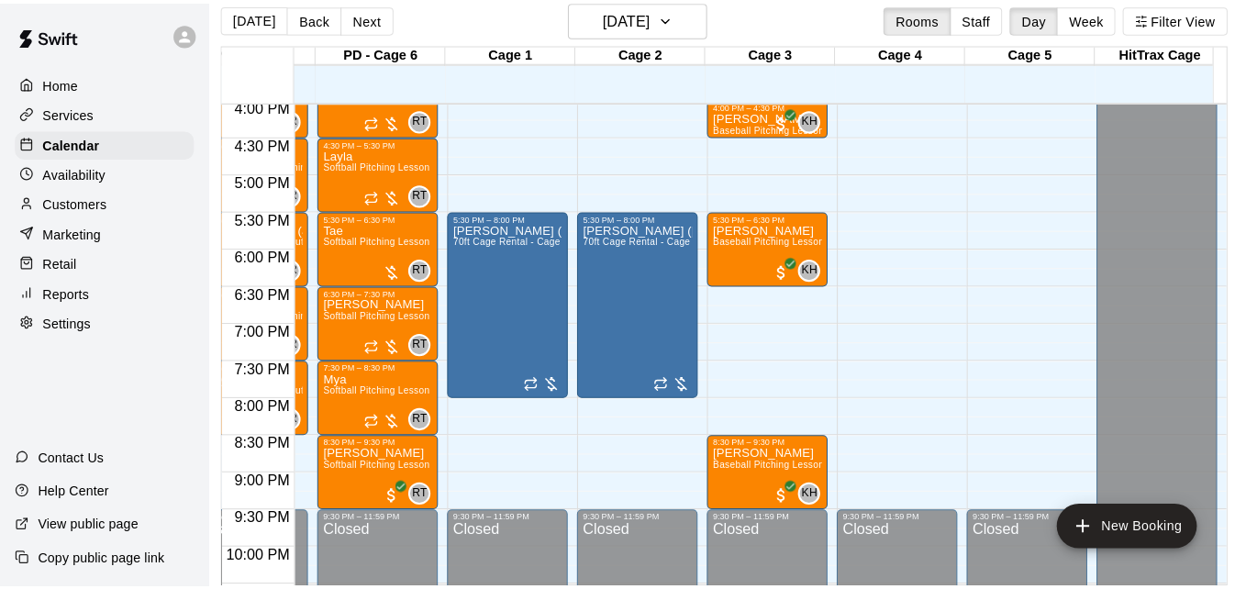
scroll to position [1179, 621]
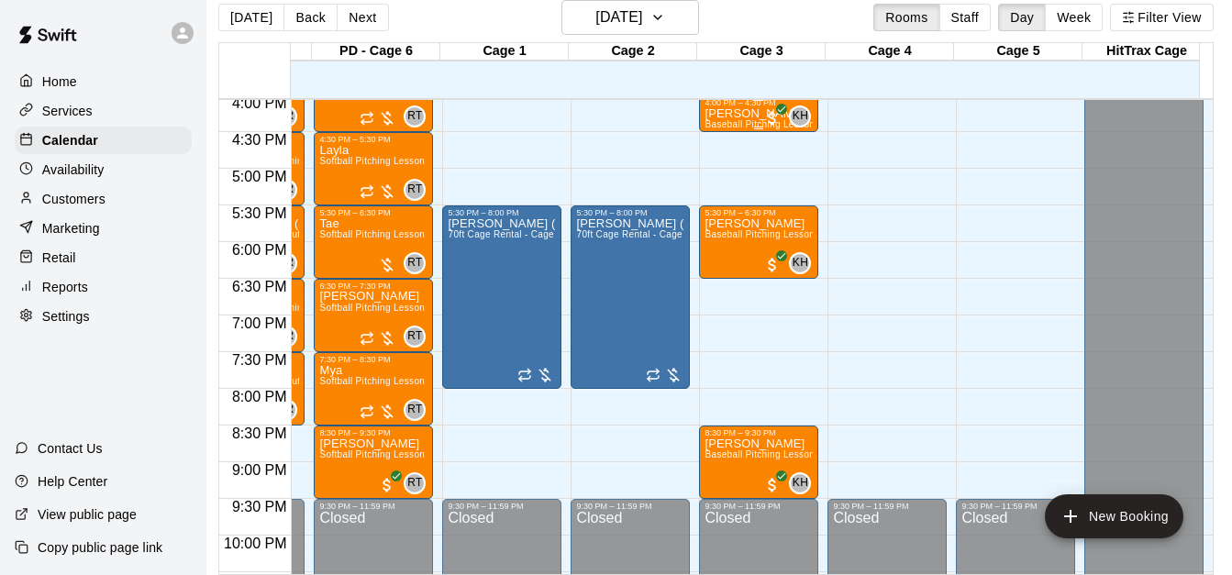
click at [746, 114] on p "[PERSON_NAME]" at bounding box center [759, 114] width 108 height 0
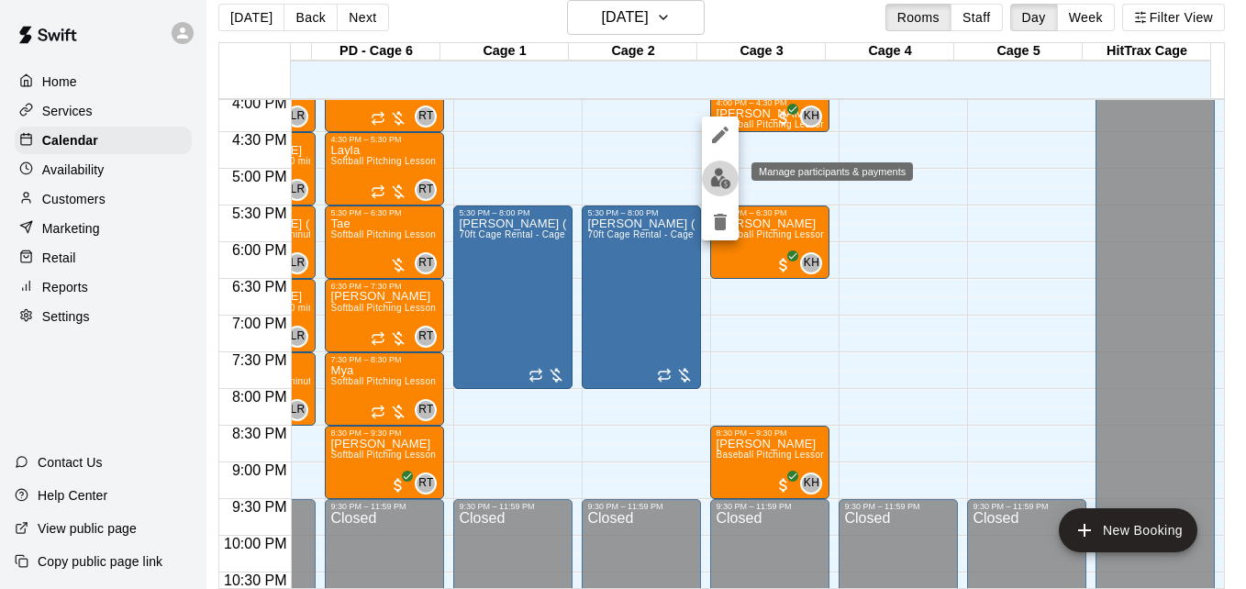
click at [723, 170] on img "edit" at bounding box center [720, 178] width 21 height 21
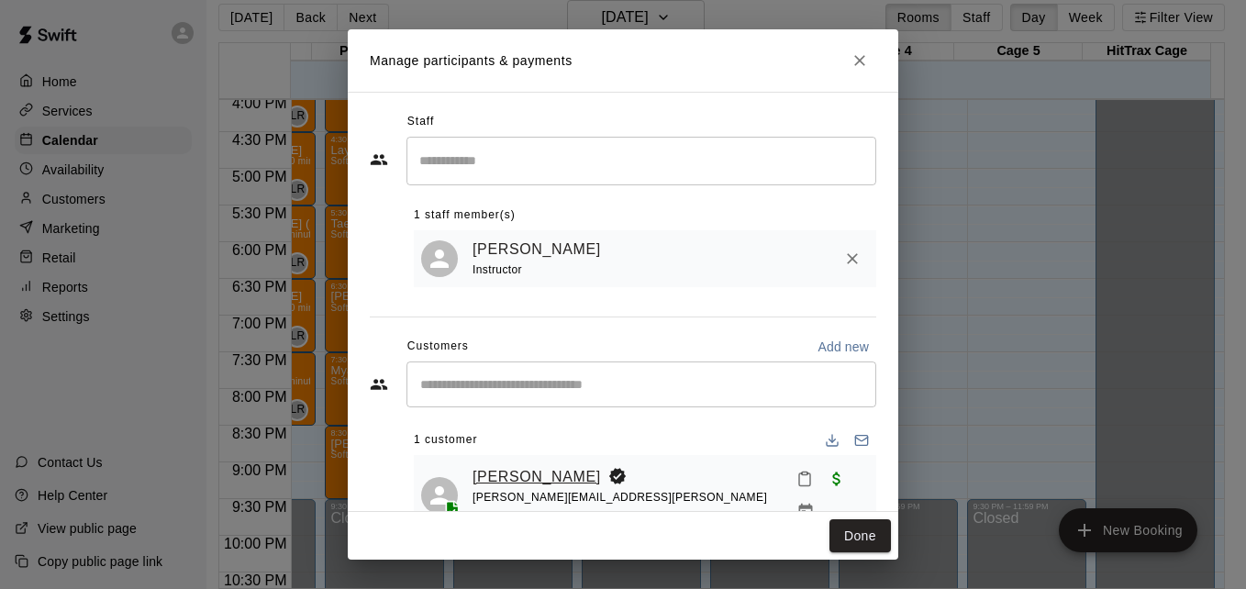
click at [573, 476] on link "[PERSON_NAME]" at bounding box center [537, 477] width 128 height 24
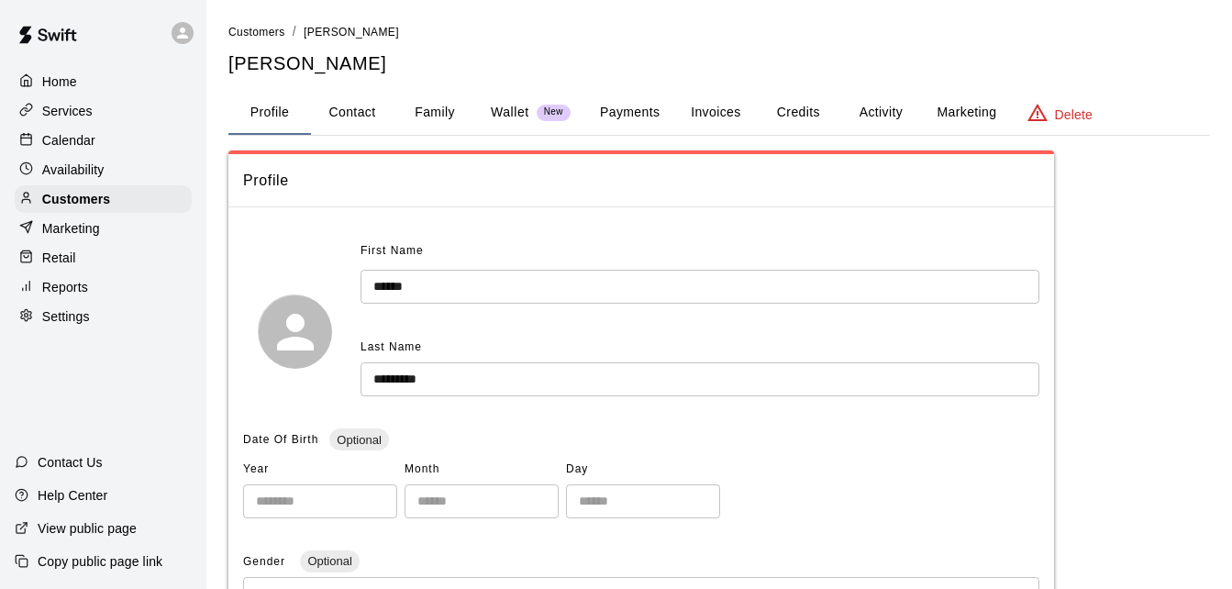
click at [425, 120] on button "Family" at bounding box center [435, 113] width 83 height 44
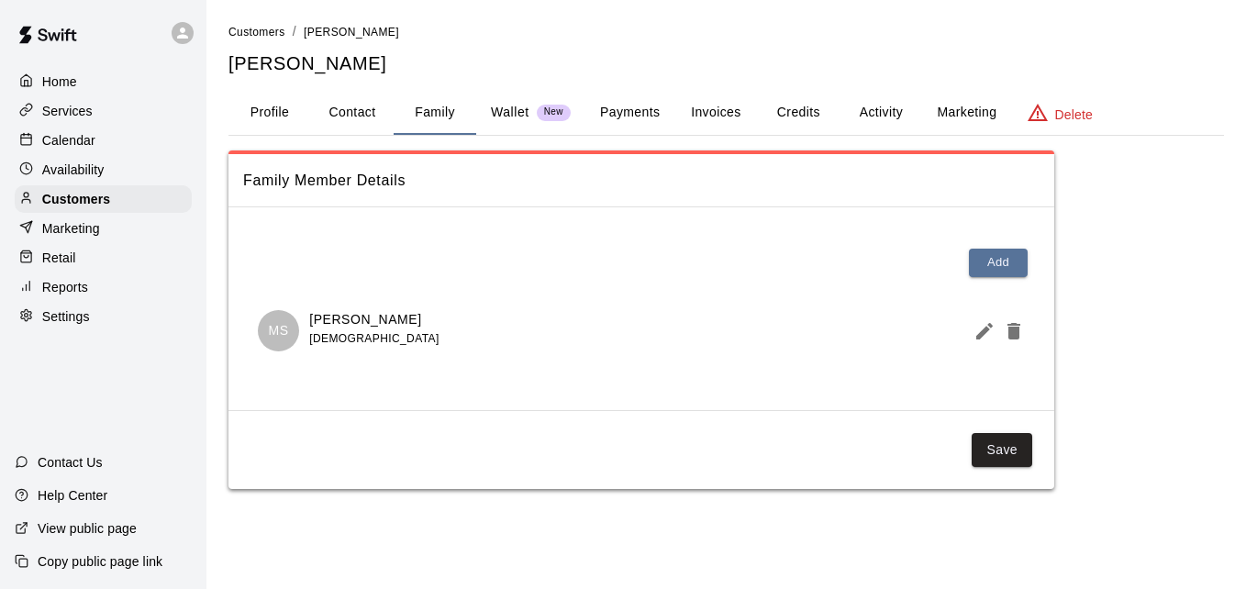
click at [145, 148] on div "Calendar" at bounding box center [103, 141] width 177 height 28
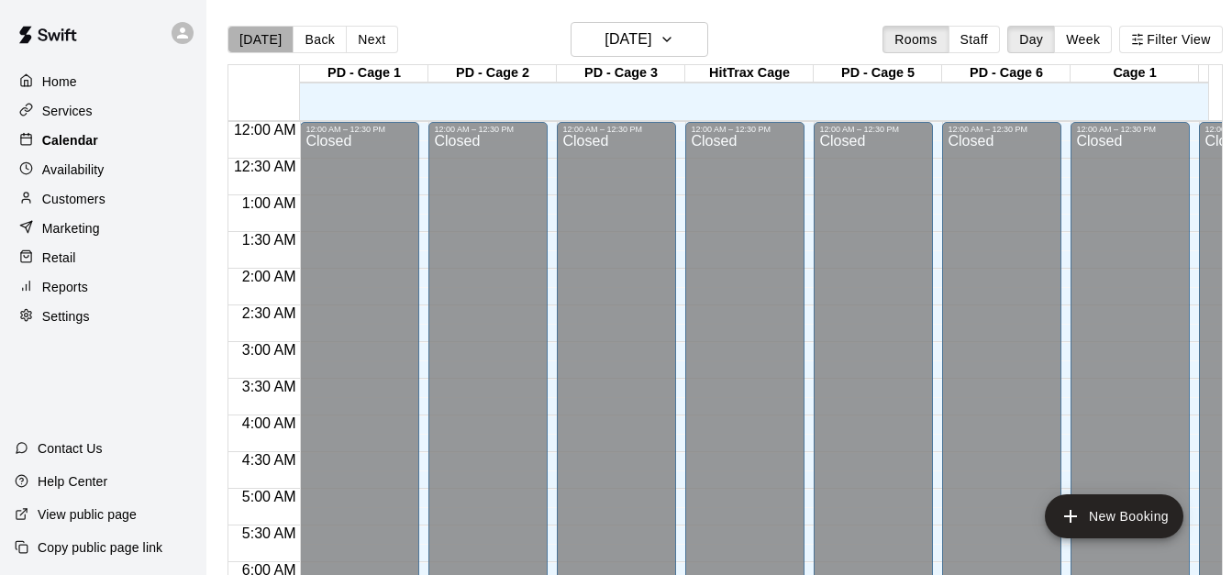
click at [261, 48] on button "[DATE]" at bounding box center [261, 40] width 66 height 28
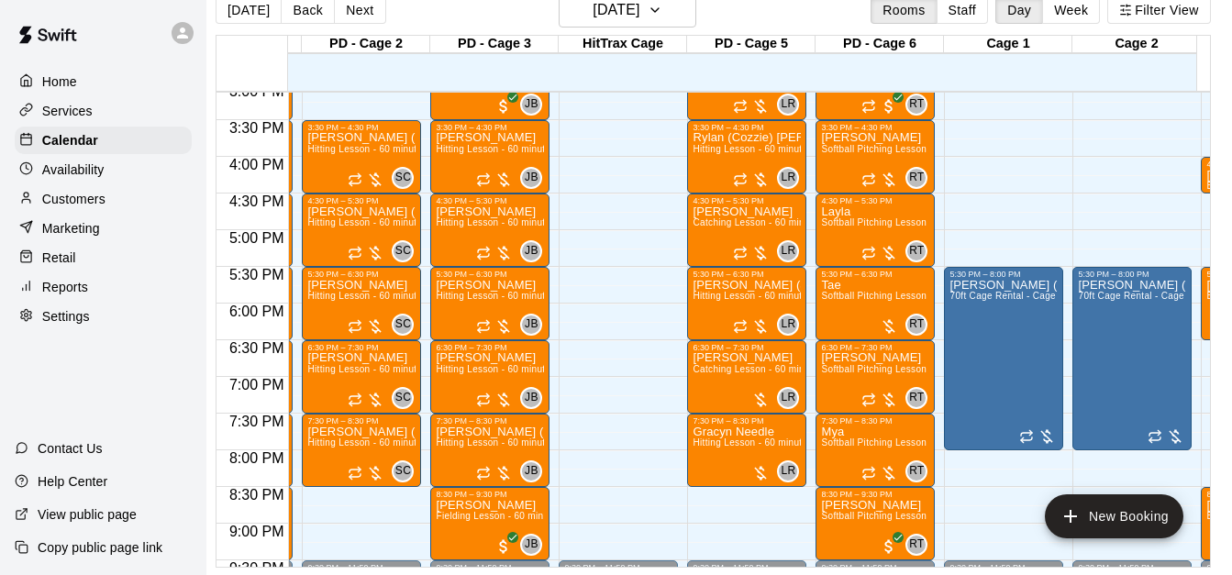
scroll to position [0, 152]
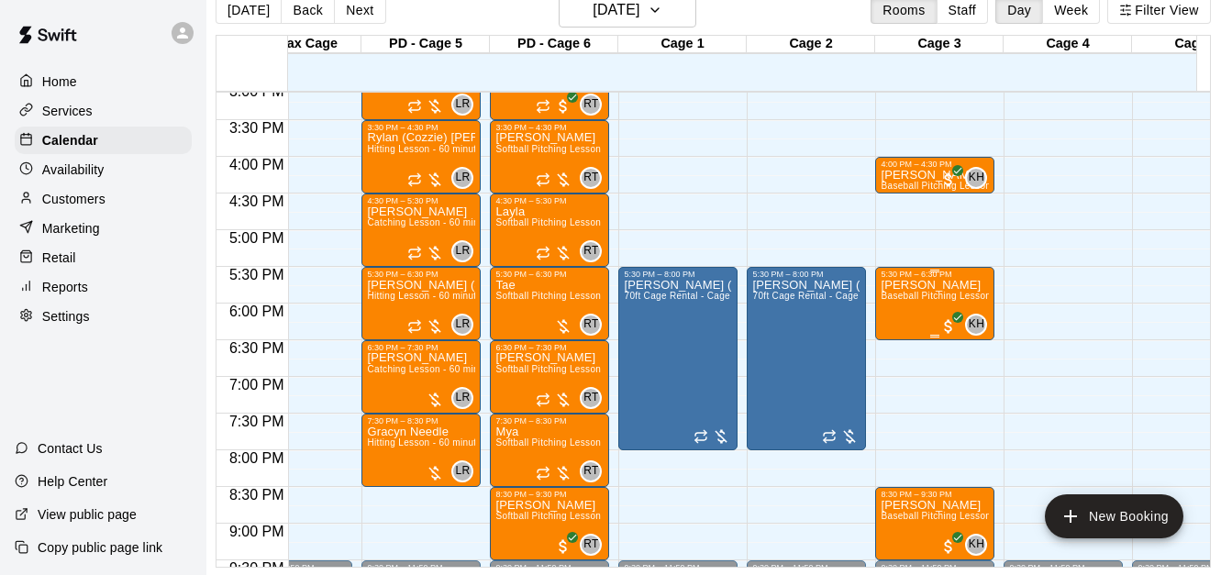
click at [909, 291] on span "Baseball Pitching Lesson - 60 minutes" at bounding box center [964, 296] width 167 height 10
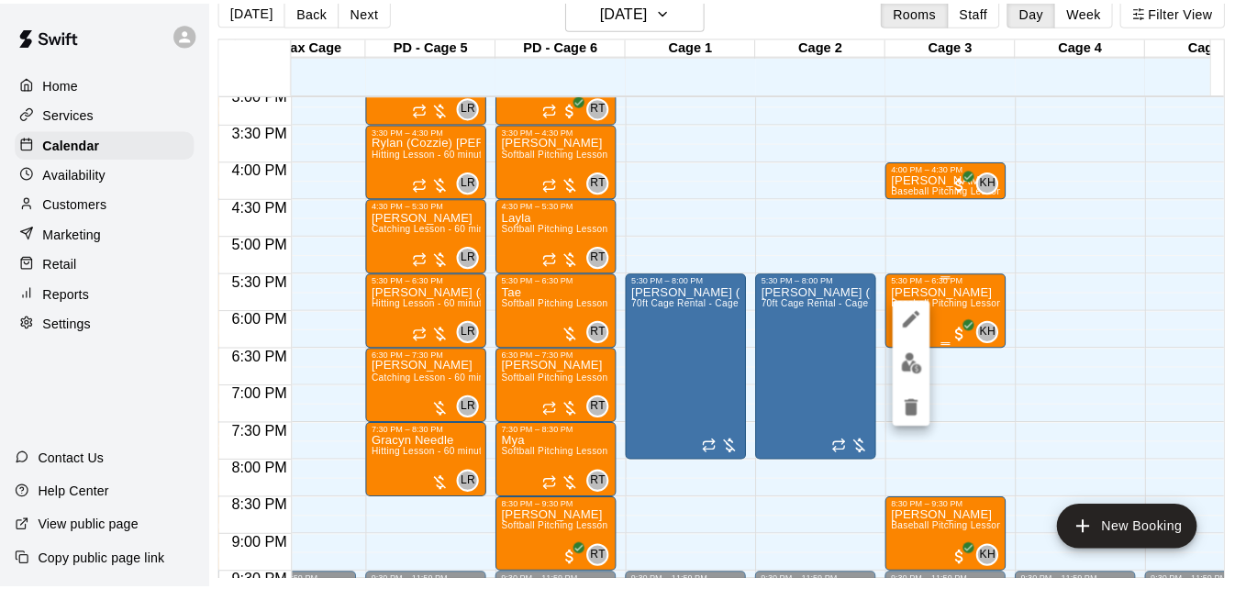
scroll to position [29, 9]
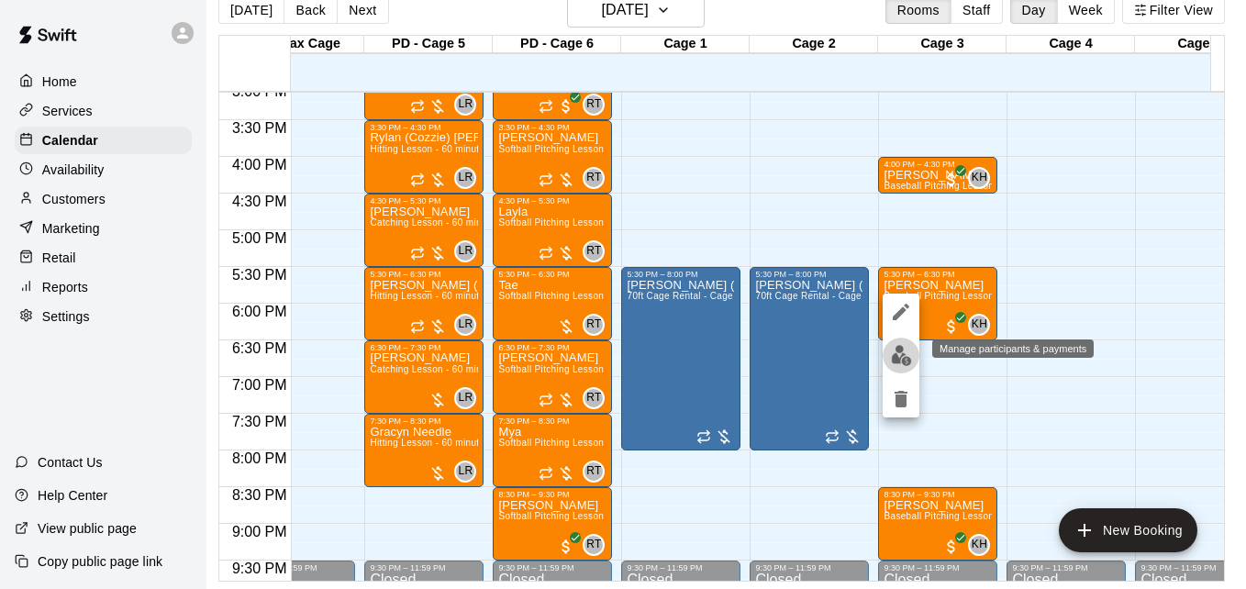
click at [897, 354] on img "edit" at bounding box center [901, 355] width 21 height 21
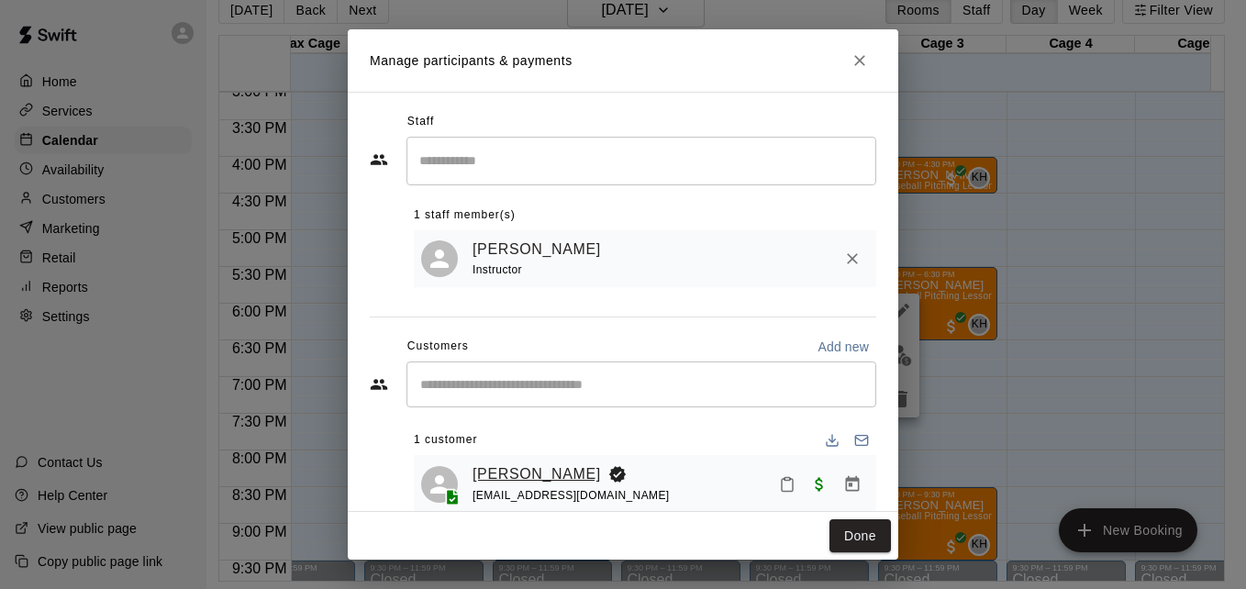
click at [564, 473] on link "[PERSON_NAME]" at bounding box center [537, 474] width 128 height 24
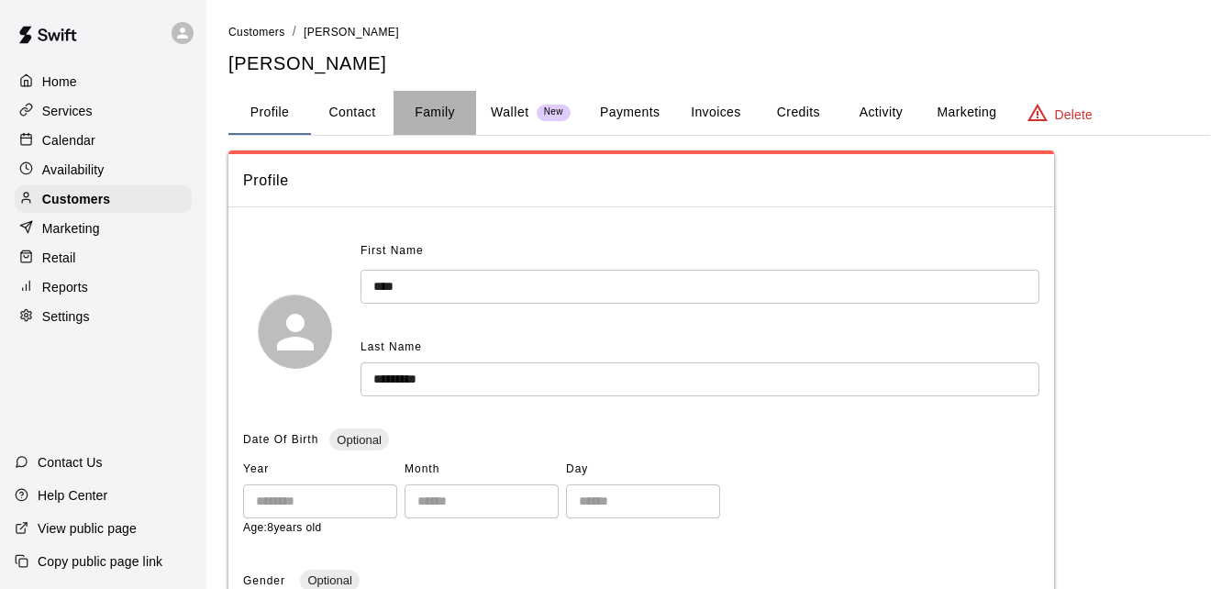
click at [443, 109] on button "Family" at bounding box center [435, 113] width 83 height 44
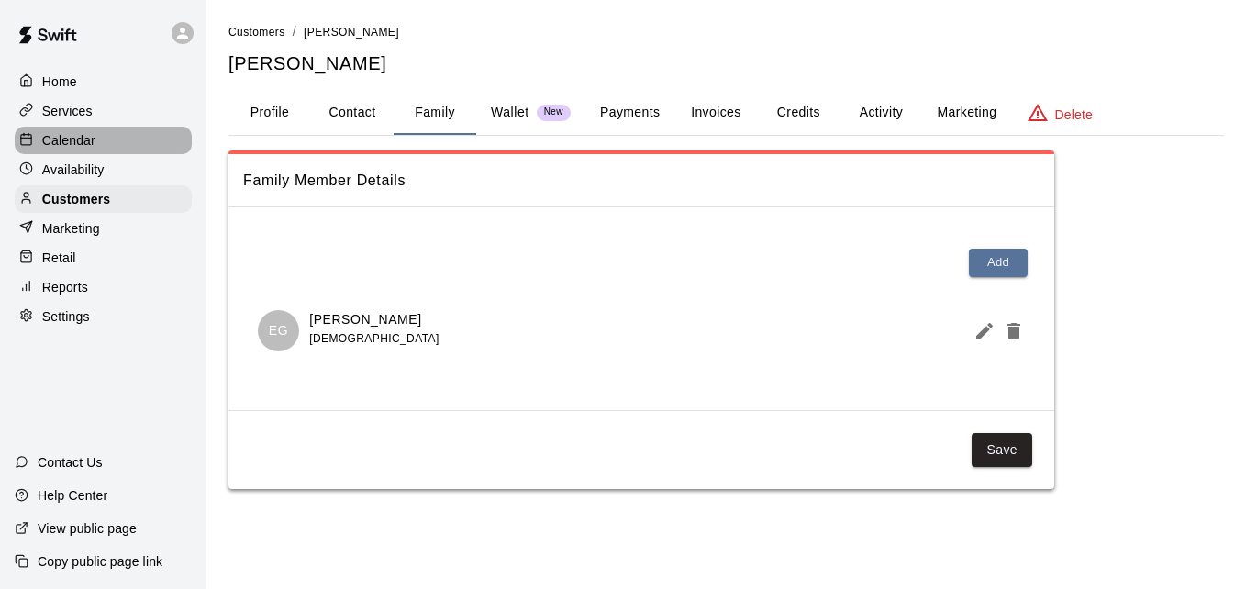
click at [119, 144] on div "Calendar" at bounding box center [103, 141] width 177 height 28
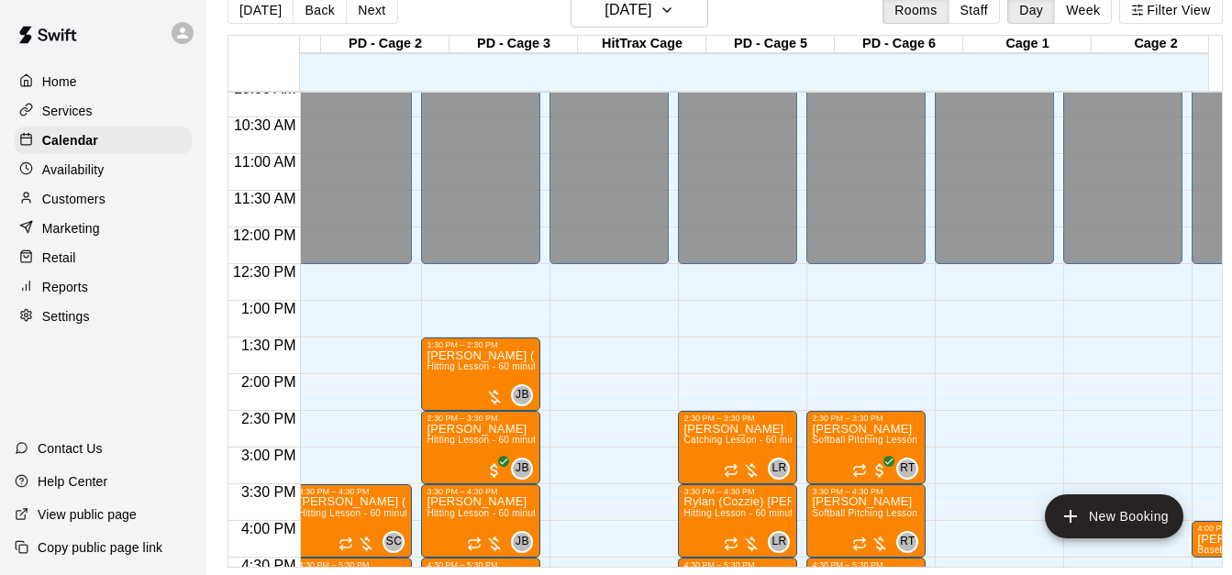
scroll to position [0, 161]
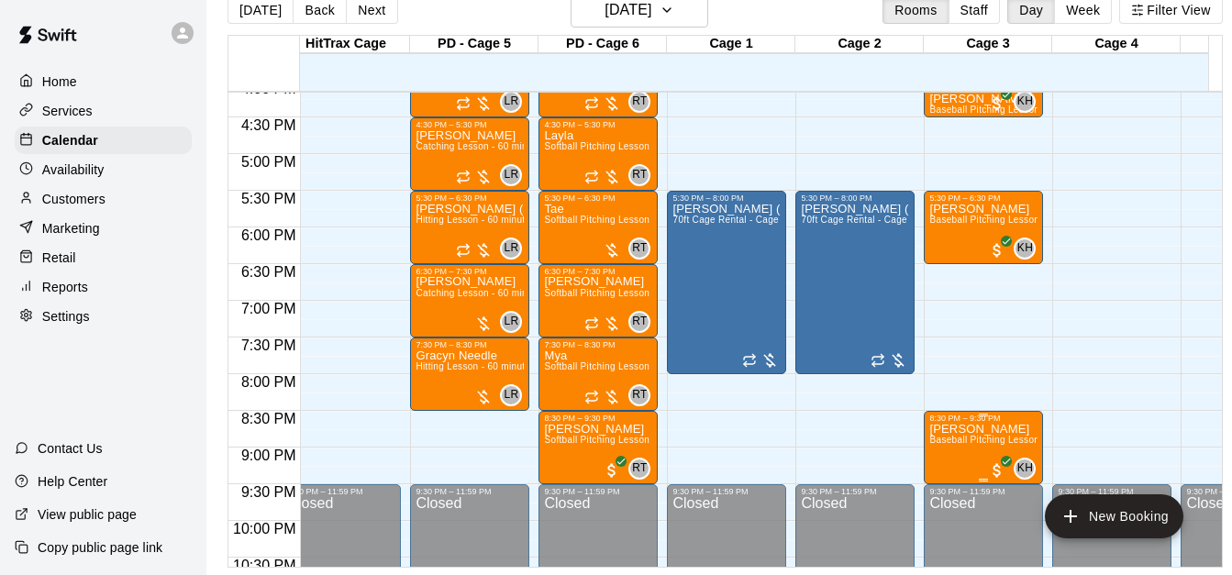
click at [953, 435] on span "Baseball Pitching Lesson - 60 minutes" at bounding box center [1012, 440] width 167 height 10
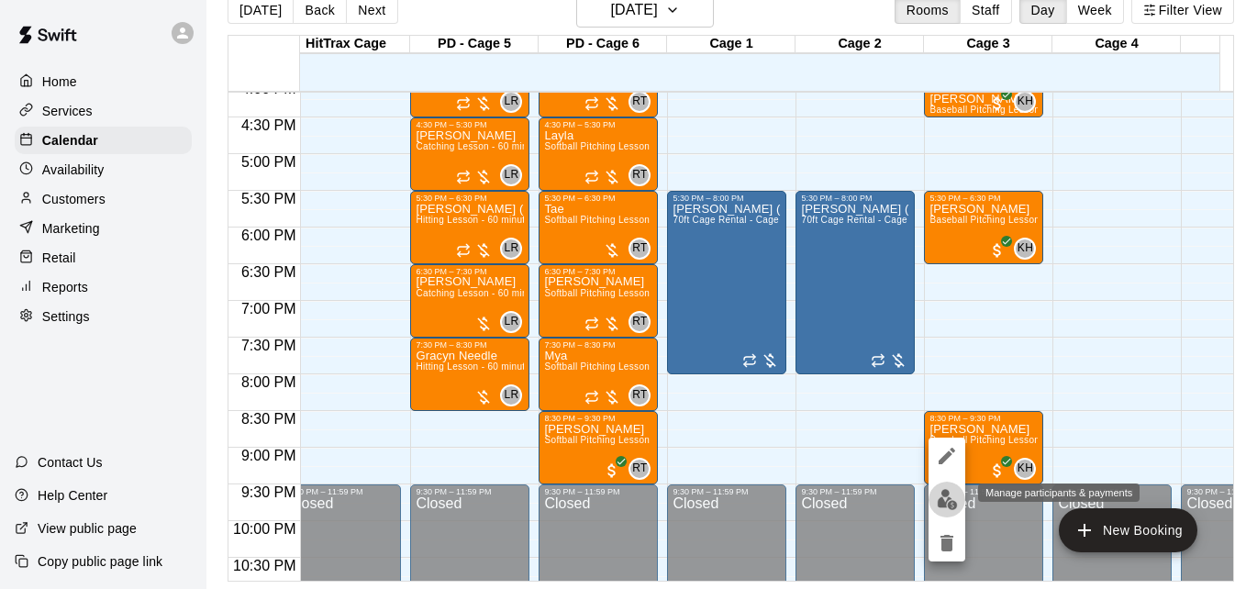
click at [947, 494] on img "edit" at bounding box center [947, 499] width 21 height 21
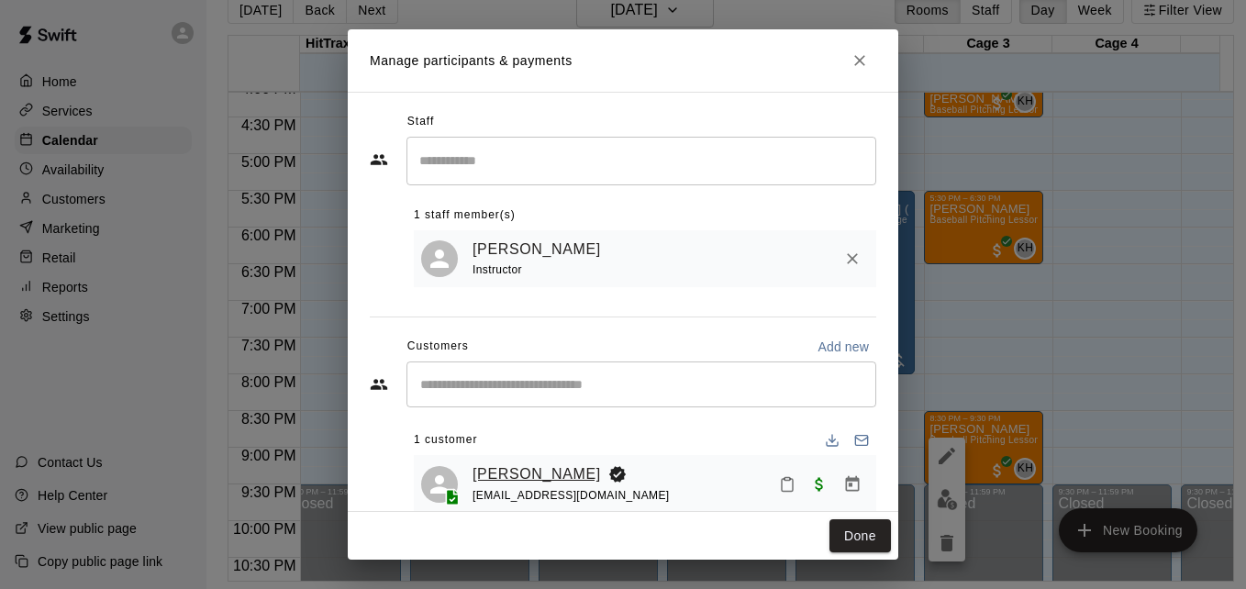
click at [548, 486] on link "[PERSON_NAME]" at bounding box center [537, 474] width 128 height 24
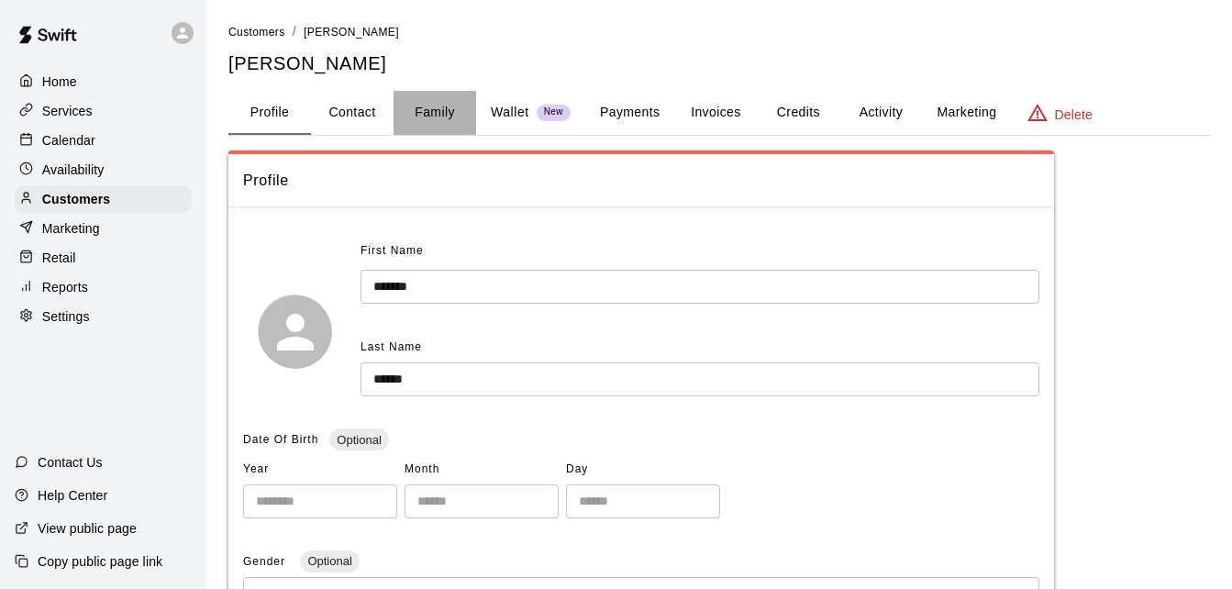
click at [440, 121] on button "Family" at bounding box center [435, 113] width 83 height 44
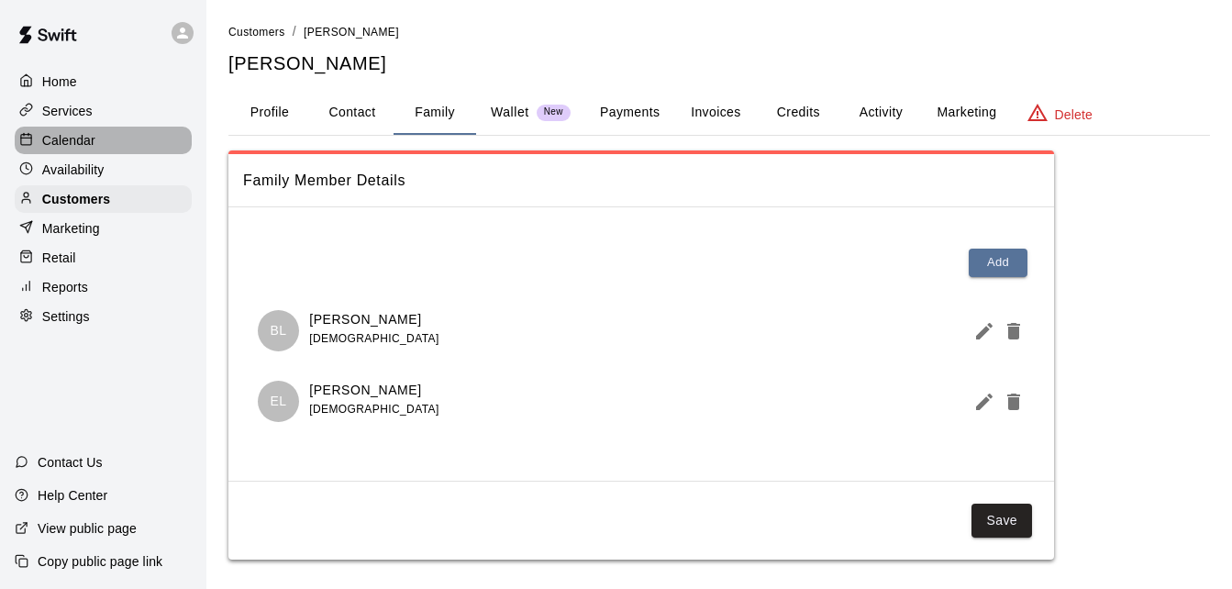
click at [138, 149] on div "Calendar" at bounding box center [103, 141] width 177 height 28
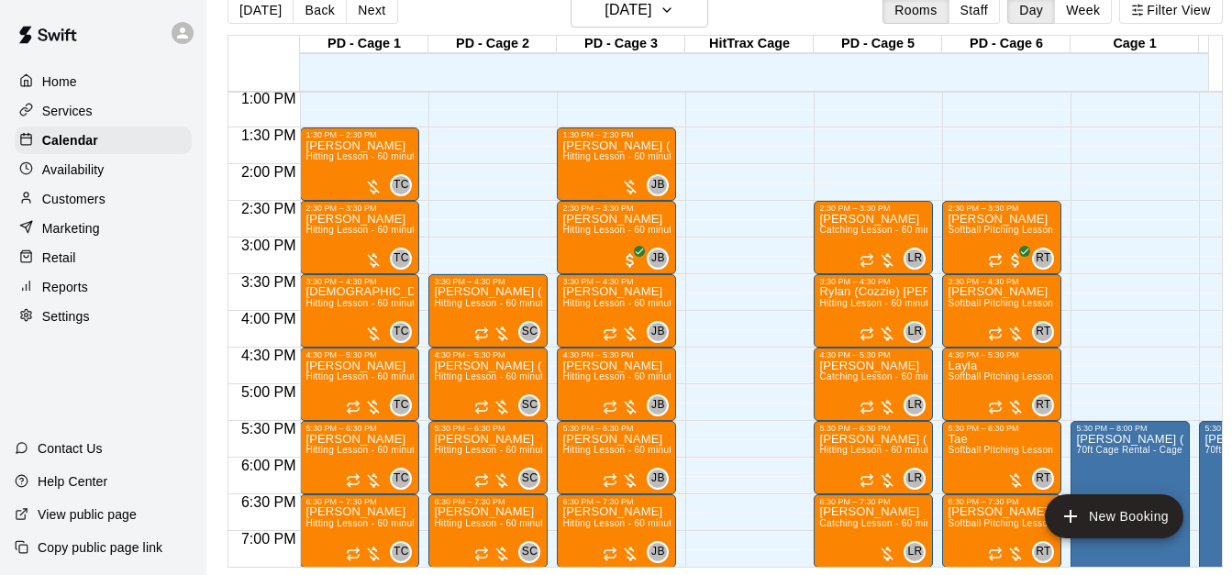
scroll to position [543, 0]
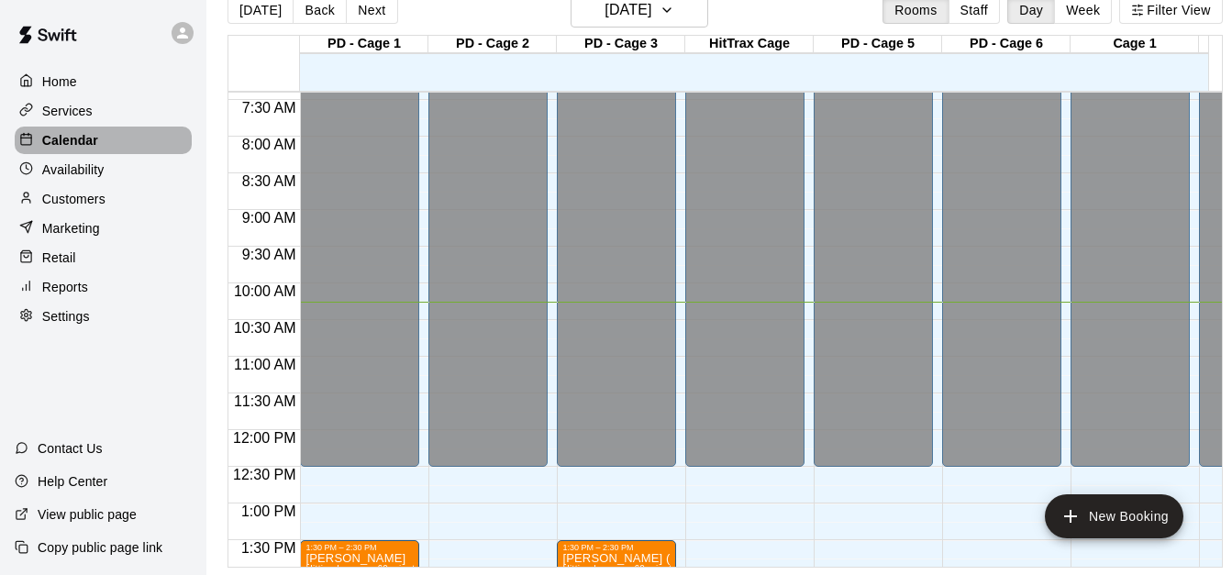
click at [150, 140] on div "Calendar" at bounding box center [103, 141] width 177 height 28
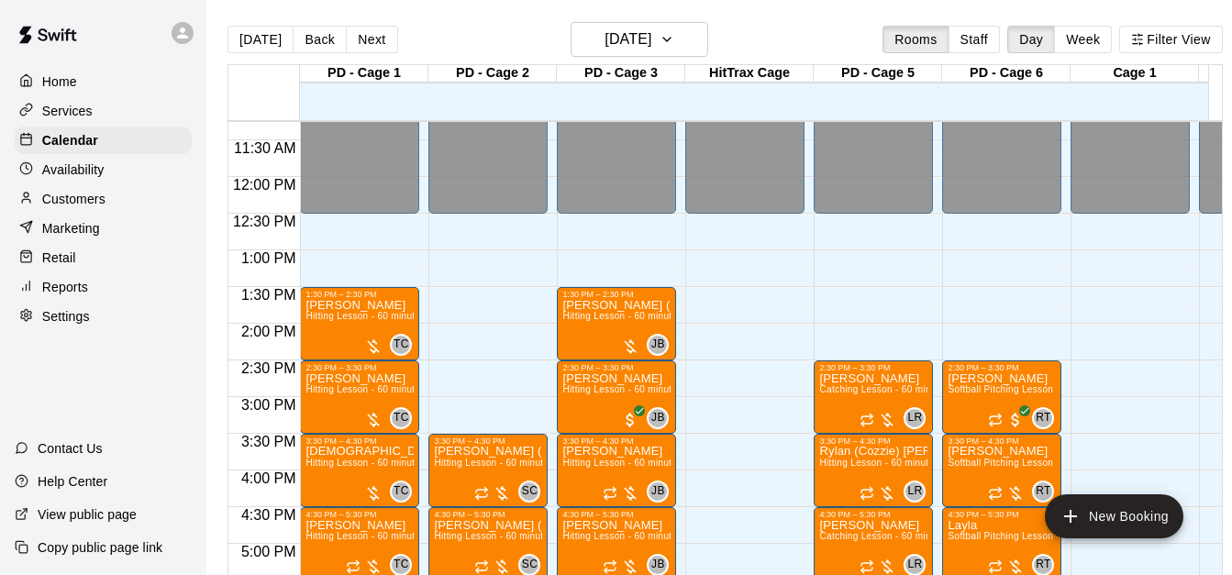
scroll to position [1239, 0]
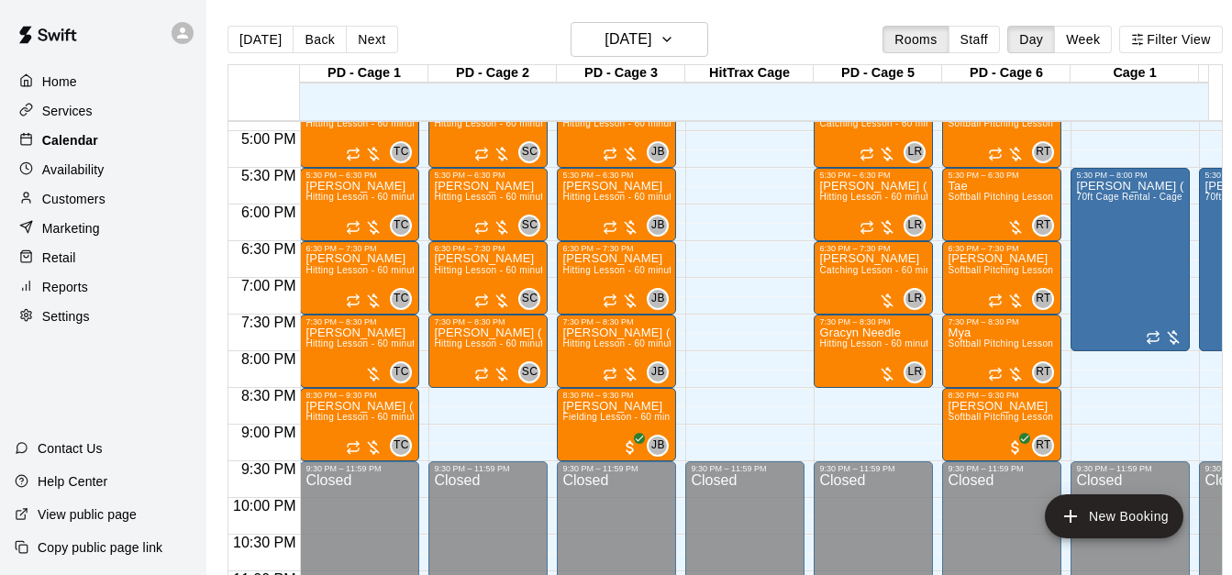
click at [87, 139] on p "Calendar" at bounding box center [70, 140] width 56 height 18
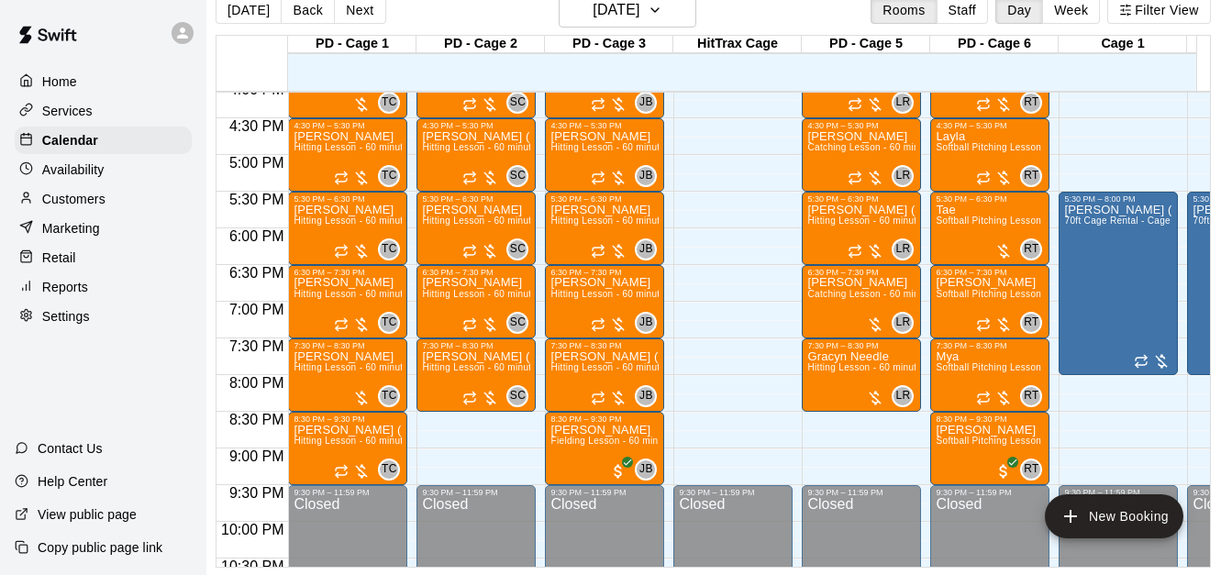
scroll to position [1202, 0]
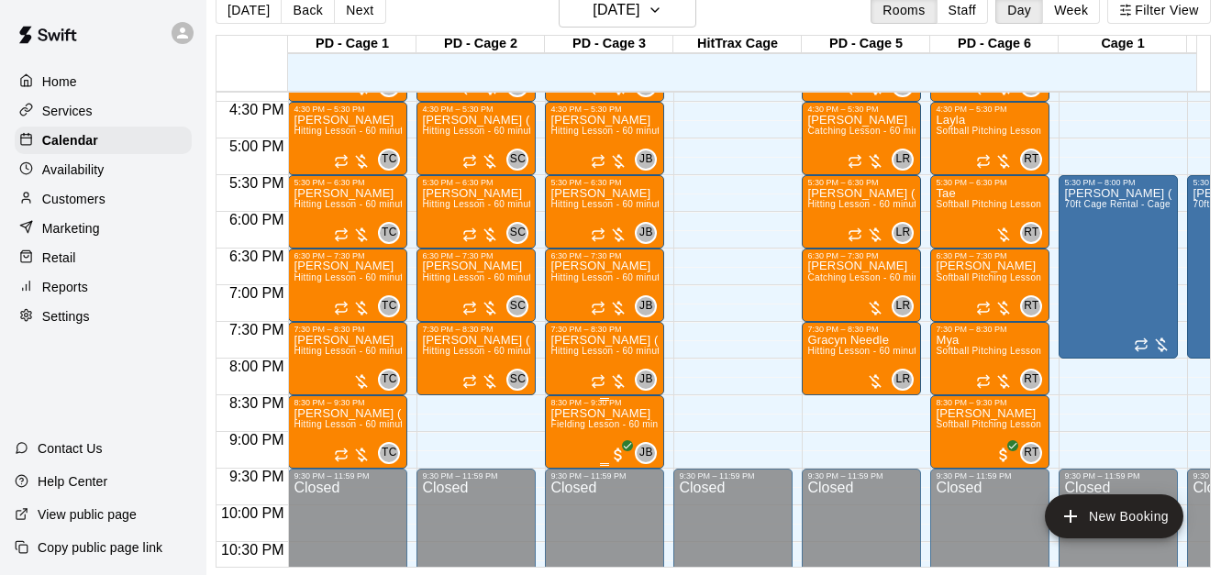
click at [563, 414] on p "[PERSON_NAME]" at bounding box center [605, 414] width 108 height 0
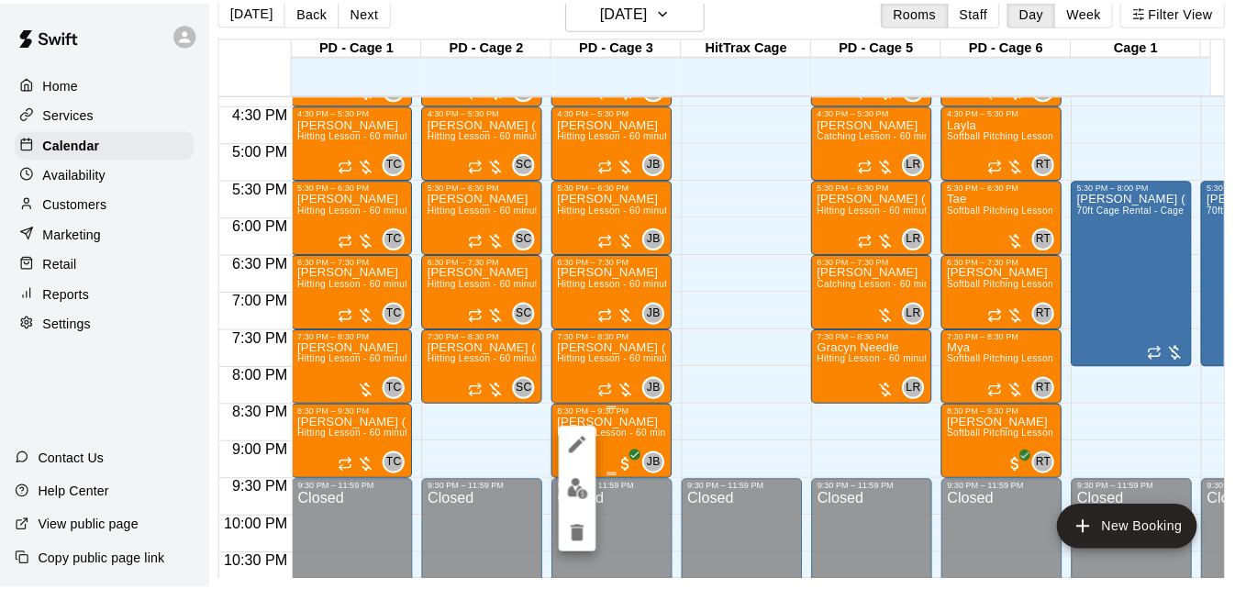
scroll to position [29, 9]
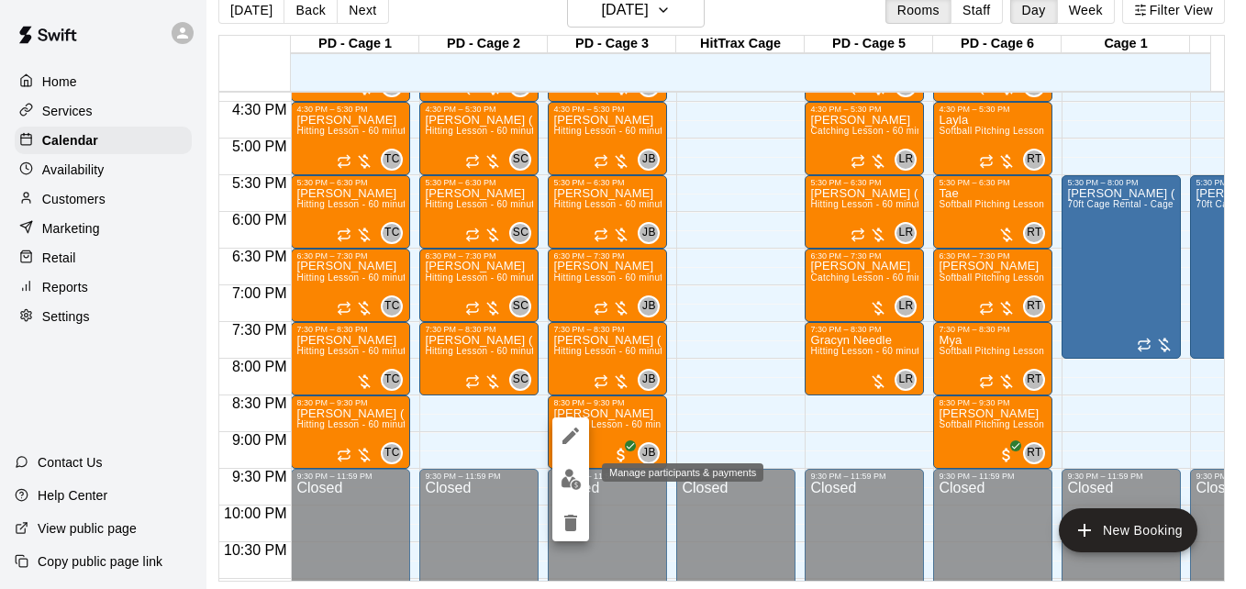
click at [563, 473] on img "edit" at bounding box center [571, 479] width 21 height 21
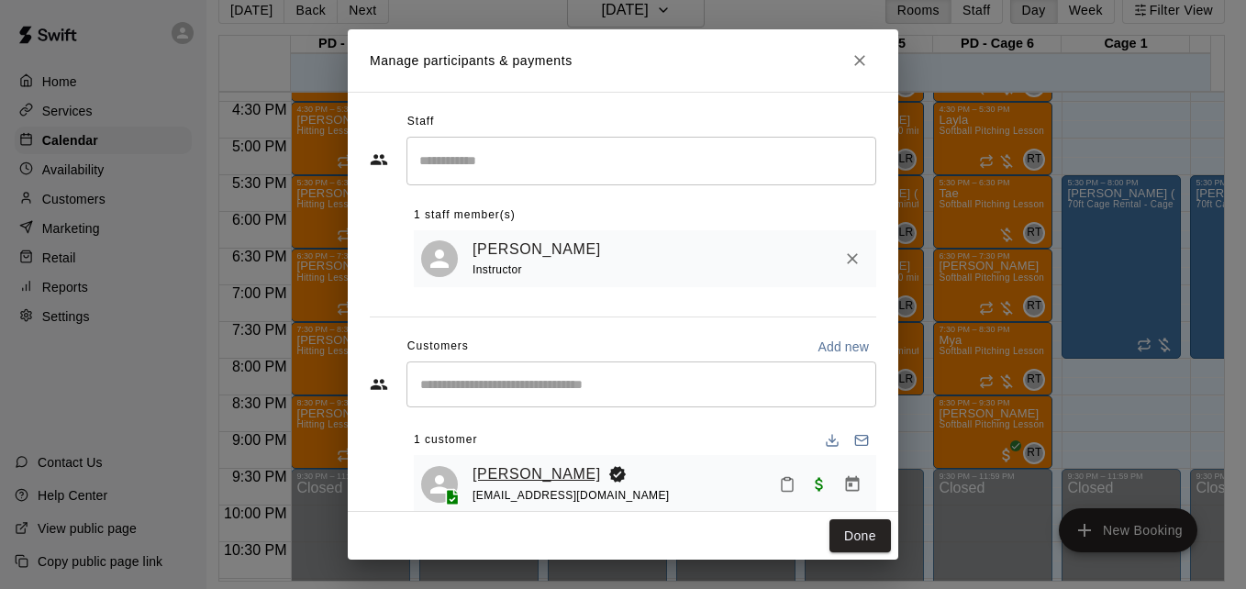
click at [556, 475] on link "[PERSON_NAME]" at bounding box center [537, 474] width 128 height 24
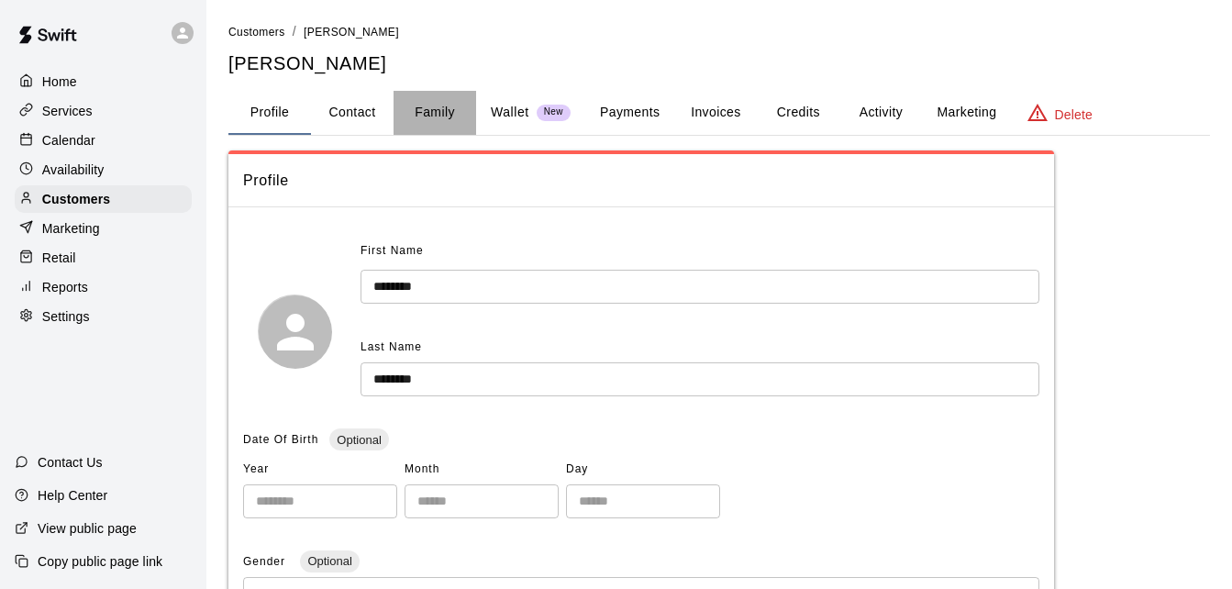
click at [426, 116] on button "Family" at bounding box center [435, 113] width 83 height 44
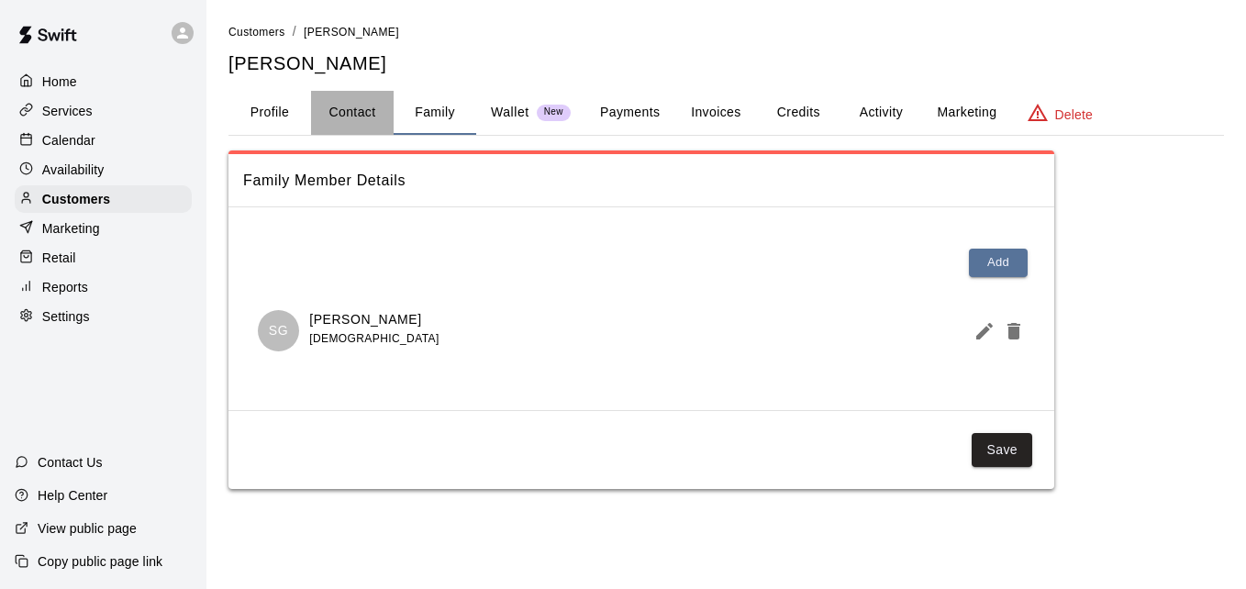
click at [336, 96] on button "Contact" at bounding box center [352, 113] width 83 height 44
select select "**"
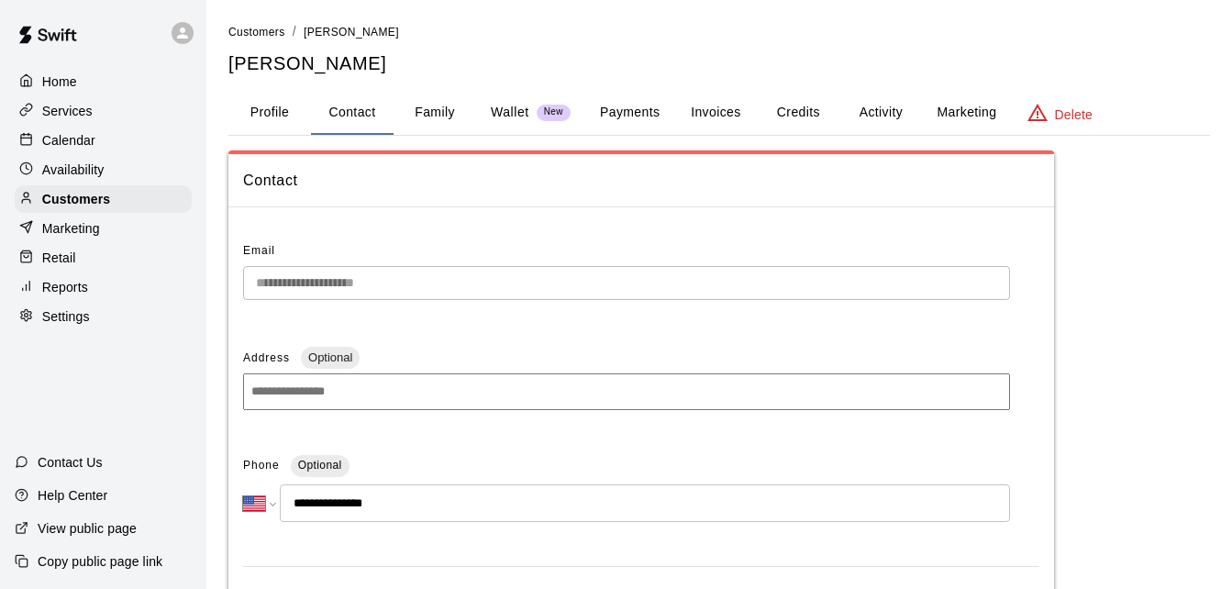
click at [81, 138] on p "Calendar" at bounding box center [68, 140] width 53 height 18
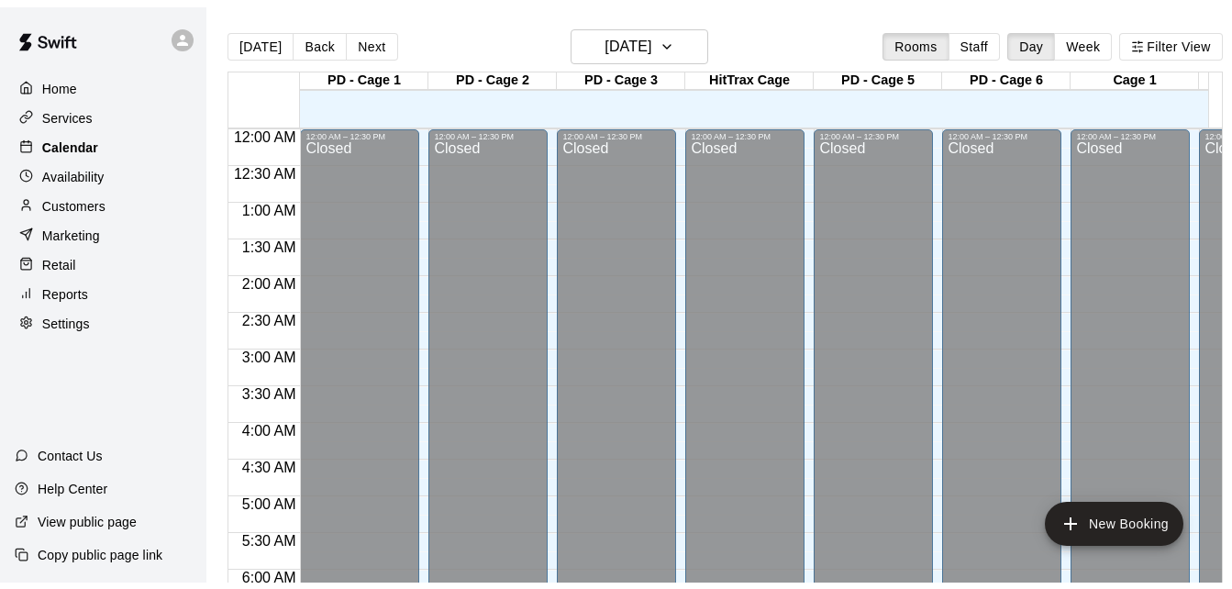
scroll to position [762, 0]
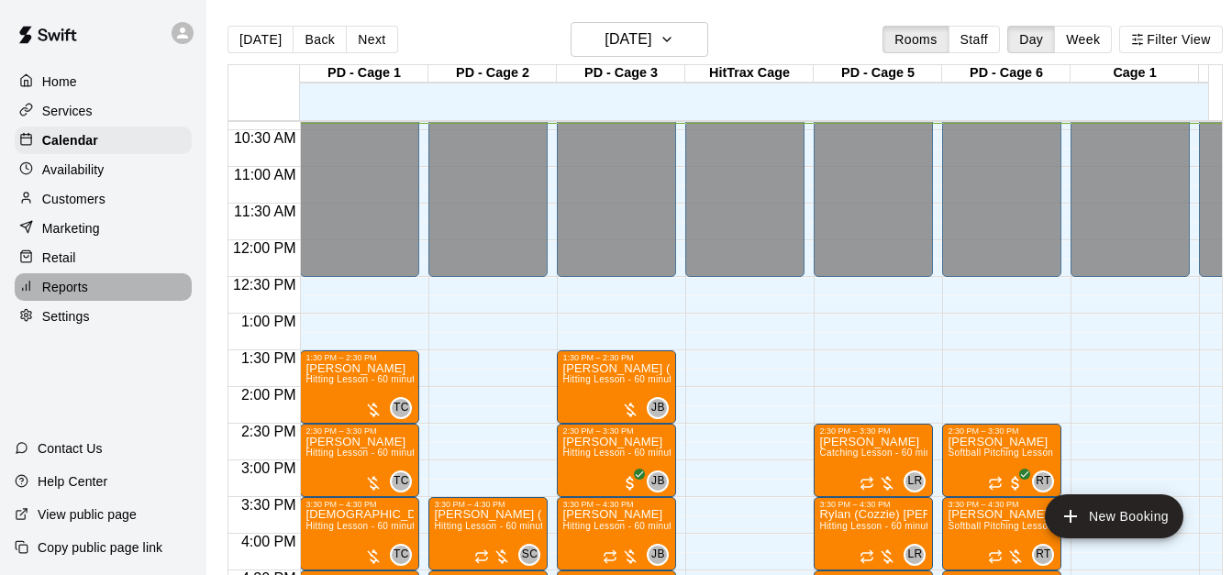
click at [107, 296] on div "Reports" at bounding box center [103, 287] width 177 height 28
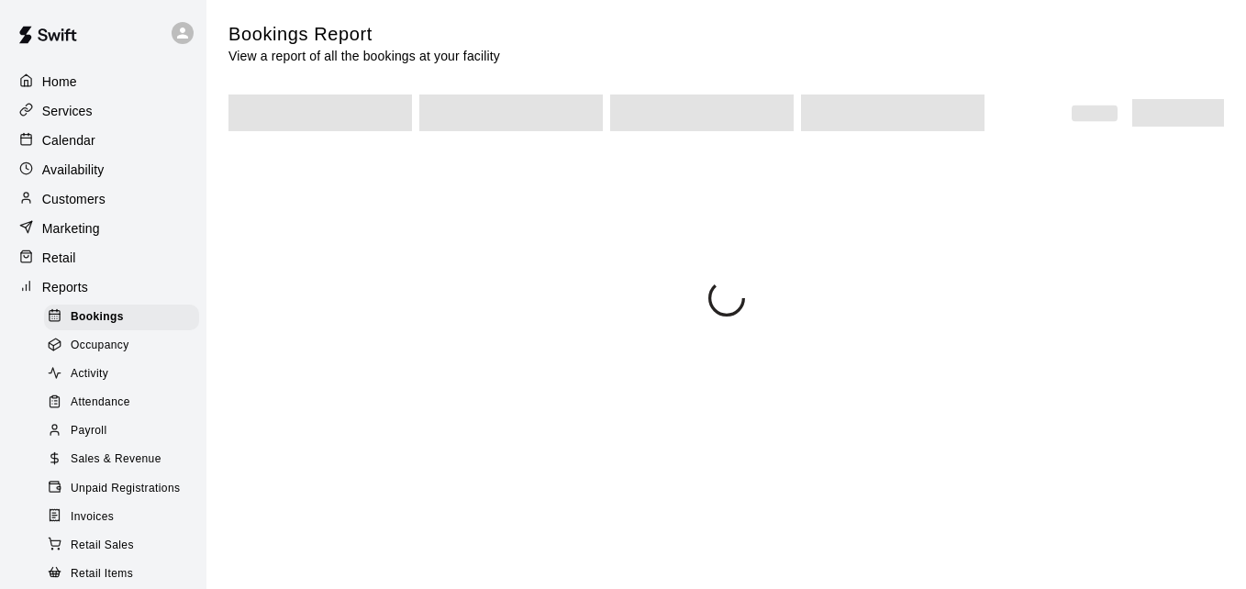
click at [108, 384] on span "Activity" at bounding box center [90, 374] width 38 height 18
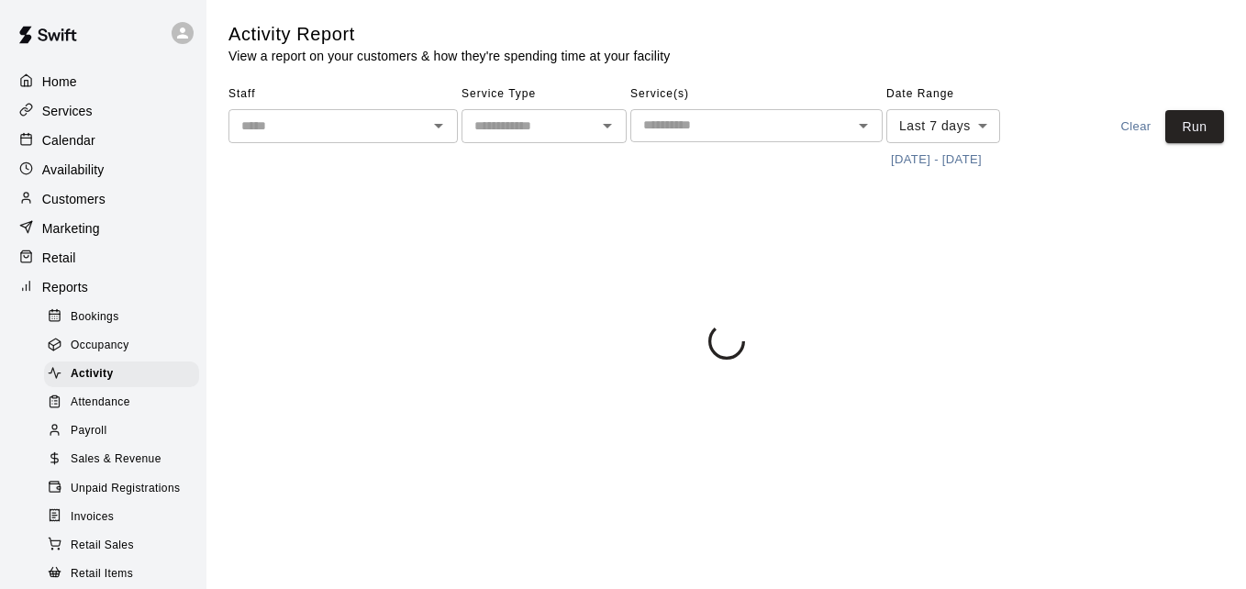
click at [431, 125] on icon "Open" at bounding box center [439, 126] width 22 height 22
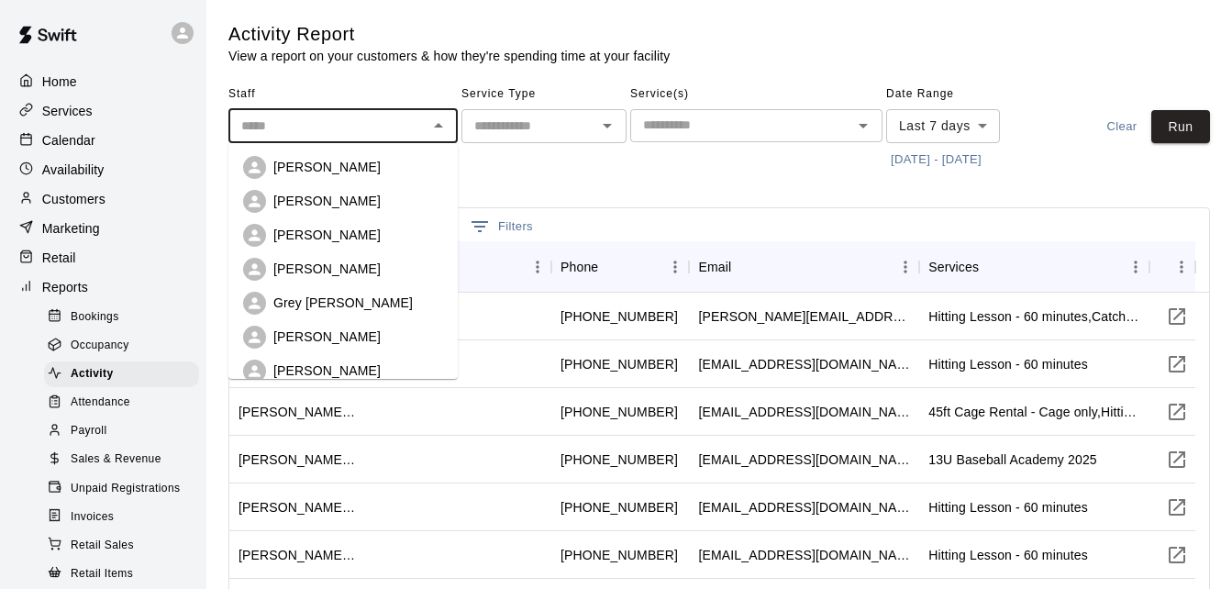
click at [382, 174] on div "[PERSON_NAME]" at bounding box center [358, 167] width 170 height 18
type input "**********"
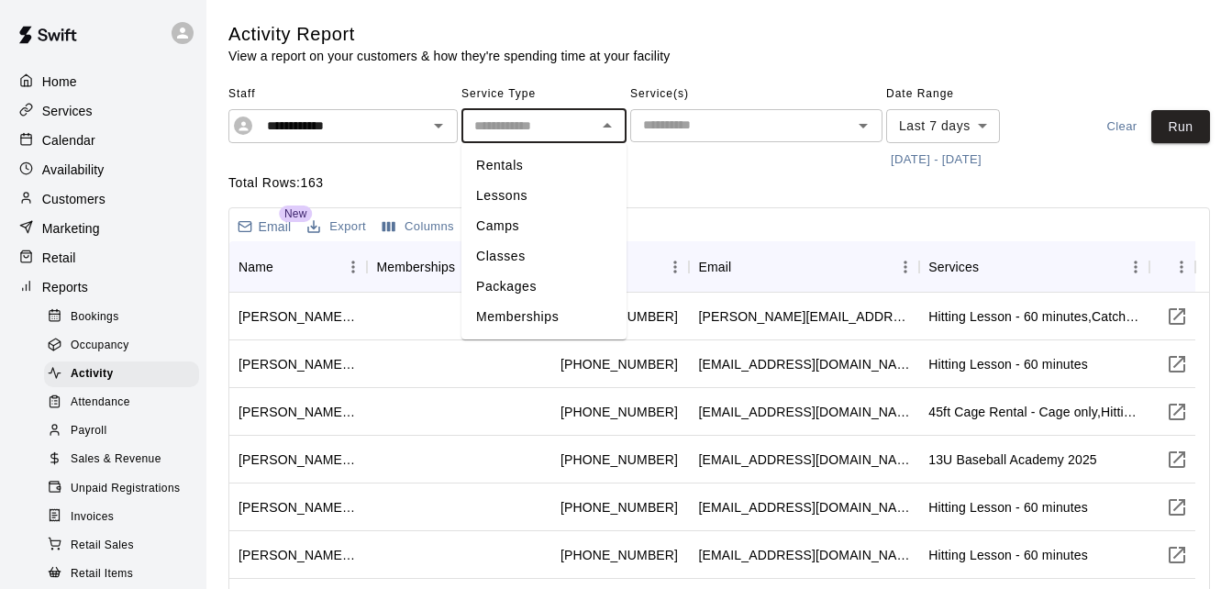
click at [561, 136] on input "text" at bounding box center [529, 126] width 124 height 23
click at [562, 193] on li "Lessons" at bounding box center [544, 196] width 165 height 30
type input "*******"
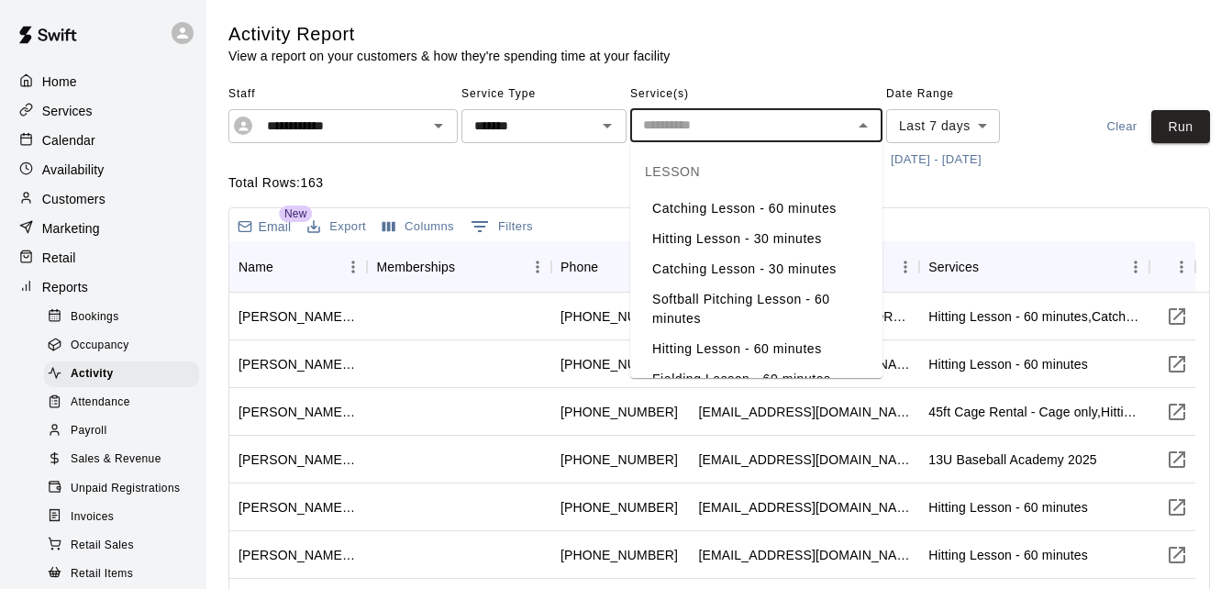
click at [757, 117] on input "text" at bounding box center [741, 125] width 211 height 23
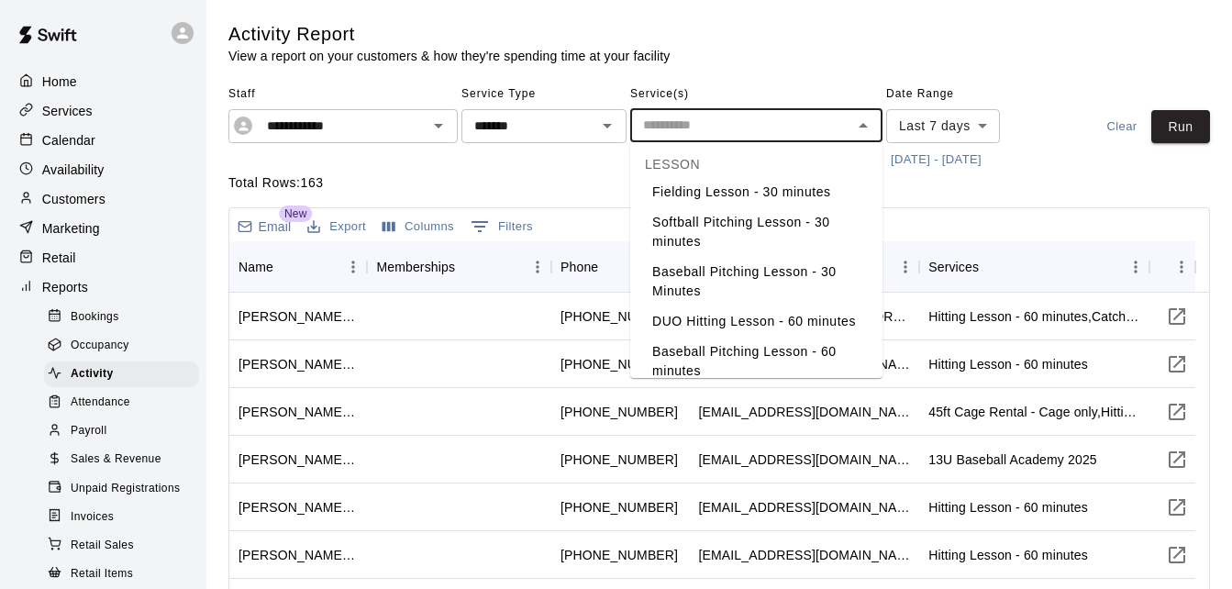
scroll to position [233, 0]
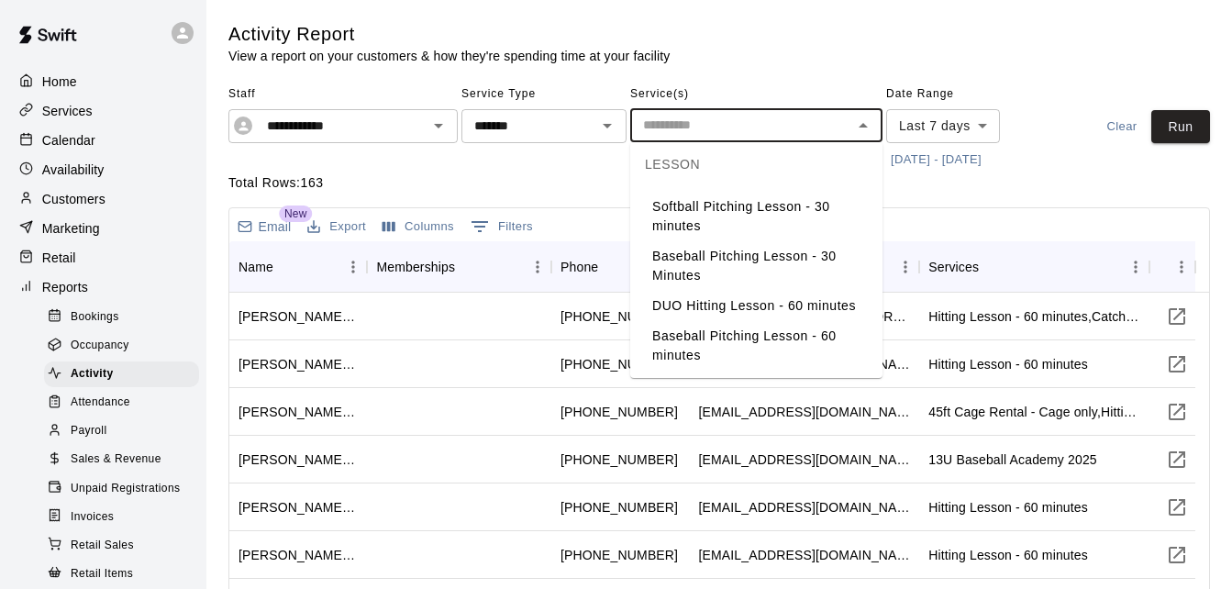
click at [560, 173] on div "Service Type ******* ​" at bounding box center [544, 127] width 165 height 95
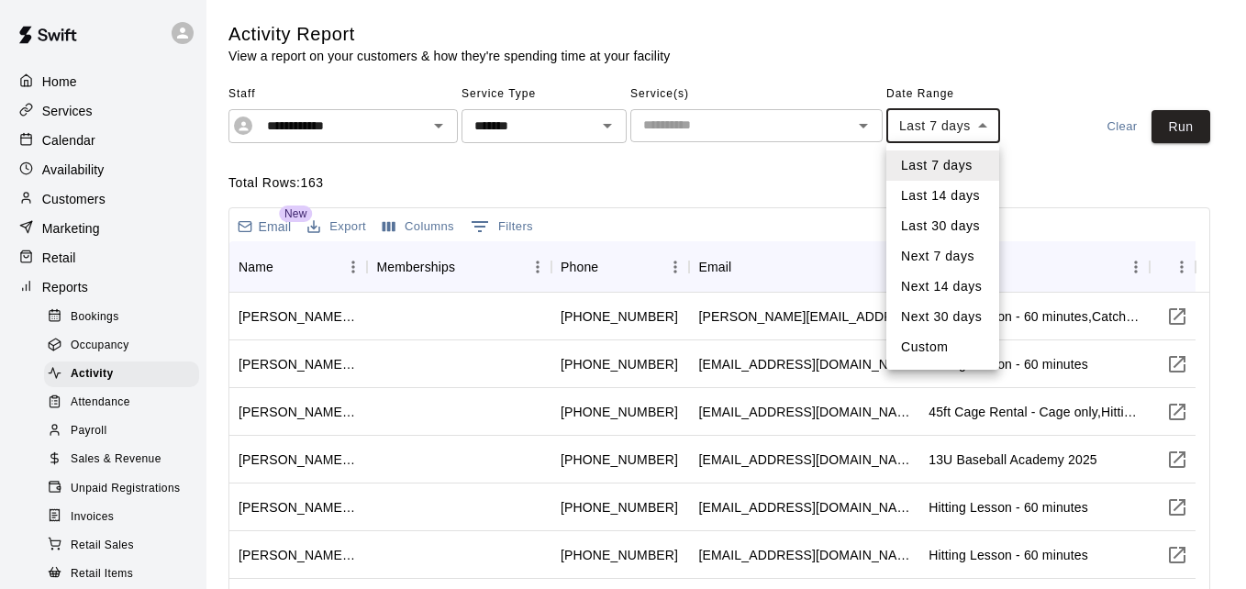
click at [978, 125] on body "**********" at bounding box center [623, 428] width 1246 height 857
click at [953, 200] on li "Last 14 days" at bounding box center [942, 196] width 113 height 30
type input "******"
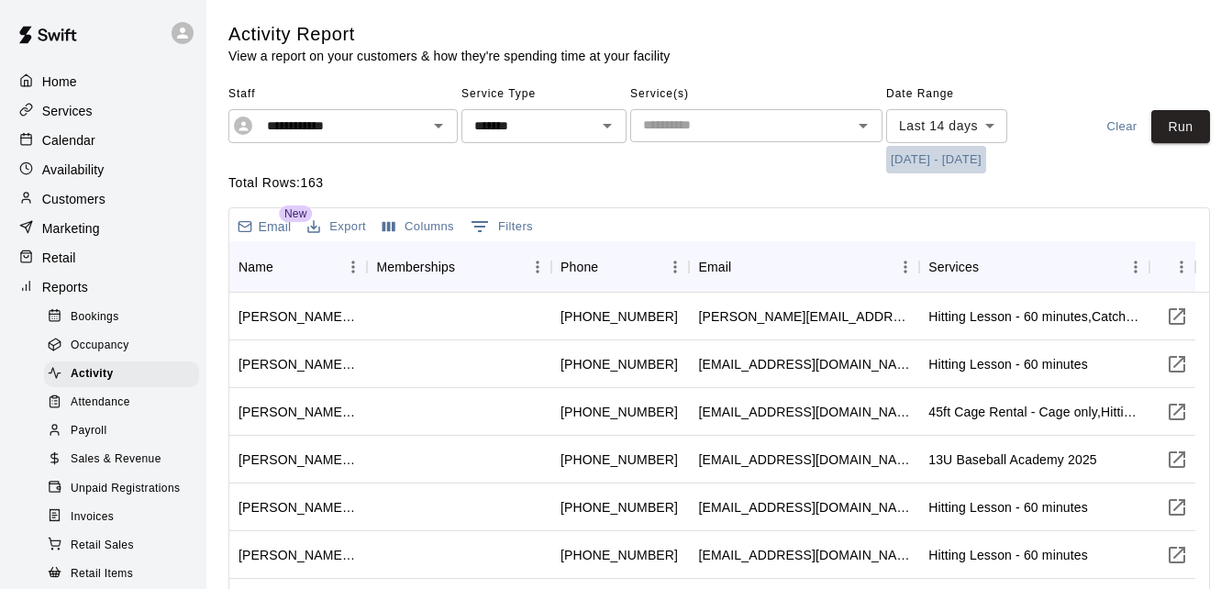
click at [923, 157] on button "[DATE] - [DATE]" at bounding box center [936, 160] width 100 height 28
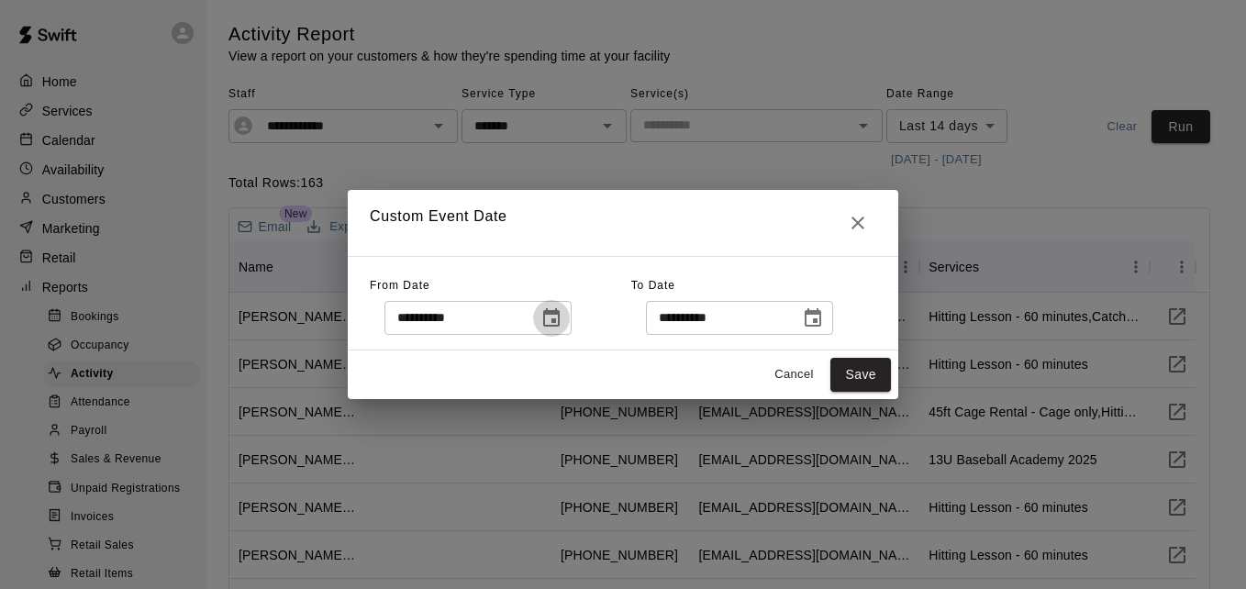
click at [560, 325] on icon "Choose date, selected date is Sep 4, 2025" at bounding box center [551, 317] width 17 height 18
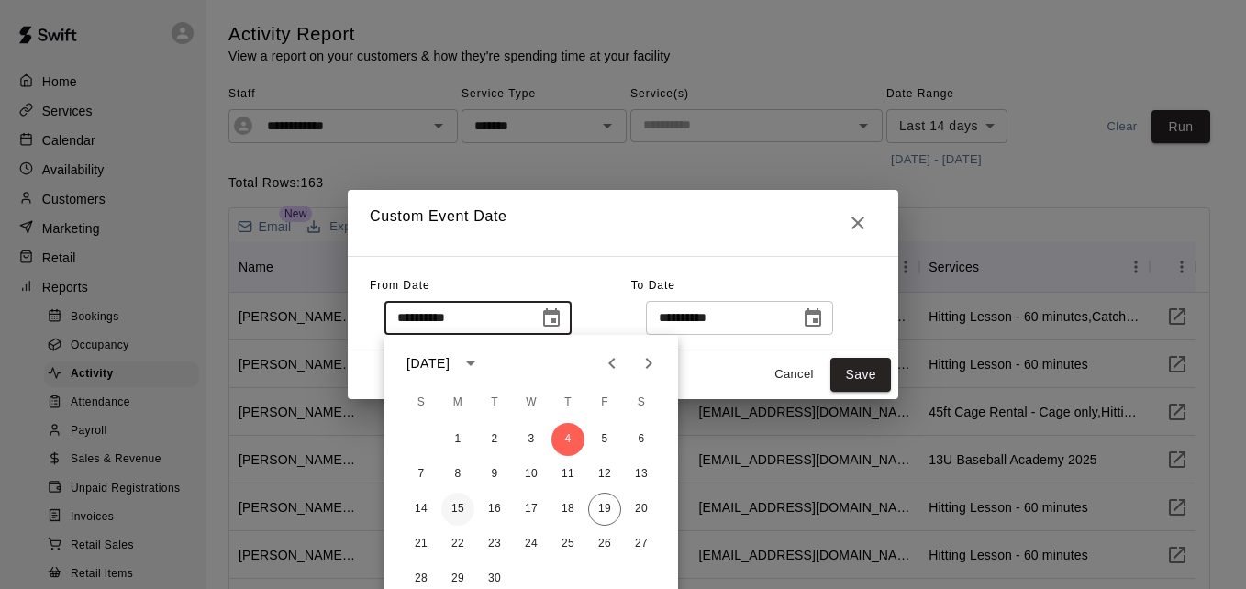
click at [454, 505] on button "15" at bounding box center [457, 509] width 33 height 33
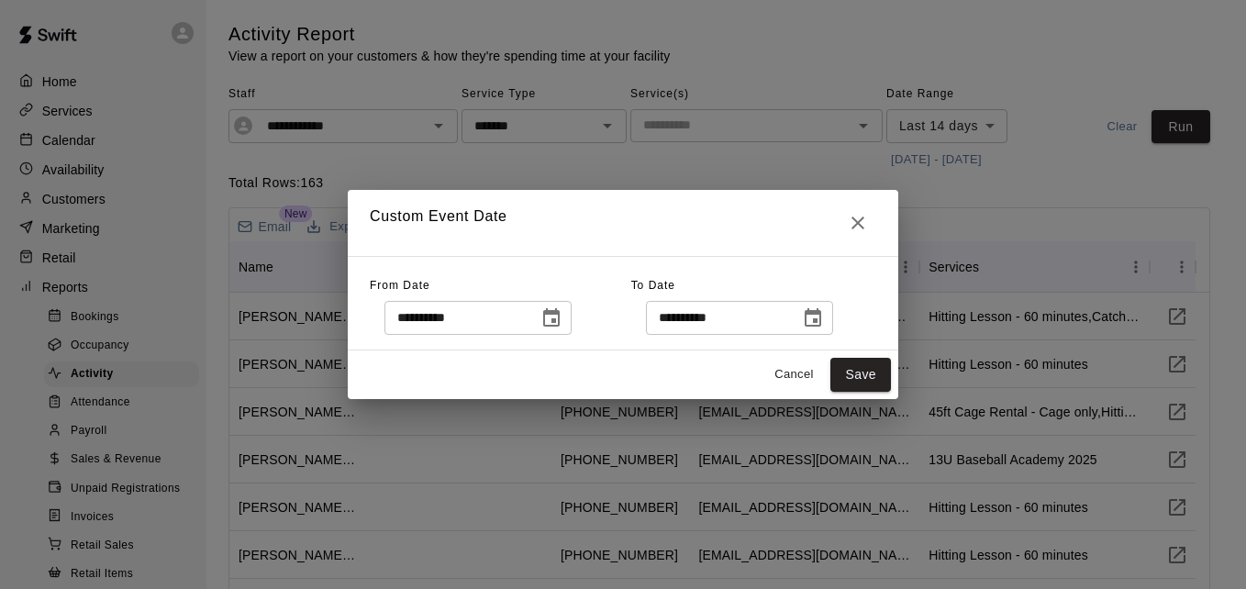
type input "**********"
click at [857, 362] on button "Save" at bounding box center [860, 375] width 61 height 34
type input "******"
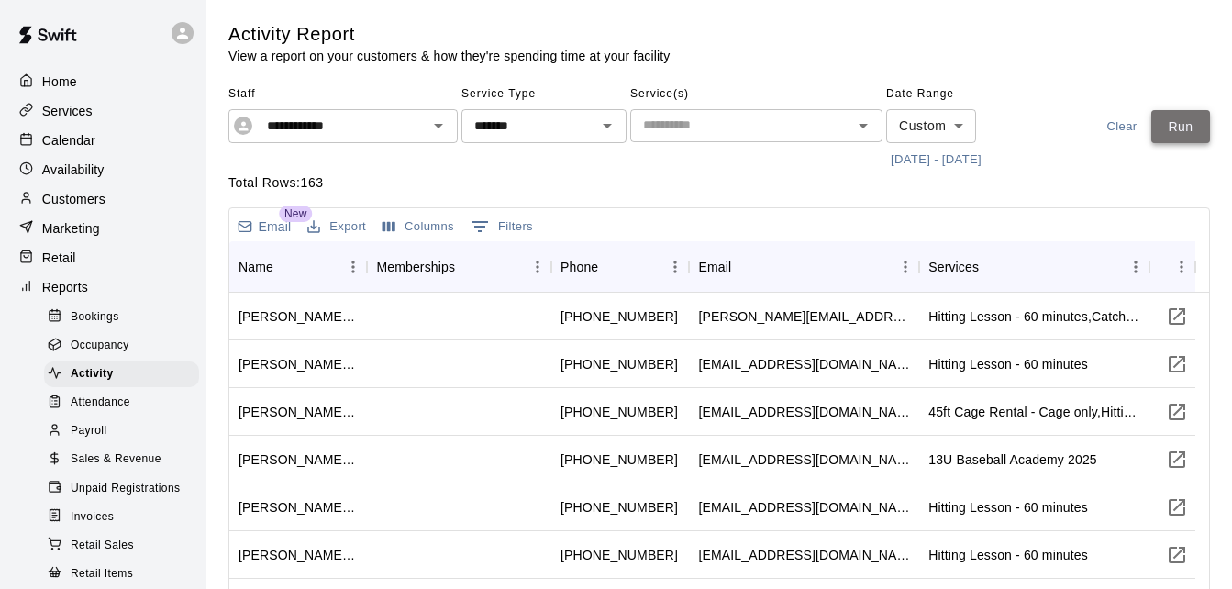
click at [1168, 139] on button "Run" at bounding box center [1181, 127] width 59 height 34
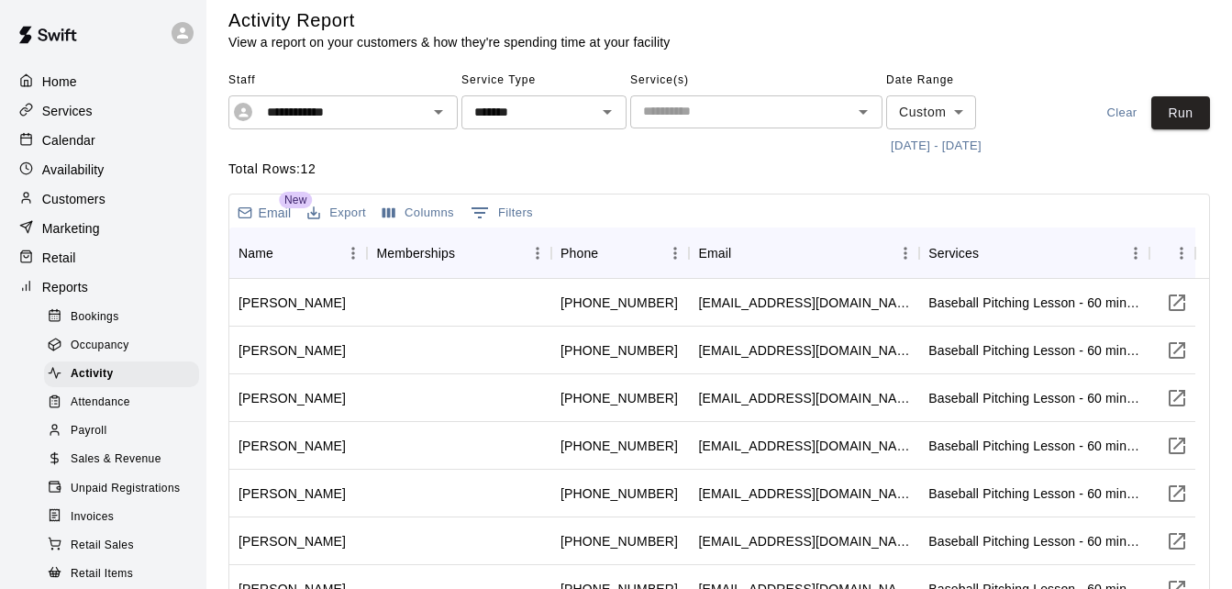
scroll to position [11, 0]
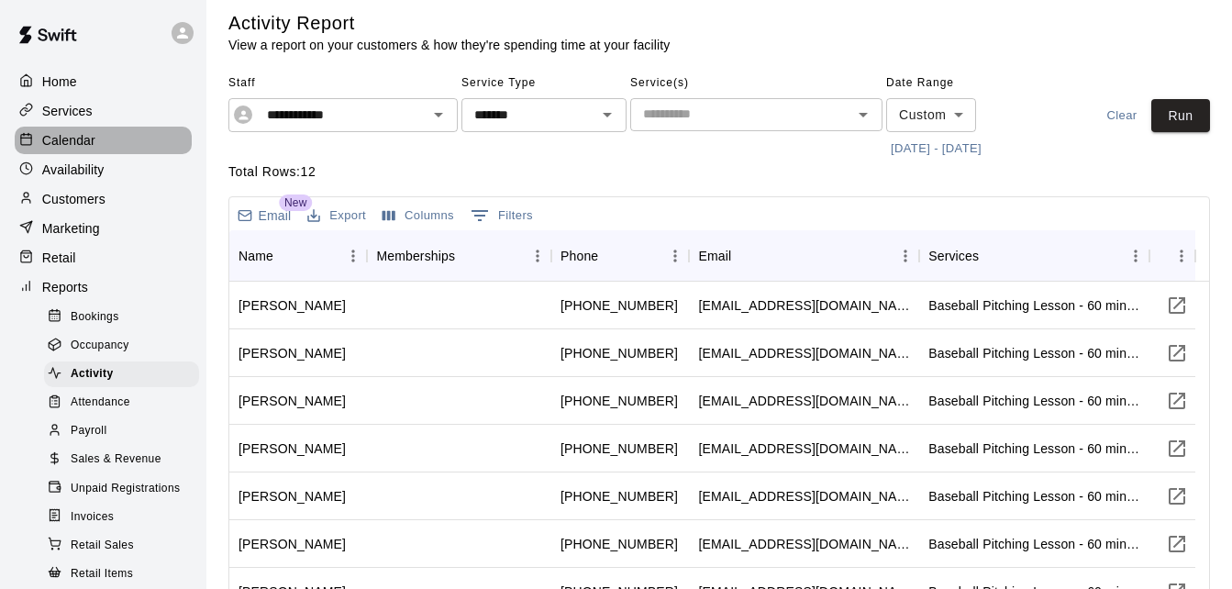
click at [123, 153] on div "Calendar" at bounding box center [103, 141] width 177 height 28
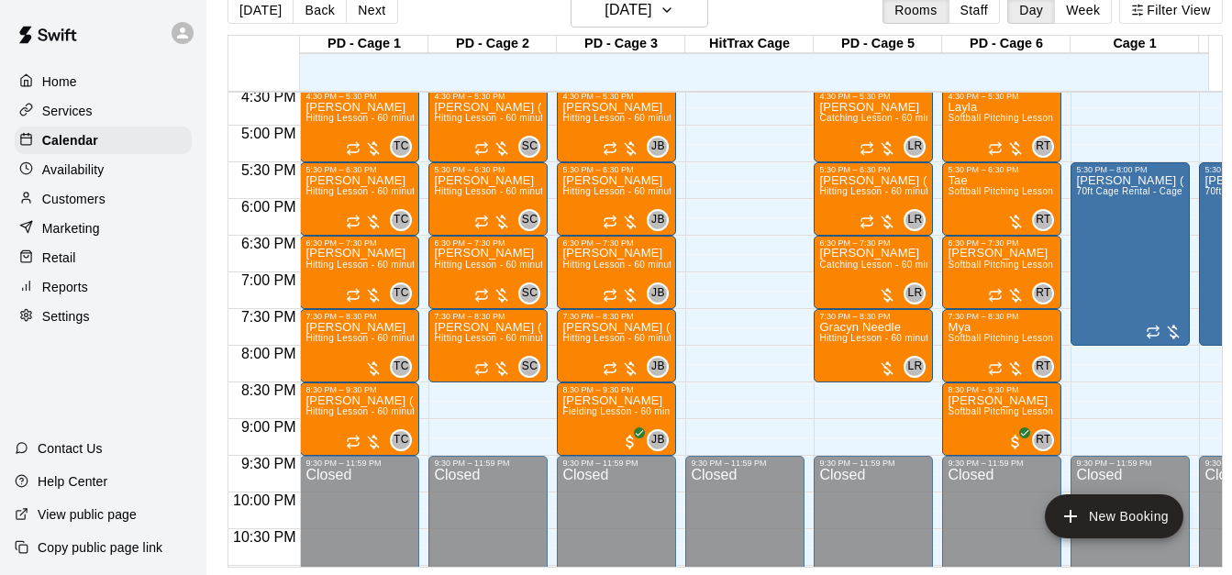
scroll to position [1241, 0]
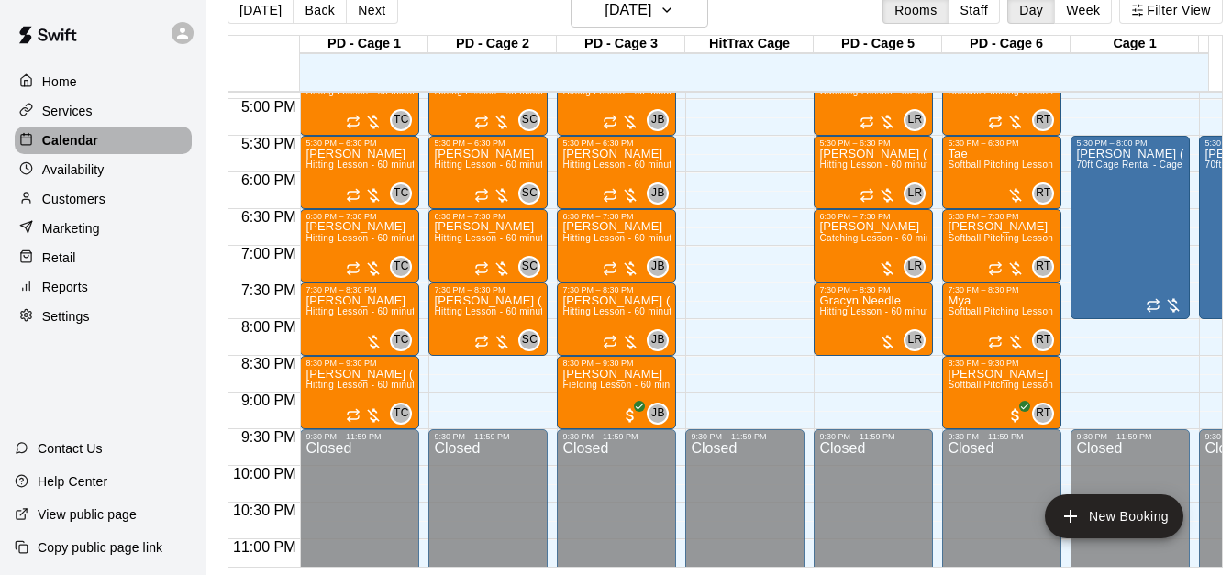
click at [118, 139] on div "Calendar" at bounding box center [103, 141] width 177 height 28
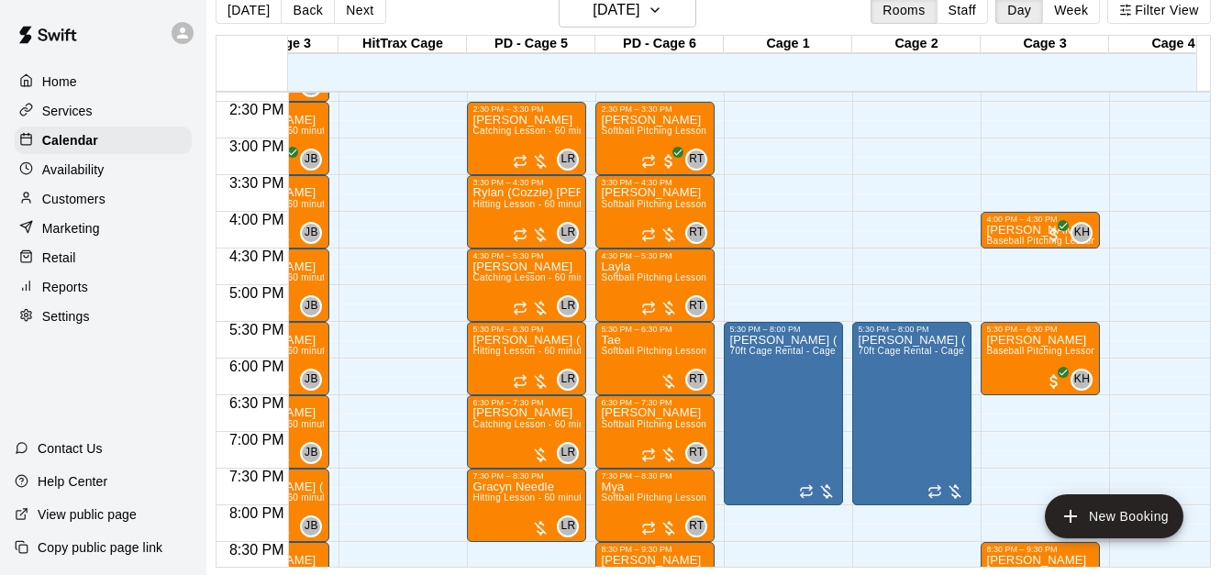
scroll to position [0, 367]
